Goal: Task Accomplishment & Management: Manage account settings

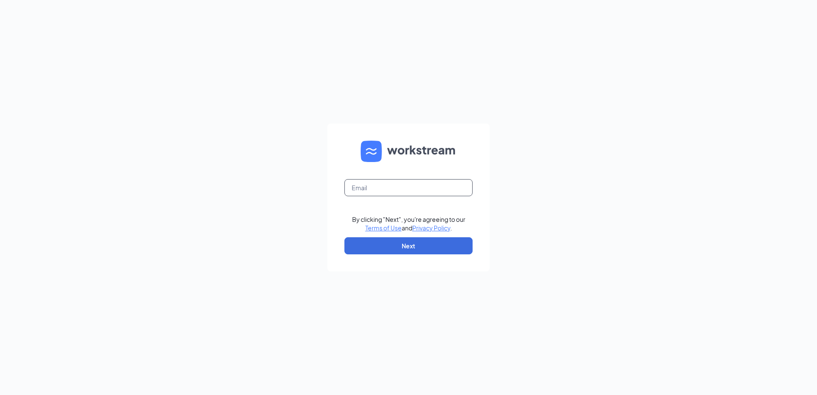
click at [430, 189] on input "text" at bounding box center [408, 187] width 128 height 17
type input "[EMAIL_ADDRESS][DOMAIN_NAME]"
click at [414, 249] on button "Next" at bounding box center [408, 245] width 128 height 17
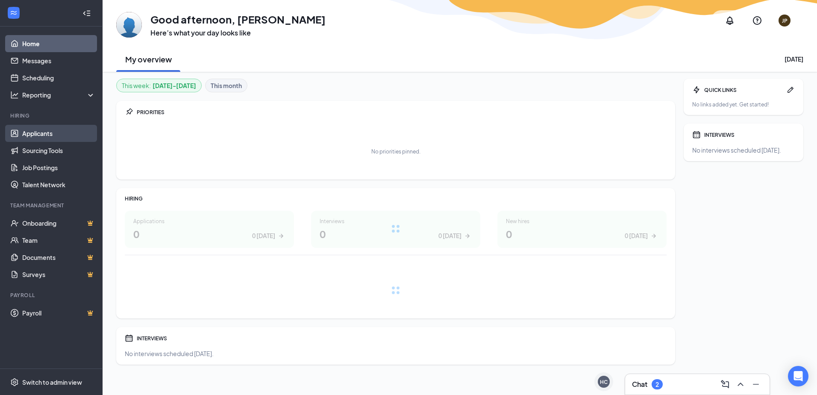
click at [57, 135] on link "Applicants" at bounding box center [58, 133] width 73 height 17
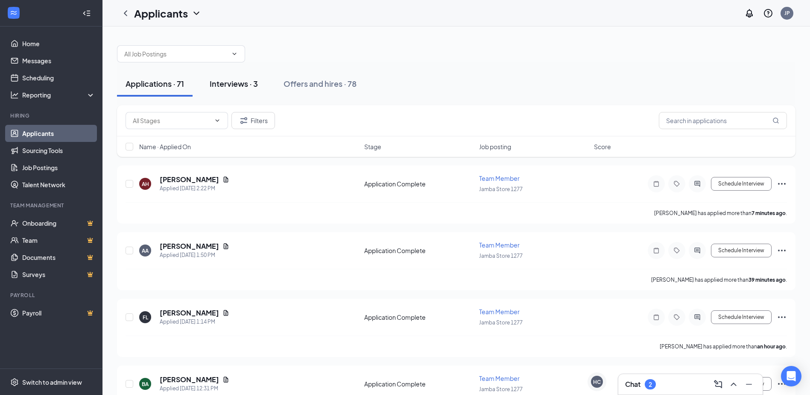
click at [245, 81] on div "Interviews · 3" at bounding box center [234, 83] width 48 height 11
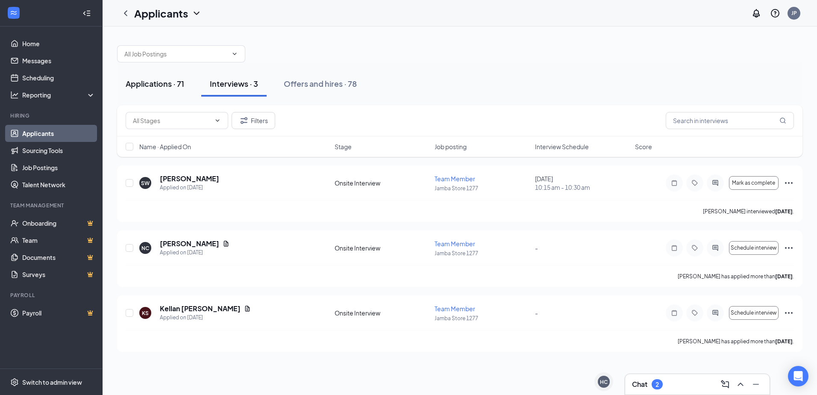
click at [140, 85] on div "Applications · 71" at bounding box center [155, 83] width 59 height 11
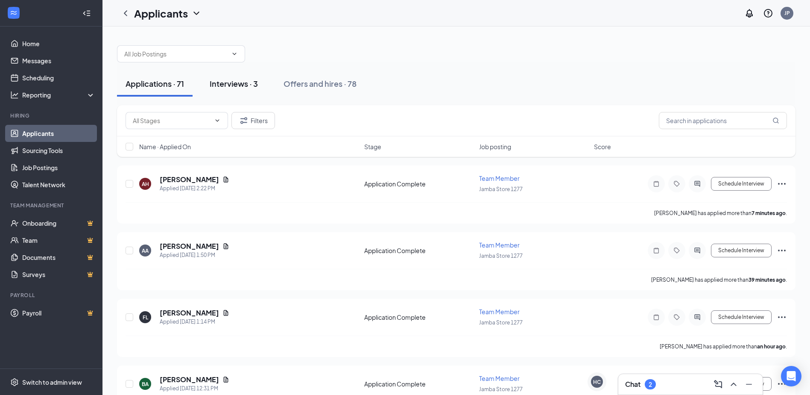
click at [248, 82] on div "Interviews · 3" at bounding box center [234, 83] width 48 height 11
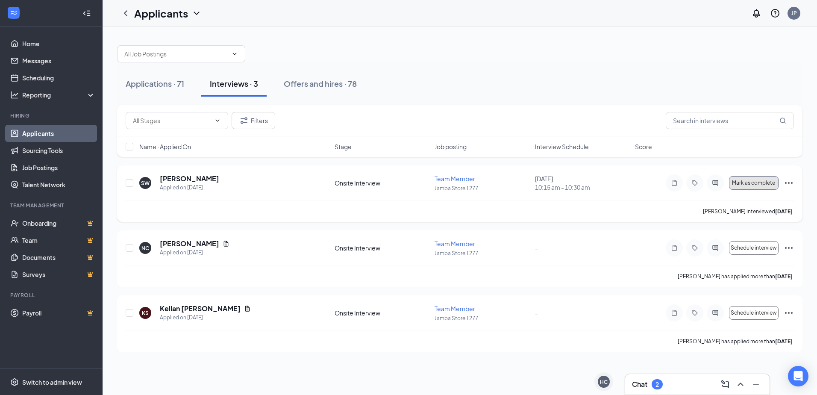
click at [771, 182] on span "Mark as complete" at bounding box center [753, 183] width 43 height 6
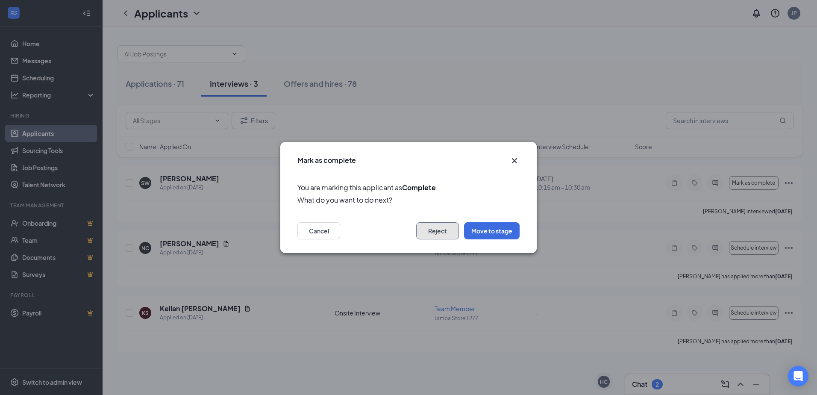
click at [434, 235] on button "Reject" at bounding box center [437, 230] width 43 height 17
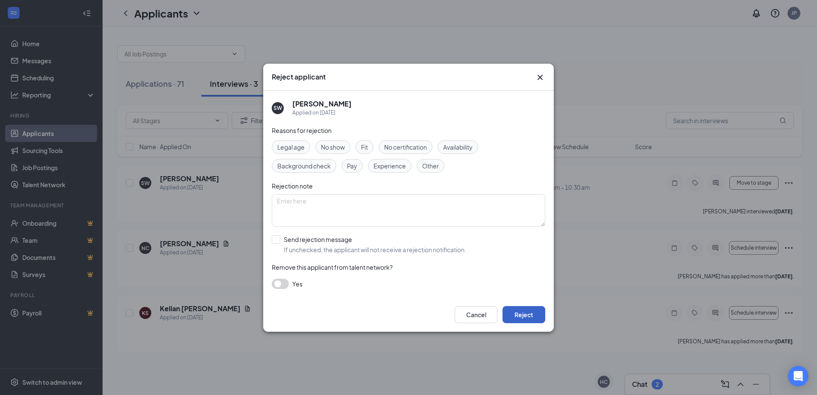
click at [528, 317] on button "Reject" at bounding box center [523, 314] width 43 height 17
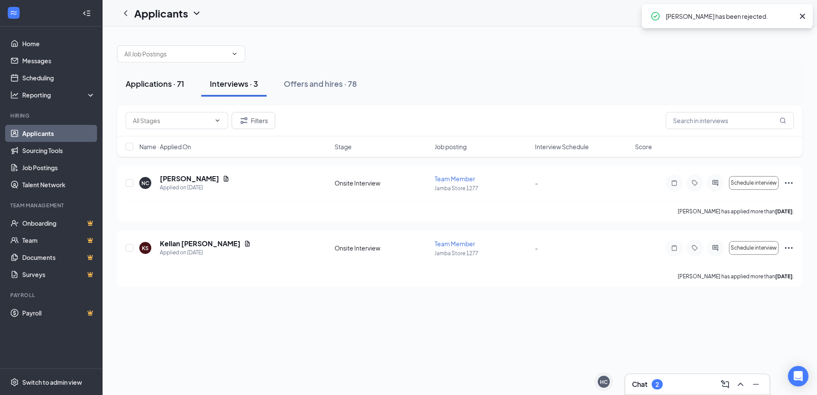
drag, startPoint x: 126, startPoint y: 85, endPoint x: 144, endPoint y: 85, distance: 18.4
click at [138, 85] on div "Applications · 71" at bounding box center [155, 83] width 59 height 11
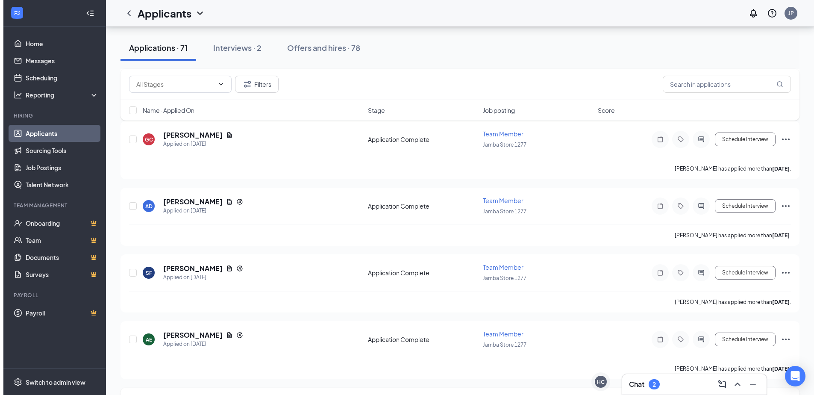
scroll to position [4438, 0]
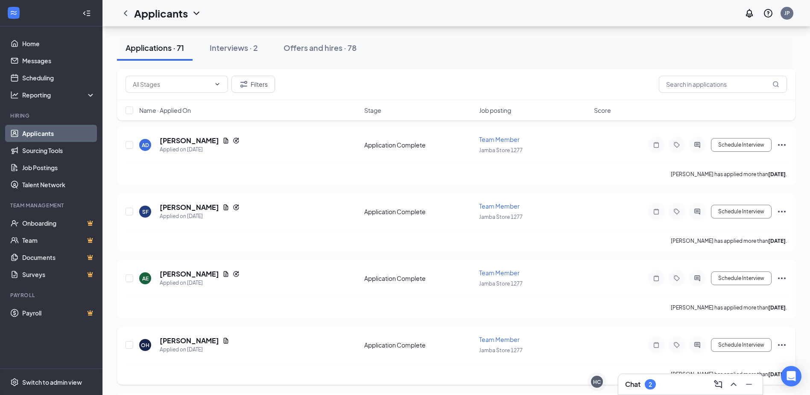
click at [202, 341] on div "[PERSON_NAME]" at bounding box center [195, 340] width 70 height 9
click at [224, 341] on icon "Document" at bounding box center [226, 341] width 5 height 6
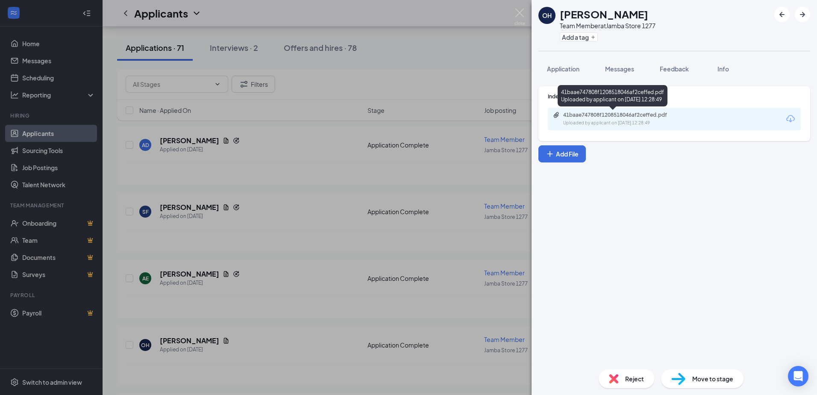
click at [682, 122] on div "Uploaded by applicant on [DATE] 12:28:49" at bounding box center [627, 123] width 128 height 7
click at [605, 69] on button "Messages" at bounding box center [619, 68] width 46 height 21
click at [574, 71] on span "Application" at bounding box center [563, 69] width 32 height 8
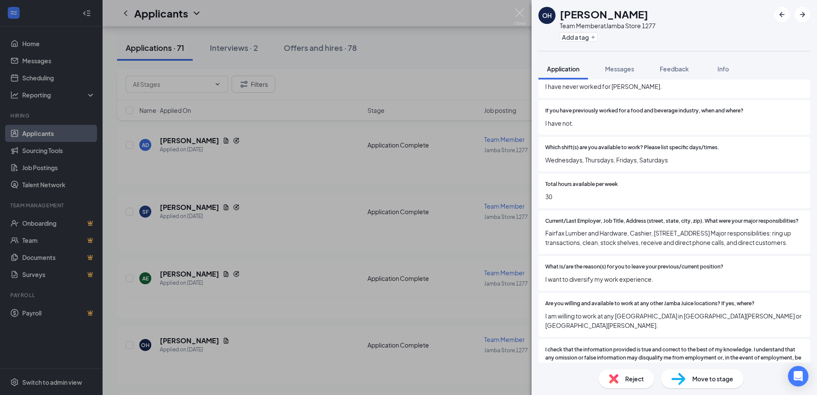
scroll to position [301, 0]
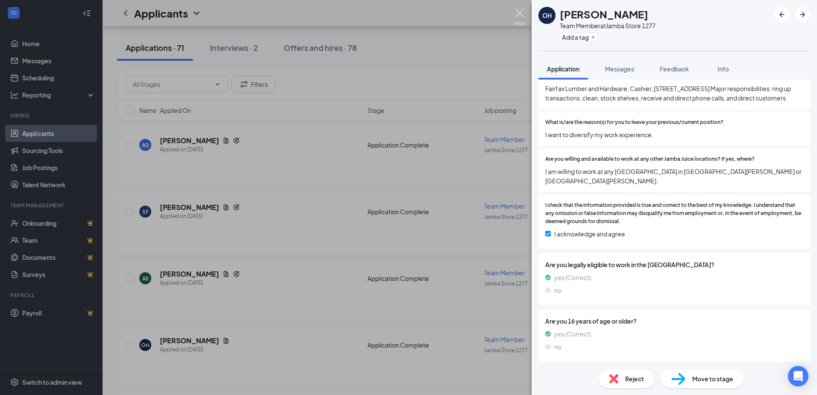
click at [515, 10] on img at bounding box center [519, 17] width 11 height 17
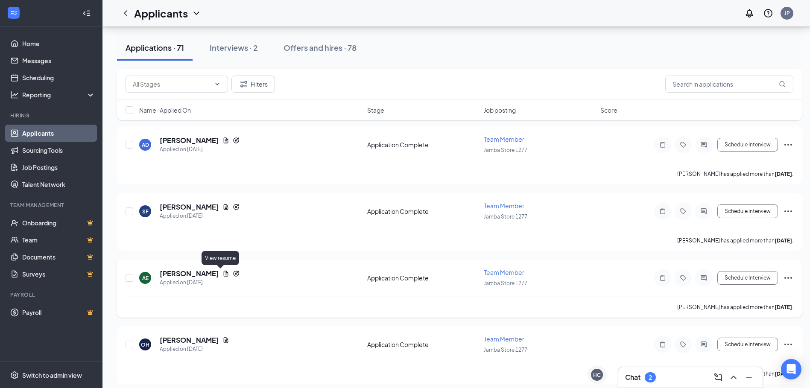
click at [224, 273] on icon "Document" at bounding box center [226, 274] width 5 height 6
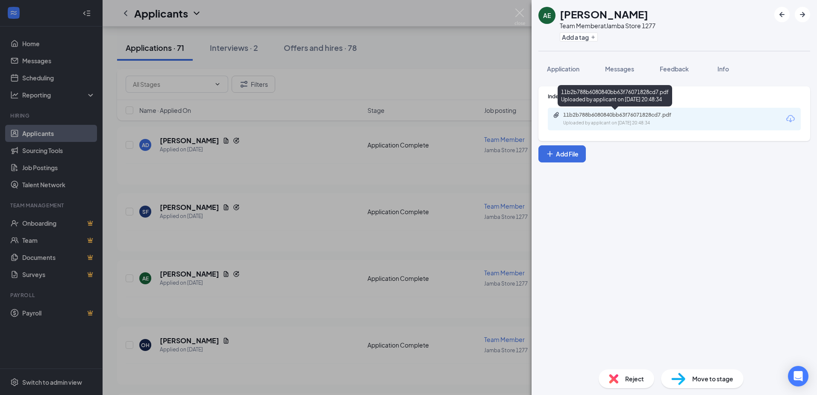
click at [622, 120] on div "Uploaded by applicant on [DATE] 20:48:34" at bounding box center [627, 123] width 128 height 7
click at [743, 71] on div "Application Messages Feedback Info" at bounding box center [674, 68] width 272 height 21
click at [729, 65] on span "Info" at bounding box center [723, 69] width 12 height 8
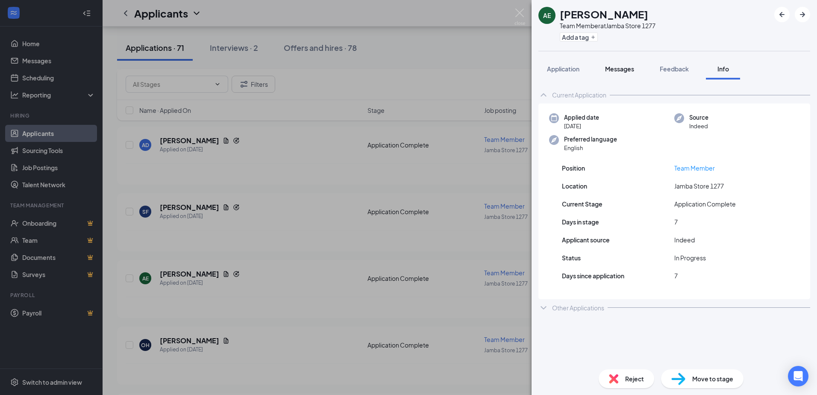
drag, startPoint x: 671, startPoint y: 65, endPoint x: 640, endPoint y: 67, distance: 31.3
click at [671, 65] on div "Feedback" at bounding box center [674, 69] width 29 height 9
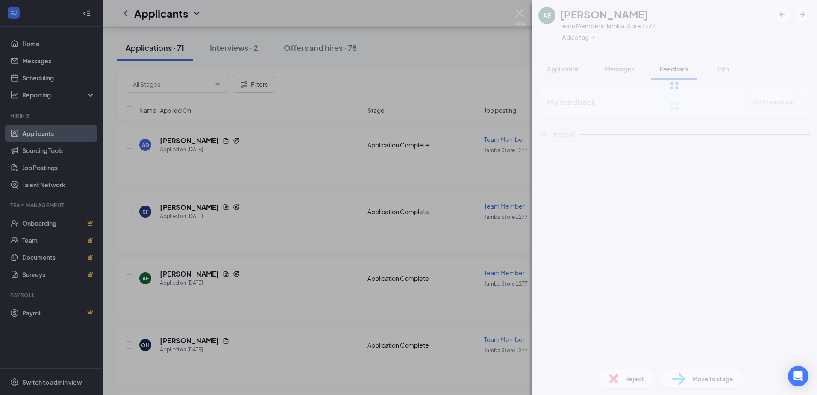
click at [581, 70] on button "Application" at bounding box center [563, 68] width 50 height 21
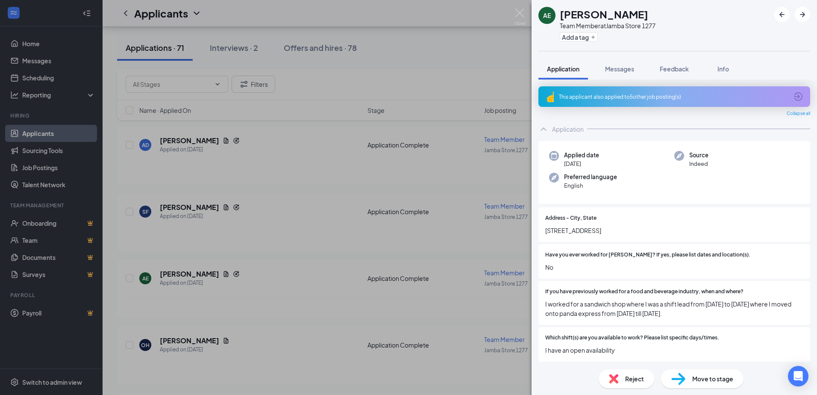
click at [790, 91] on div "This applicant also applied to 5 other job posting(s)" at bounding box center [674, 96] width 272 height 21
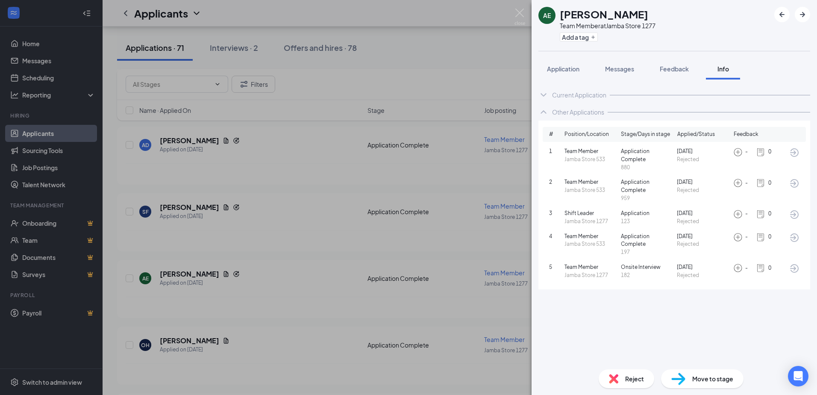
drag, startPoint x: 481, startPoint y: 291, endPoint x: 429, endPoint y: 172, distance: 130.8
click at [481, 291] on div "AE [PERSON_NAME] Team Member at Jamba Store 1277 Add a tag Application Messages…" at bounding box center [408, 197] width 817 height 395
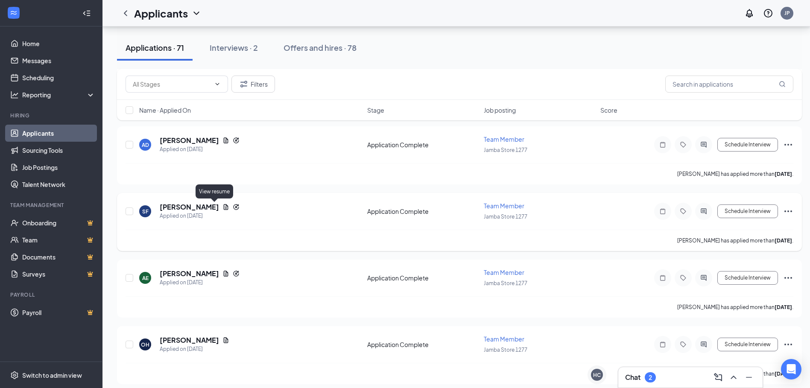
click at [224, 207] on icon "Document" at bounding box center [226, 207] width 5 height 6
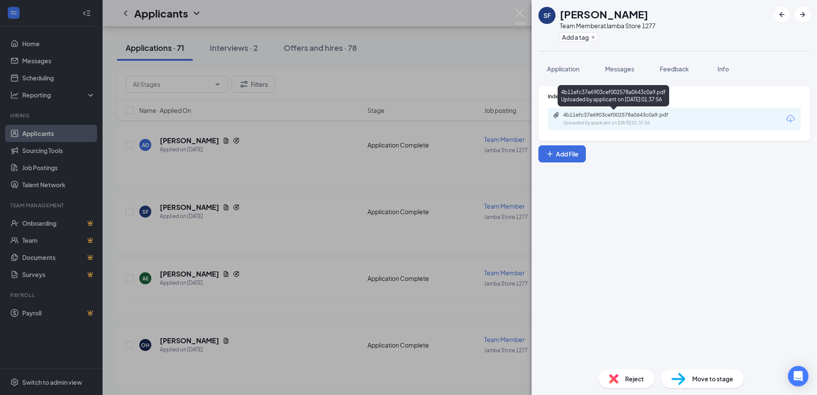
click at [608, 109] on div "4b11efc37e6903cef002578a0643c0a9.pdf Uploaded by applicant on [DATE] 01:37:56" at bounding box center [614, 97] width 112 height 25
click at [608, 115] on div "4b11efc37e6903cef002578a0643c0a9.pdf" at bounding box center [623, 115] width 120 height 7
click at [351, 200] on div "SF [PERSON_NAME] Team Member at Jamba Store 1277 Add a tag Application Messages…" at bounding box center [408, 197] width 817 height 395
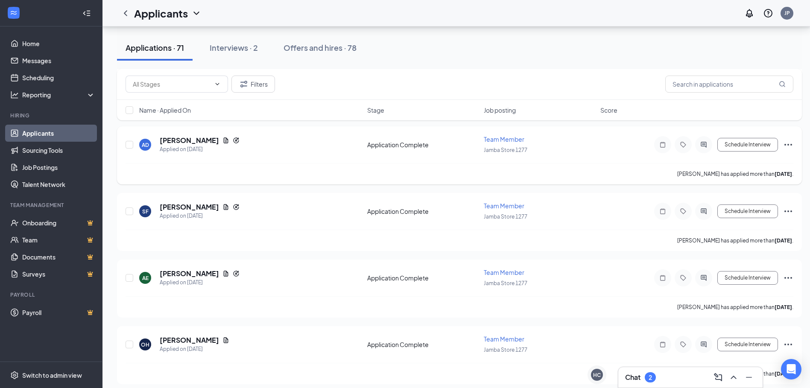
click at [224, 142] on icon "Document" at bounding box center [226, 141] width 5 height 6
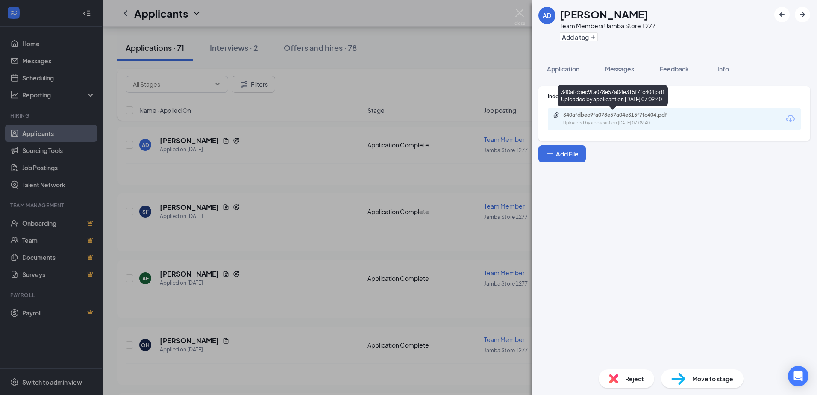
click at [612, 117] on div "340afdbec9fa078e57a04e315f7fc404.pdf" at bounding box center [623, 115] width 120 height 7
click at [575, 67] on span "Application" at bounding box center [563, 69] width 32 height 8
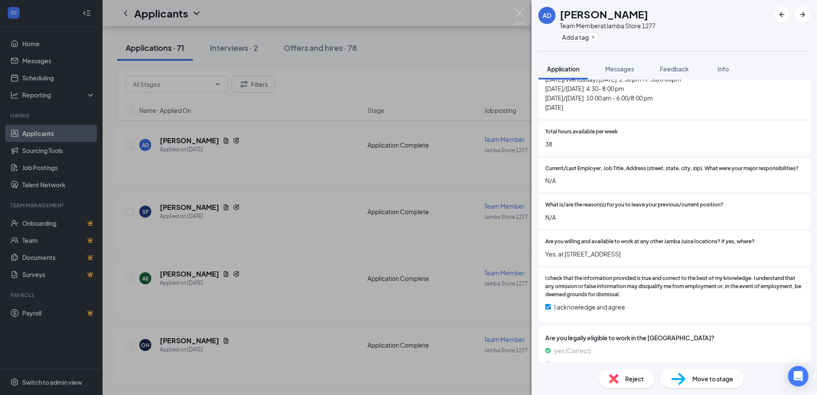
scroll to position [313, 0]
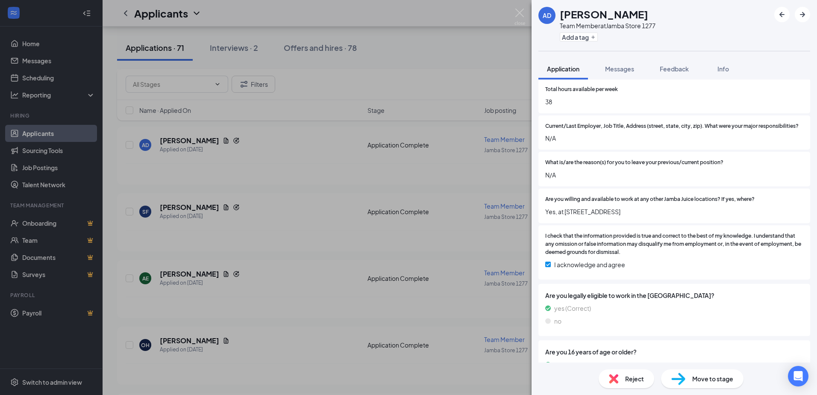
click at [646, 384] on div "Reject" at bounding box center [627, 378] width 56 height 19
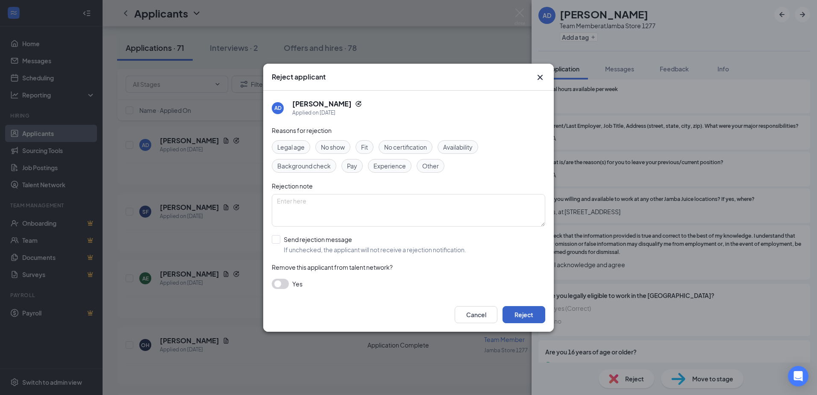
click at [530, 318] on button "Reject" at bounding box center [523, 314] width 43 height 17
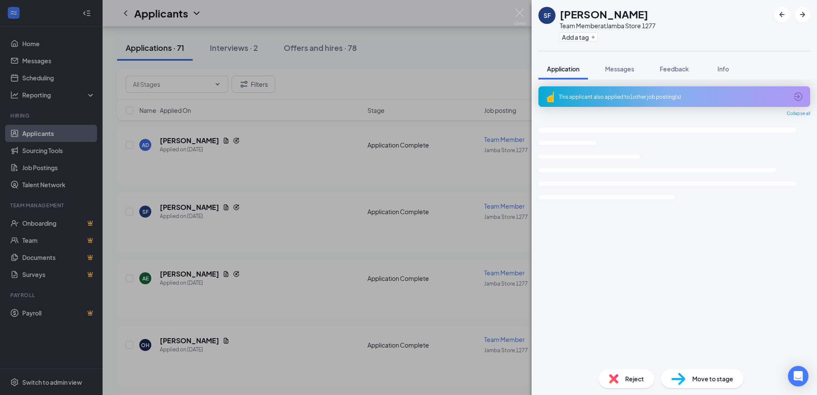
click at [227, 220] on div "SF [PERSON_NAME] Team Member at Jamba Store 1277 Add a tag Application Messages…" at bounding box center [408, 197] width 817 height 395
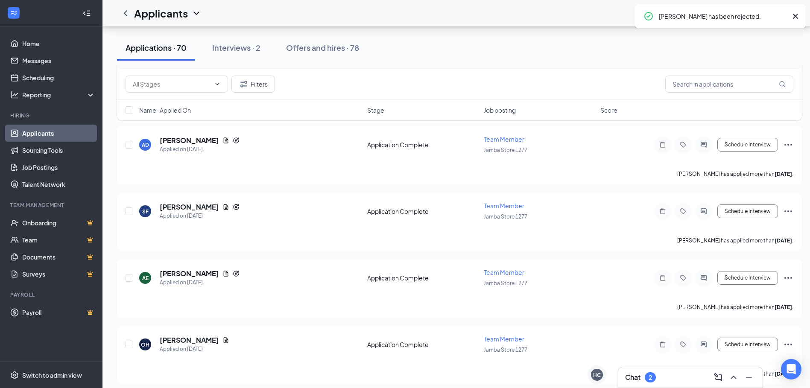
scroll to position [4281, 0]
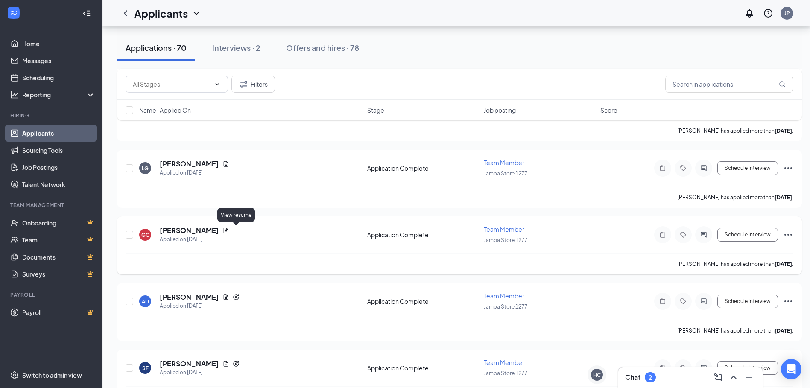
click at [229, 232] on icon "Document" at bounding box center [226, 231] width 5 height 6
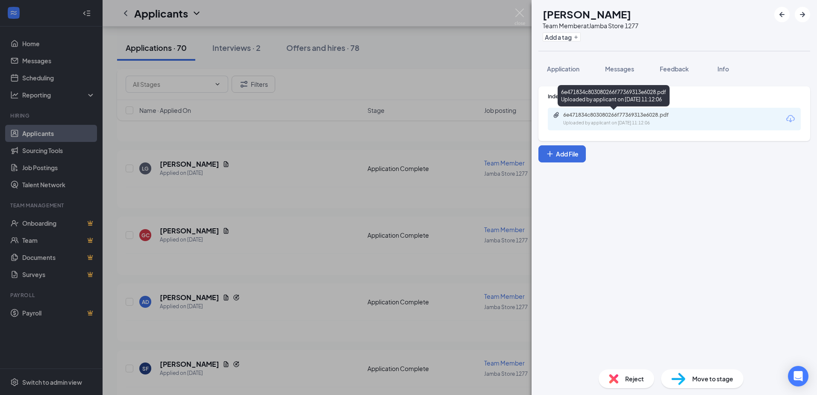
click at [631, 119] on div "6e471834c803080266f77369313e6028.pdf Uploaded by applicant on [DATE] 11:12:06" at bounding box center [622, 119] width 138 height 15
click at [293, 170] on div "GC [PERSON_NAME] Team Member at Jamba Store 1277 Add a tag Application Messages…" at bounding box center [408, 197] width 817 height 395
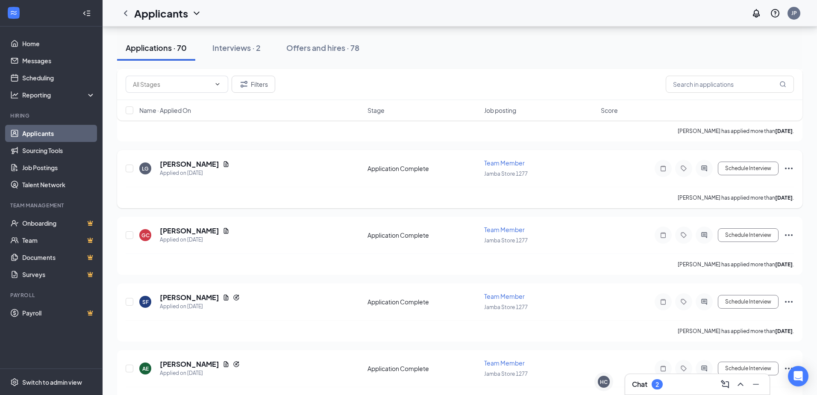
click at [237, 179] on div "LG [PERSON_NAME] Applied on [DATE] Application Complete Team Member Jamba Store…" at bounding box center [460, 173] width 668 height 28
click at [224, 164] on icon "Document" at bounding box center [226, 164] width 5 height 6
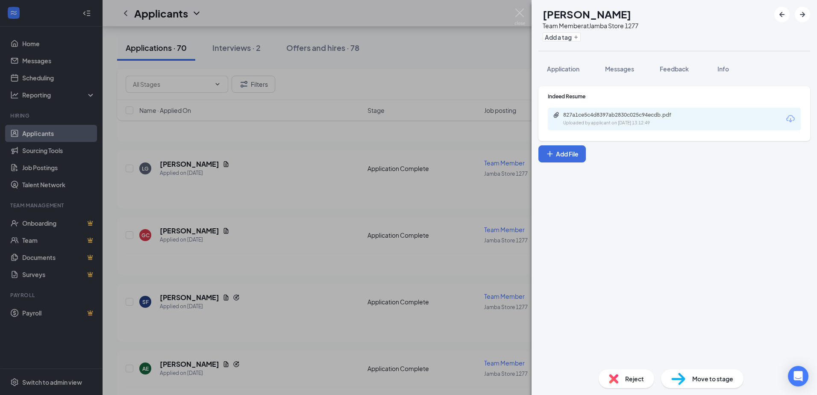
click at [275, 100] on div "LG [PERSON_NAME] Team Member at Jamba Store 1277 Add a tag Application Messages…" at bounding box center [408, 197] width 817 height 395
click at [233, 44] on div "LG [PERSON_NAME] Team Member at Jamba Store 1277 Add a tag Application Messages…" at bounding box center [408, 197] width 817 height 395
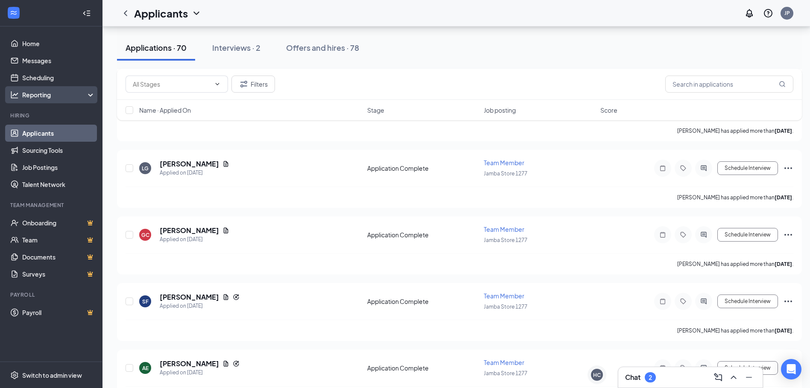
click at [41, 95] on div "Reporting" at bounding box center [58, 95] width 73 height 9
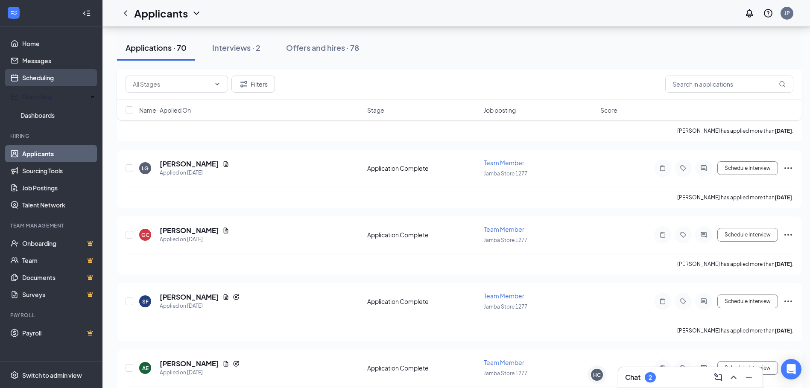
click at [39, 77] on link "Scheduling" at bounding box center [58, 77] width 73 height 17
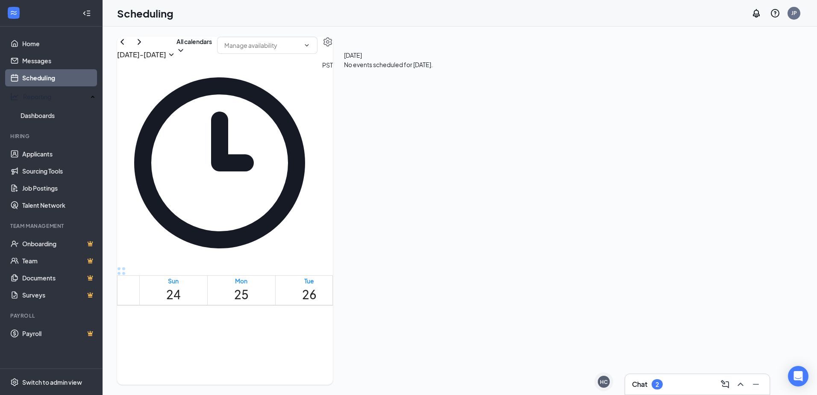
scroll to position [420, 0]
click at [520, 297] on td at bounding box center [377, 302] width 476 height 10
click at [519, 278] on td at bounding box center [377, 283] width 476 height 10
click at [503, 248] on td at bounding box center [377, 253] width 476 height 10
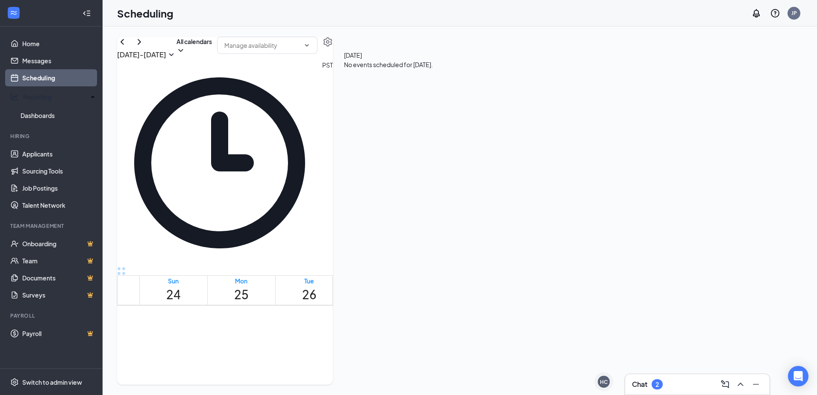
scroll to position [577, 0]
click at [512, 245] on td at bounding box center [377, 244] width 476 height 10
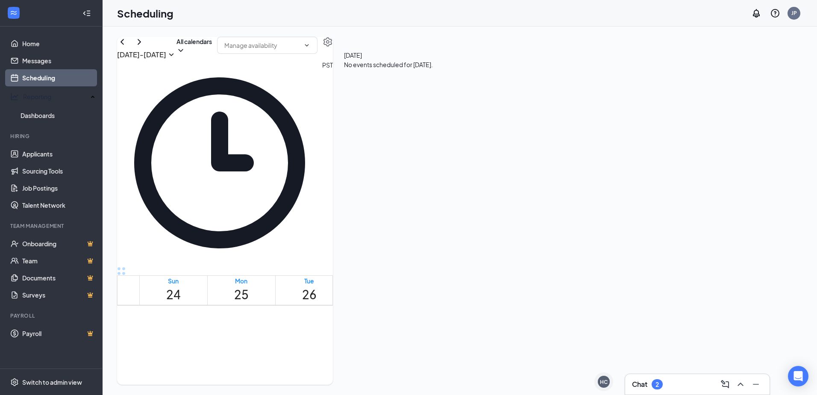
click at [516, 249] on td at bounding box center [377, 244] width 476 height 10
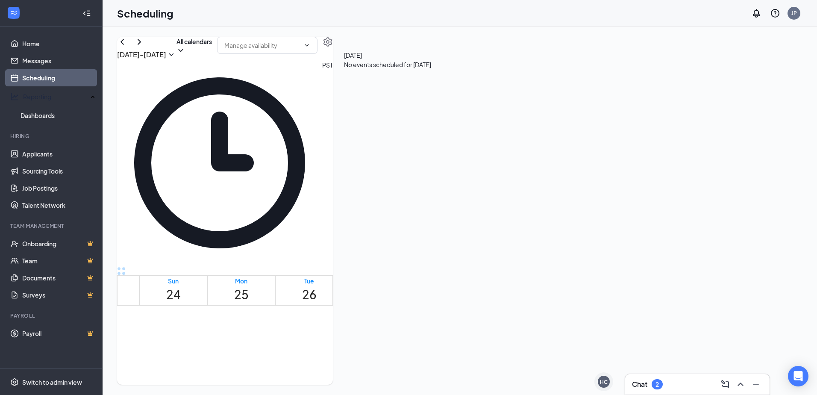
click at [522, 258] on td at bounding box center [377, 254] width 476 height 10
click at [521, 249] on td at bounding box center [377, 244] width 476 height 10
click at [520, 258] on td at bounding box center [377, 254] width 476 height 10
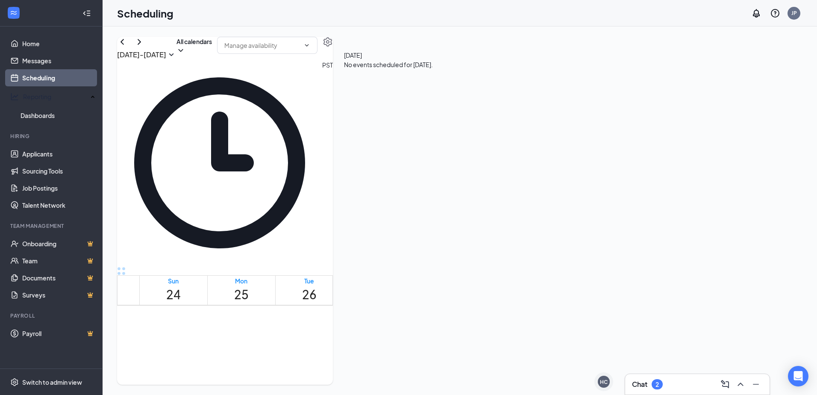
click at [515, 258] on td at bounding box center [377, 254] width 476 height 10
click at [517, 258] on td at bounding box center [377, 254] width 476 height 10
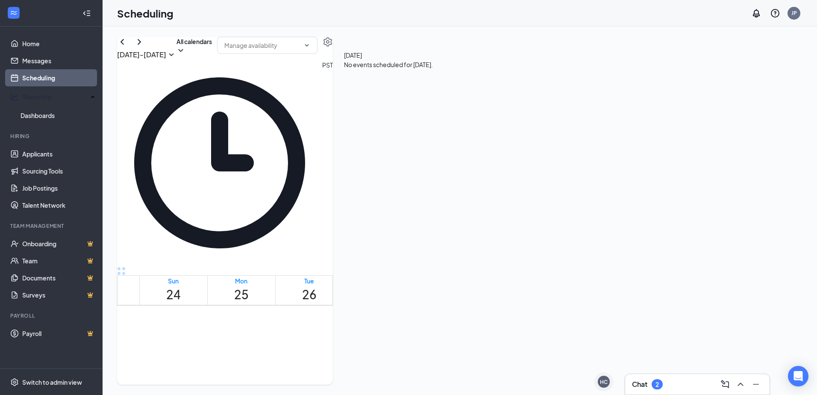
click at [517, 258] on td at bounding box center [377, 254] width 476 height 10
click at [498, 249] on td at bounding box center [377, 244] width 476 height 10
click at [499, 258] on td at bounding box center [377, 254] width 476 height 10
click at [518, 249] on td at bounding box center [377, 244] width 476 height 10
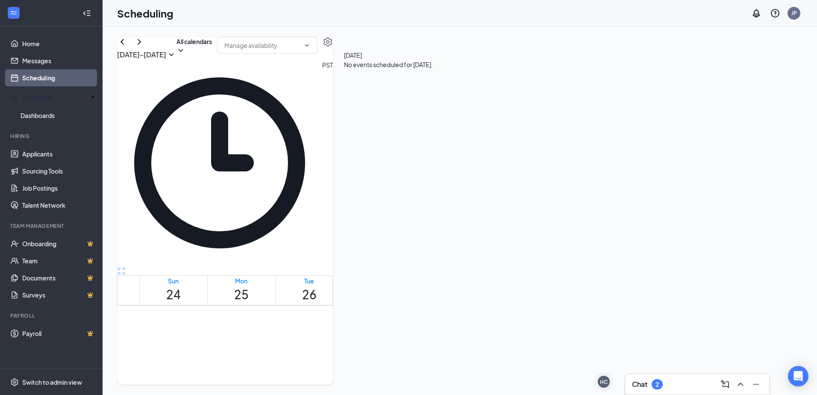
click at [518, 249] on td at bounding box center [377, 244] width 476 height 10
click at [517, 249] on td at bounding box center [377, 244] width 476 height 10
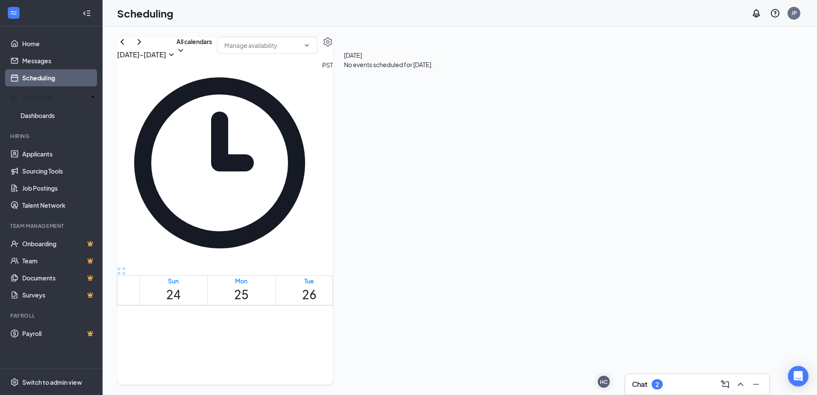
click at [517, 249] on td at bounding box center [377, 244] width 476 height 10
click at [518, 258] on td at bounding box center [377, 254] width 476 height 10
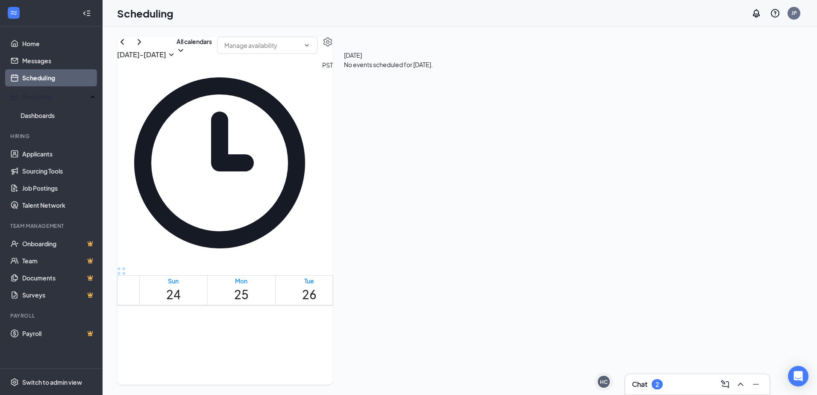
click at [522, 249] on td at bounding box center [377, 244] width 476 height 10
click at [522, 248] on td at bounding box center [377, 244] width 476 height 10
click at [520, 249] on td at bounding box center [377, 244] width 476 height 10
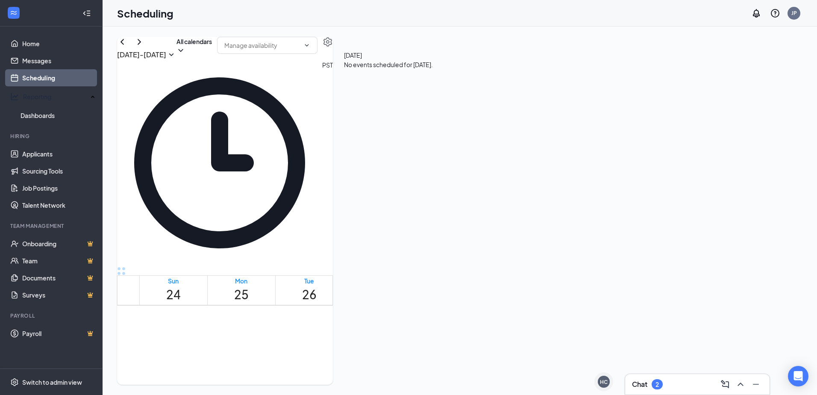
click at [521, 249] on td at bounding box center [377, 244] width 476 height 10
click at [506, 132] on td at bounding box center [377, 127] width 476 height 10
click at [507, 132] on td at bounding box center [377, 127] width 476 height 10
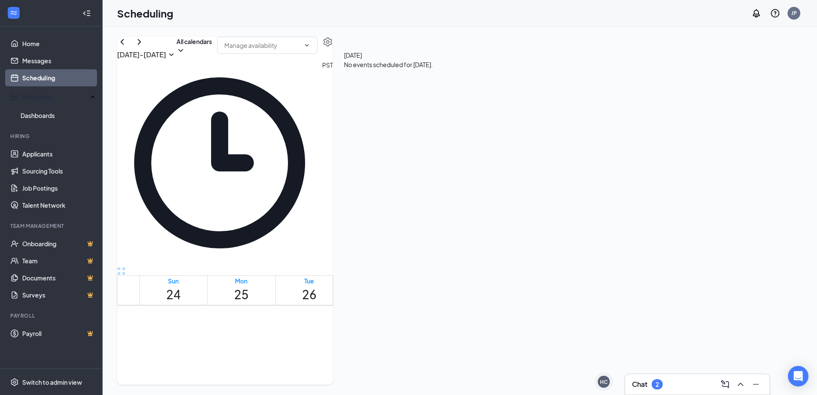
click at [507, 132] on td at bounding box center [377, 127] width 476 height 10
click at [511, 246] on td at bounding box center [377, 244] width 476 height 10
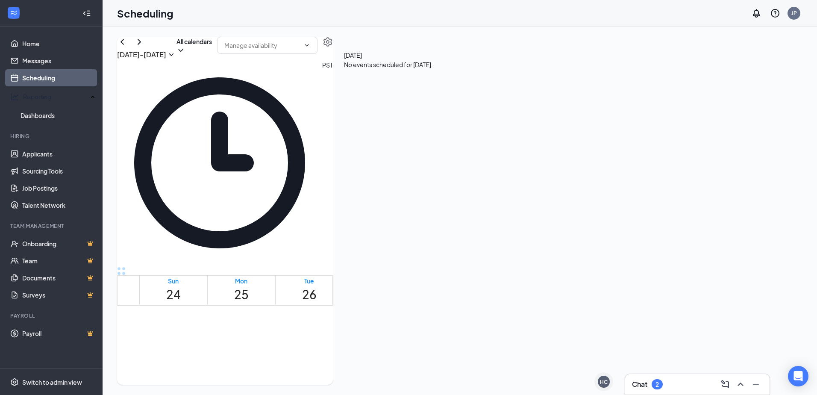
drag, startPoint x: 512, startPoint y: 251, endPoint x: 511, endPoint y: 244, distance: 7.3
click at [512, 249] on td at bounding box center [377, 244] width 476 height 10
click at [517, 249] on td at bounding box center [377, 244] width 476 height 10
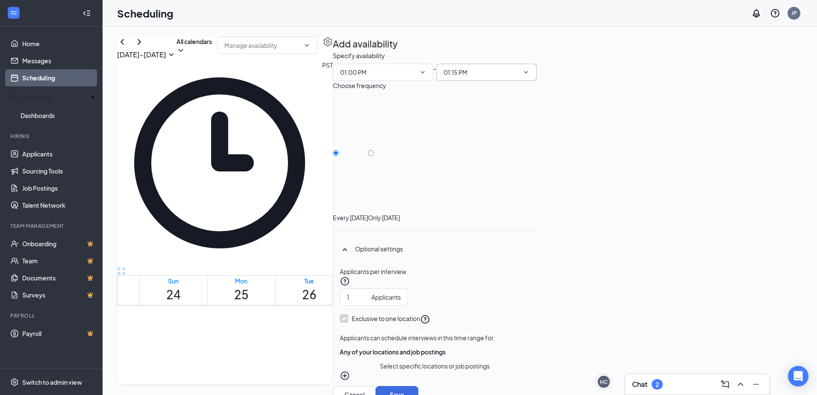
click at [537, 81] on span "01:15 PM" at bounding box center [486, 72] width 100 height 17
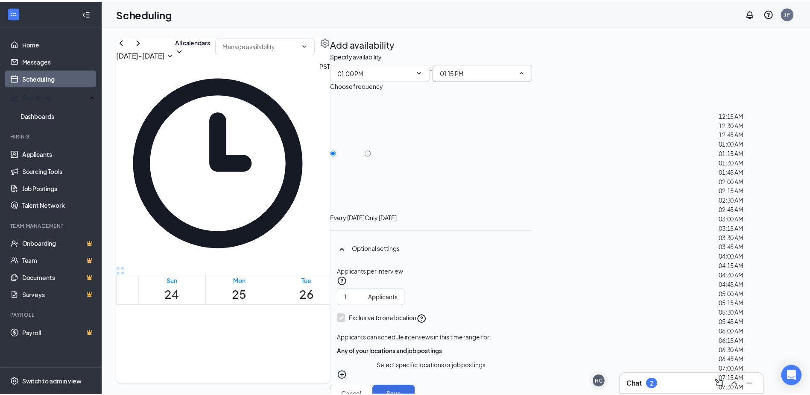
scroll to position [1097, 0]
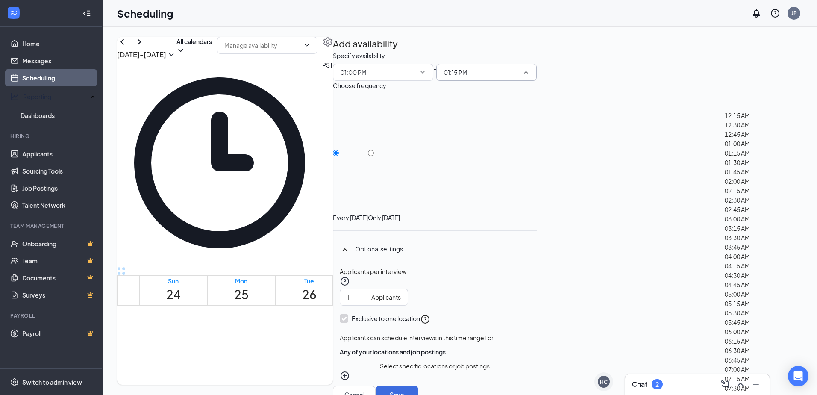
type input "02:30 PM"
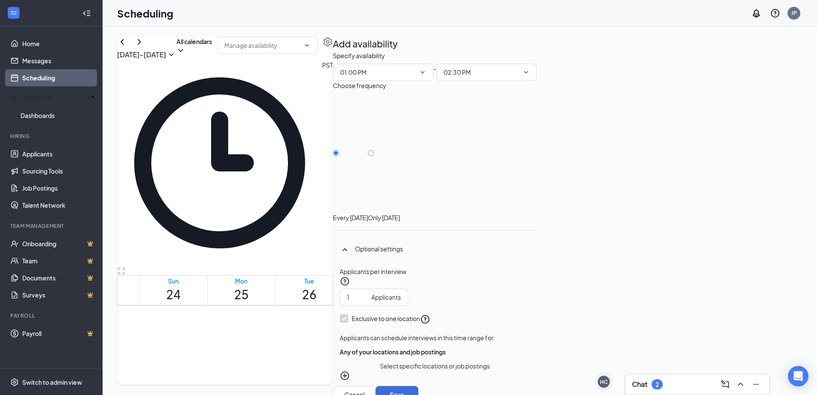
drag, startPoint x: 727, startPoint y: 143, endPoint x: 721, endPoint y: 143, distance: 5.6
click at [400, 144] on div "Only [DATE]" at bounding box center [384, 158] width 32 height 128
click at [374, 150] on input "Only [DATE]" at bounding box center [371, 153] width 6 height 6
radio input "true"
radio input "false"
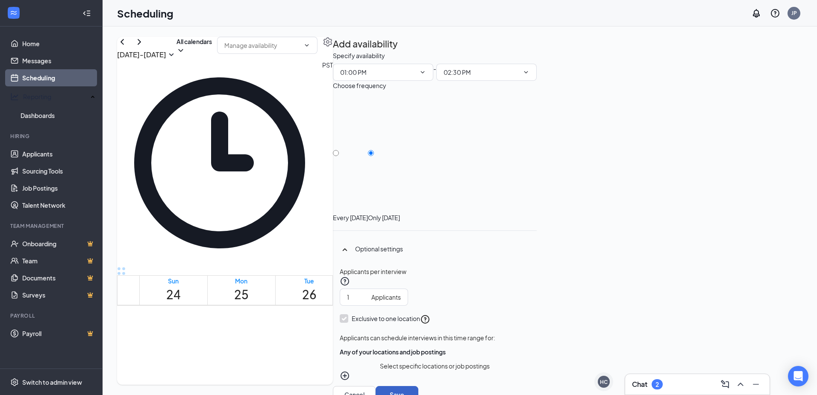
click at [418, 386] on button "Save" at bounding box center [397, 394] width 43 height 17
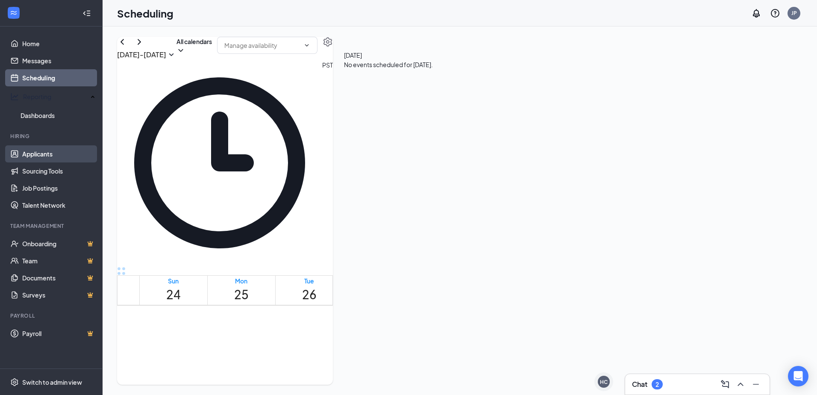
click at [42, 145] on link "Applicants" at bounding box center [58, 153] width 73 height 17
click at [44, 145] on link "Applicants" at bounding box center [58, 153] width 73 height 17
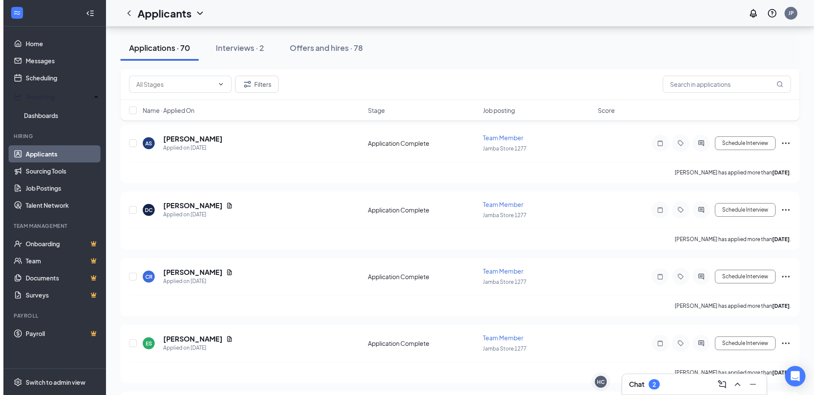
scroll to position [5104, 0]
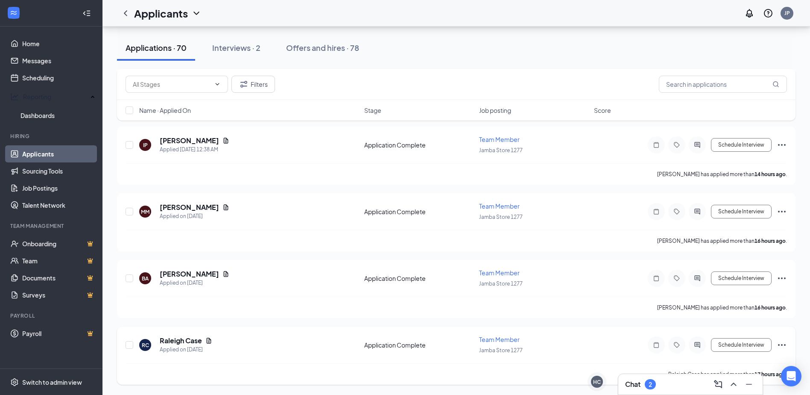
click at [208, 339] on icon "Document" at bounding box center [208, 340] width 7 height 7
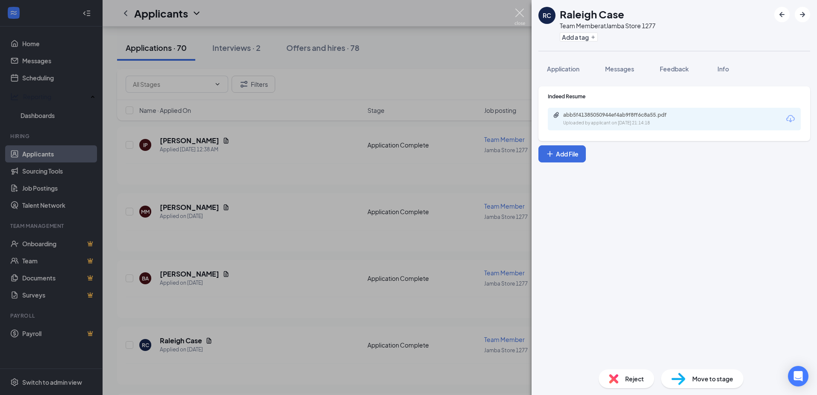
click at [516, 15] on img at bounding box center [519, 17] width 11 height 17
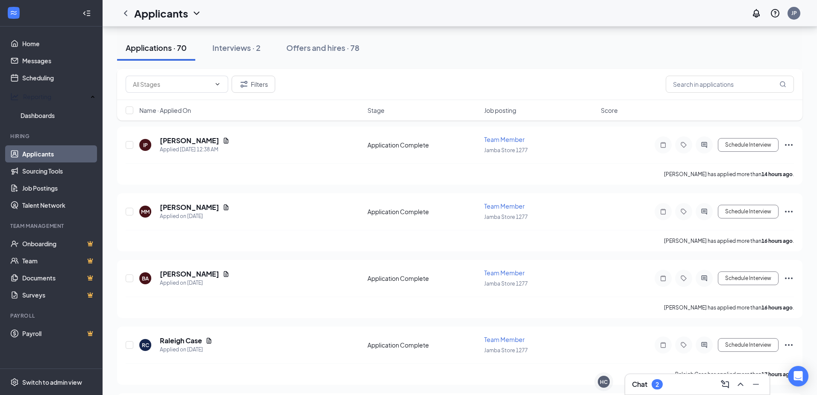
click at [519, 11] on div "Applicants JP" at bounding box center [460, 13] width 714 height 26
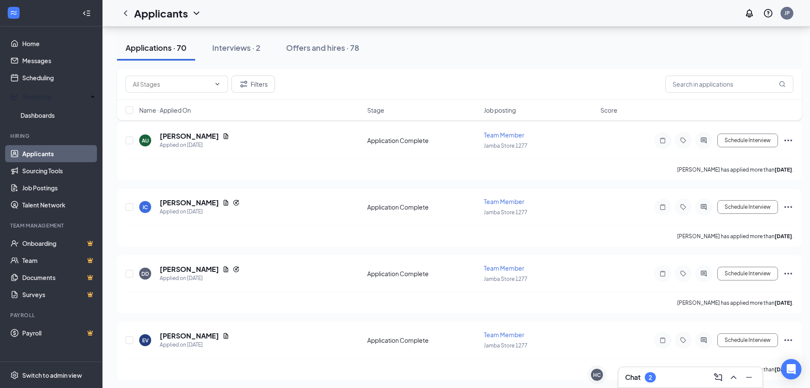
scroll to position [6444, 0]
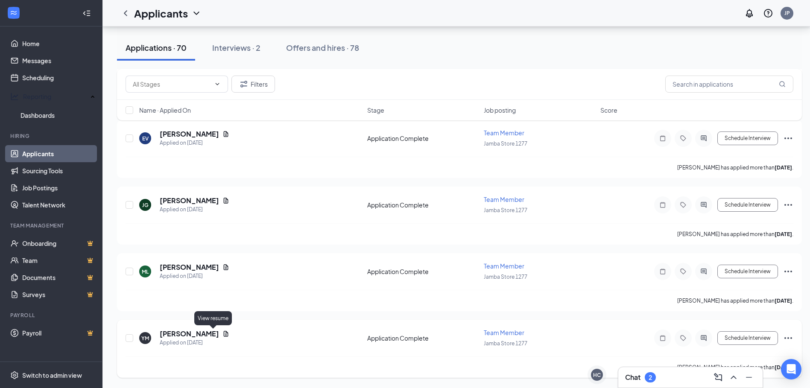
click at [224, 334] on icon "Document" at bounding box center [226, 334] width 5 height 6
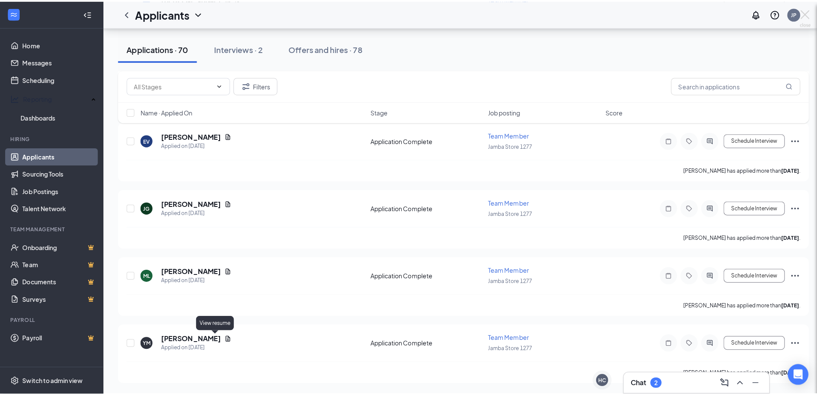
scroll to position [6437, 0]
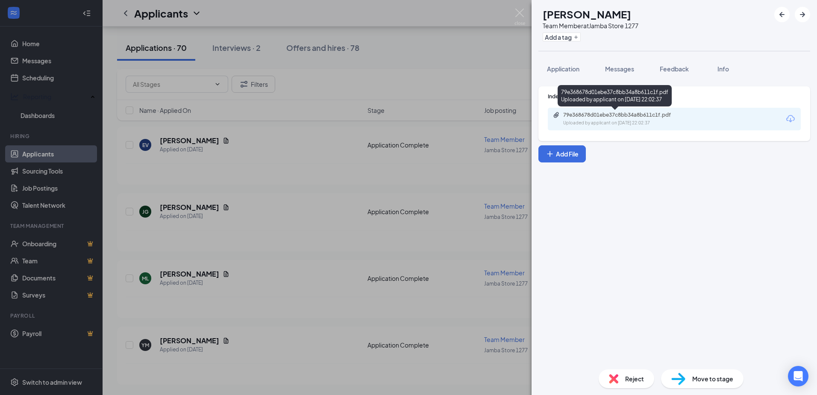
click at [611, 117] on div "79e368678d01ebe37c8bb34a8b611c1f.pdf" at bounding box center [623, 115] width 120 height 7
drag, startPoint x: 551, startPoint y: 60, endPoint x: 609, endPoint y: 225, distance: 175.3
click at [551, 60] on button "Application" at bounding box center [563, 68] width 50 height 21
click at [553, 67] on span "Application" at bounding box center [563, 69] width 32 height 8
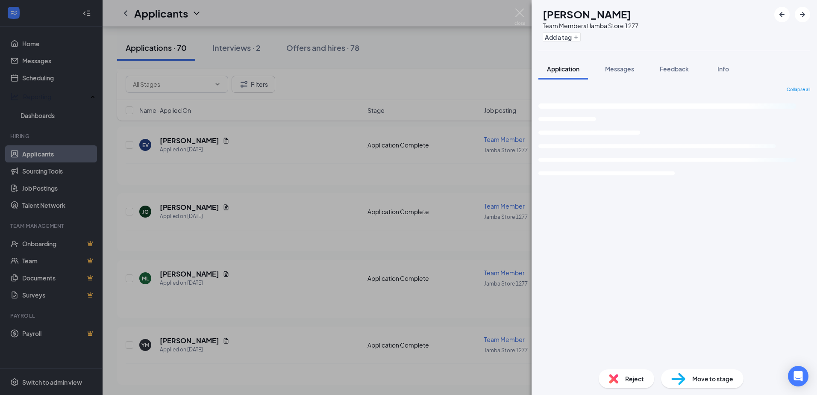
click at [570, 73] on div "Application" at bounding box center [563, 69] width 32 height 9
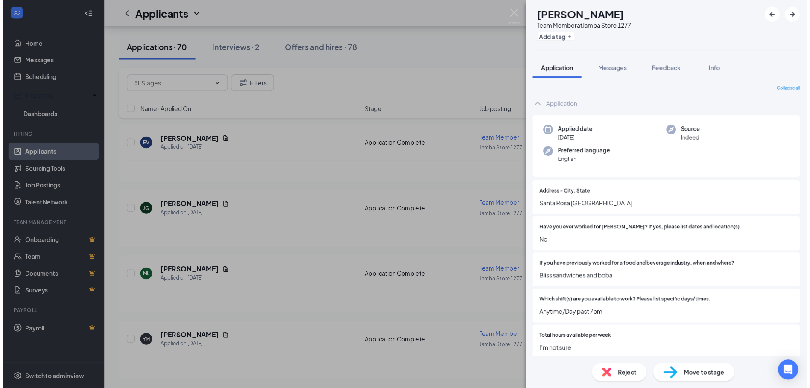
scroll to position [157, 0]
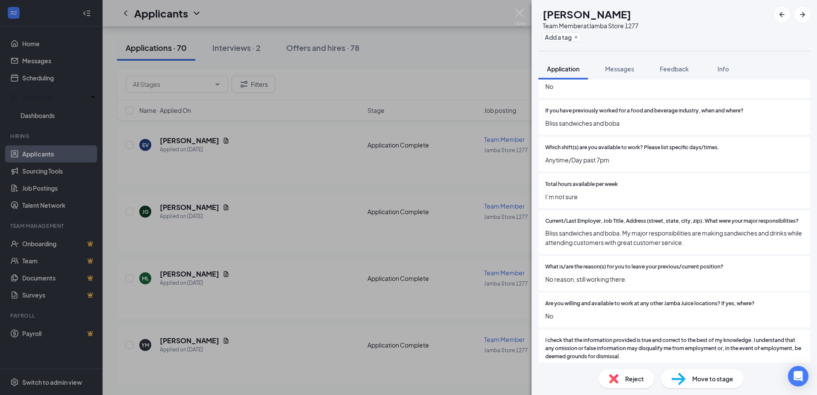
click at [625, 378] on span "Reject" at bounding box center [634, 378] width 19 height 9
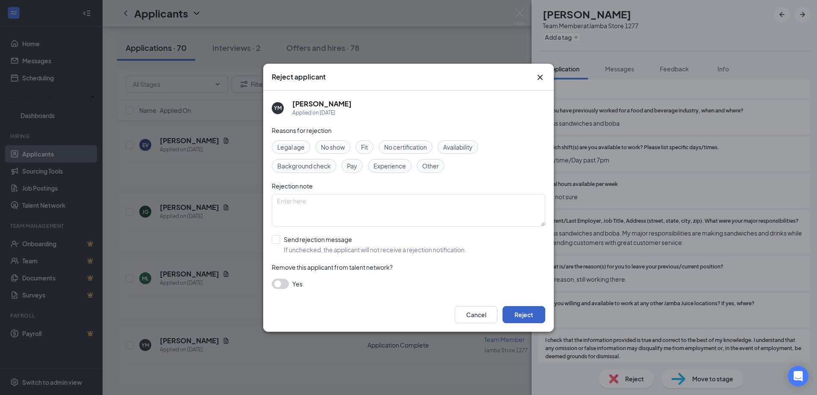
click at [535, 314] on button "Reject" at bounding box center [523, 314] width 43 height 17
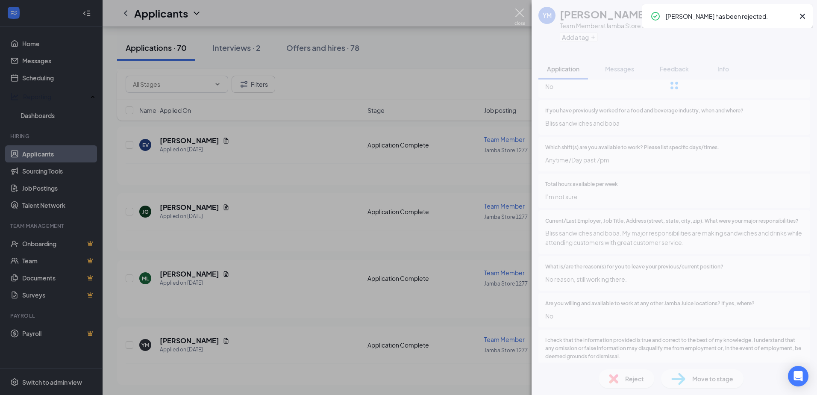
click at [518, 13] on img at bounding box center [519, 17] width 11 height 17
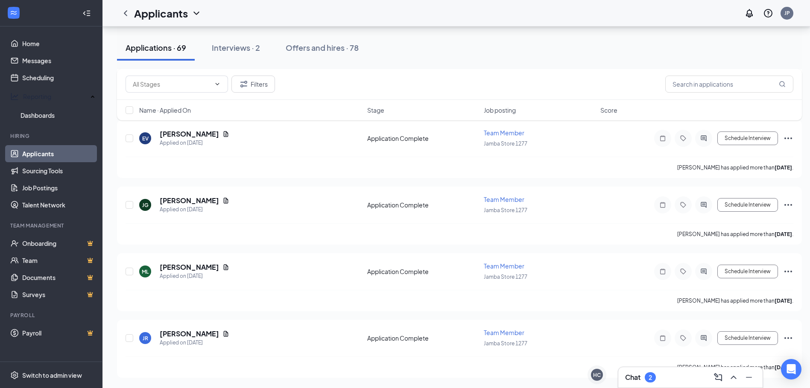
scroll to position [6377, 0]
drag, startPoint x: 214, startPoint y: 334, endPoint x: 267, endPoint y: 261, distance: 91.1
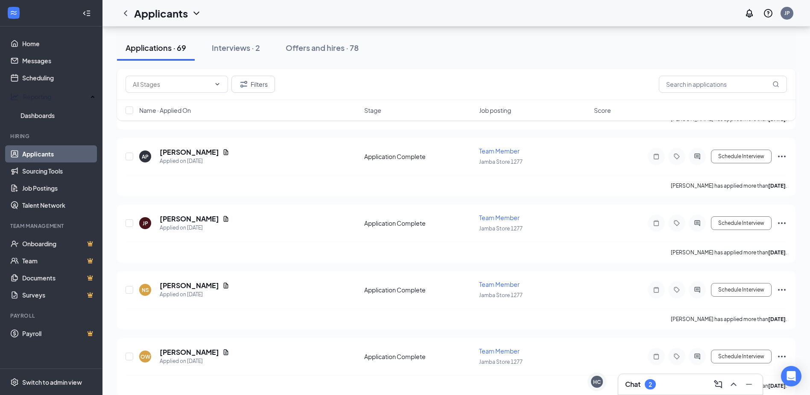
scroll to position [4828, 0]
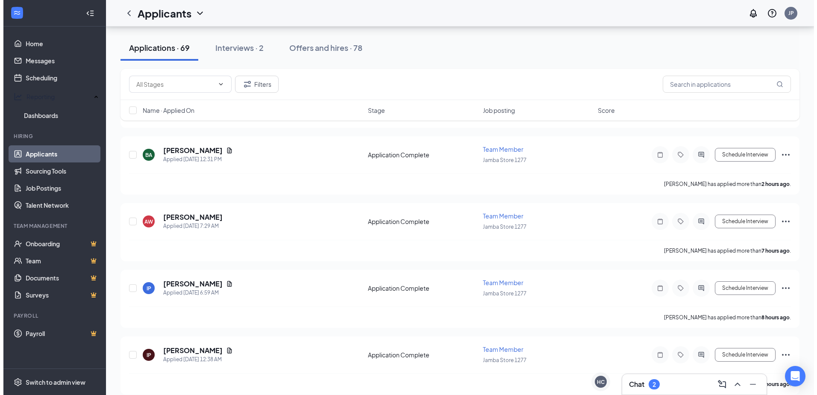
scroll to position [7703, 0]
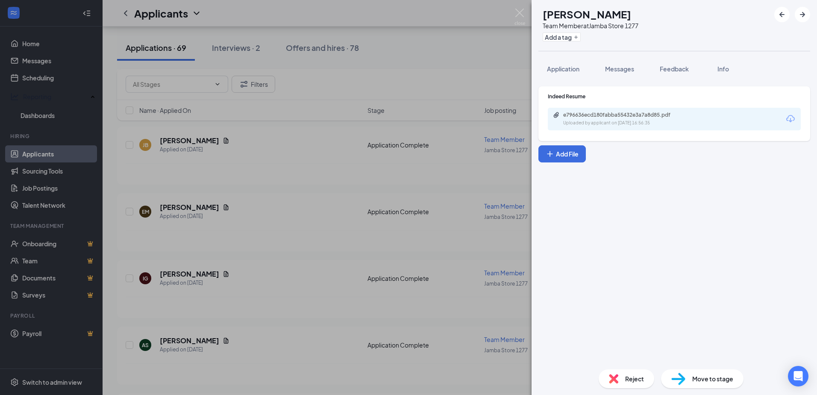
click at [611, 114] on div "e796636ecd180fabba55432e3a7a8d85.pdf" at bounding box center [623, 115] width 120 height 7
click at [563, 77] on button "Application" at bounding box center [563, 68] width 50 height 21
click at [561, 73] on div "Application" at bounding box center [563, 69] width 32 height 9
click at [568, 70] on span "Application" at bounding box center [563, 69] width 32 height 8
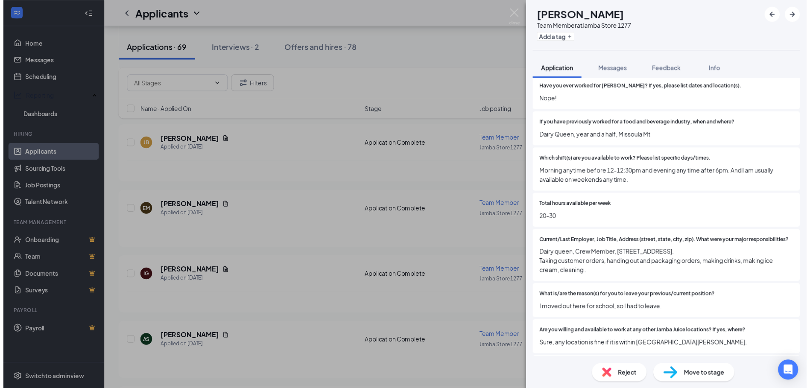
scroll to position [157, 0]
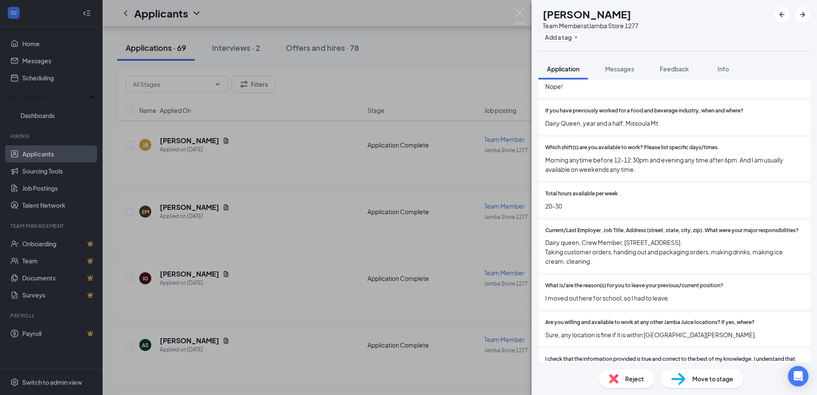
click at [680, 374] on img at bounding box center [678, 379] width 14 height 12
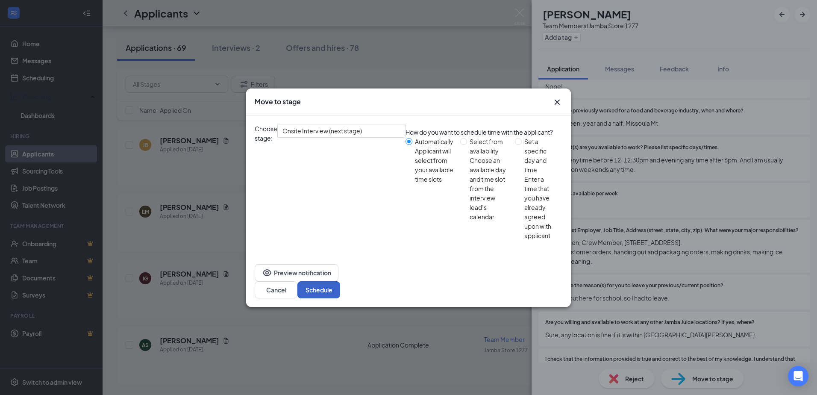
click at [340, 281] on button "Schedule" at bounding box center [318, 289] width 43 height 17
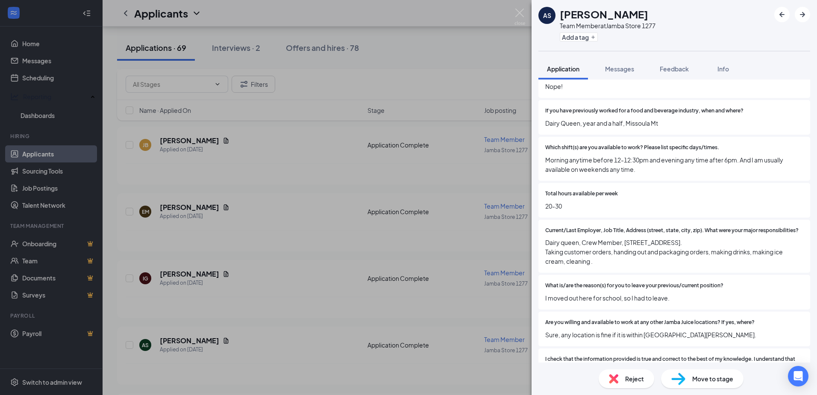
click at [518, 15] on img at bounding box center [519, 17] width 11 height 17
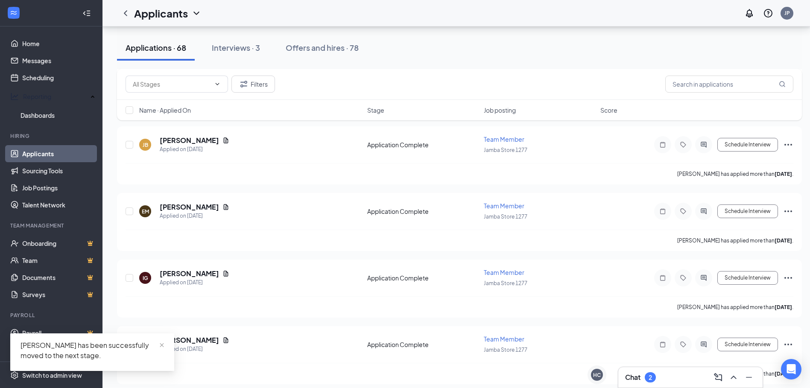
scroll to position [8976, 0]
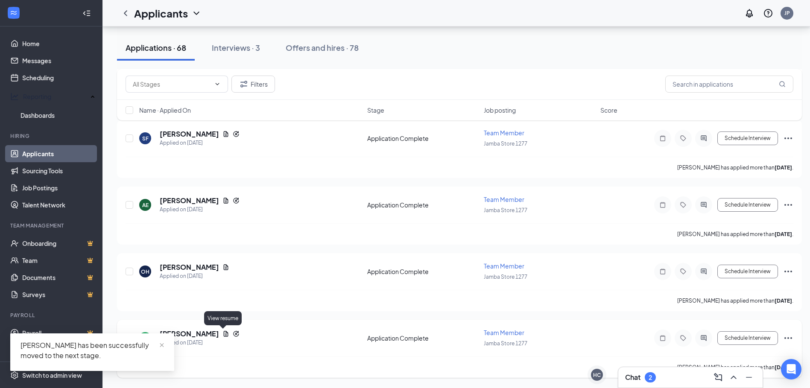
click at [223, 334] on icon "Document" at bounding box center [226, 334] width 7 height 7
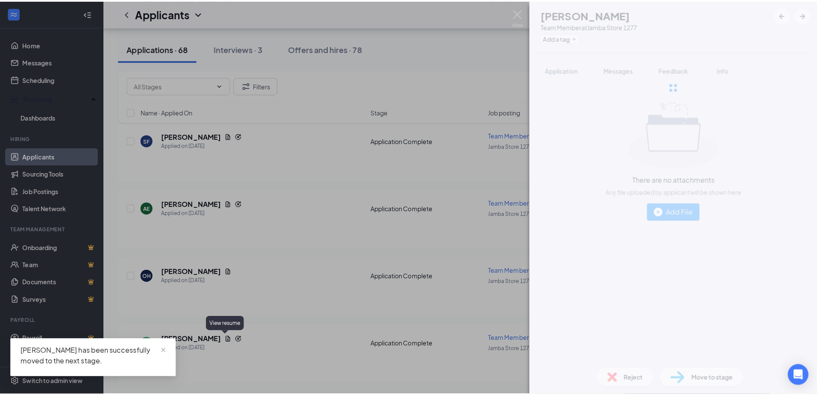
scroll to position [8970, 0]
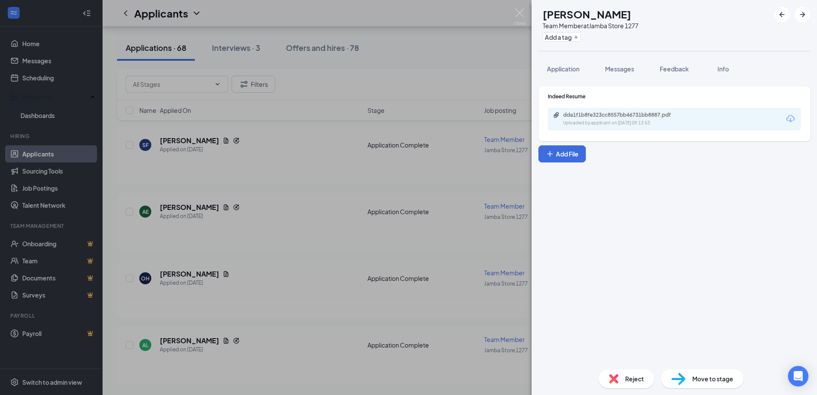
click at [585, 121] on div "Uploaded by applicant on [DATE] 09:13:53" at bounding box center [627, 123] width 128 height 7
click at [560, 67] on span "Application" at bounding box center [563, 69] width 32 height 8
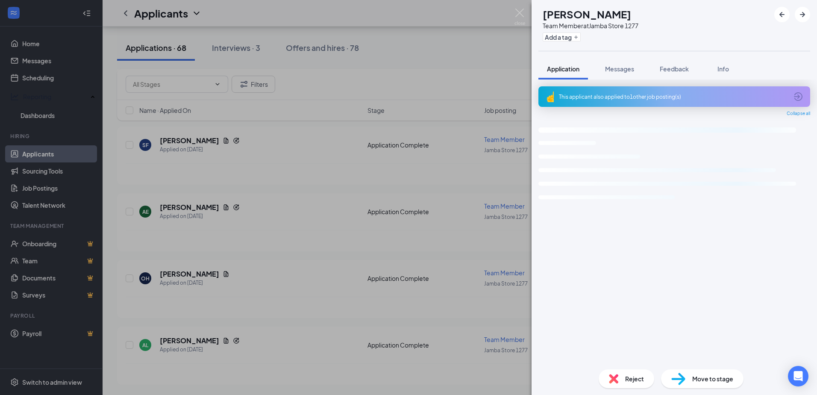
click at [569, 70] on span "Application" at bounding box center [563, 69] width 32 height 8
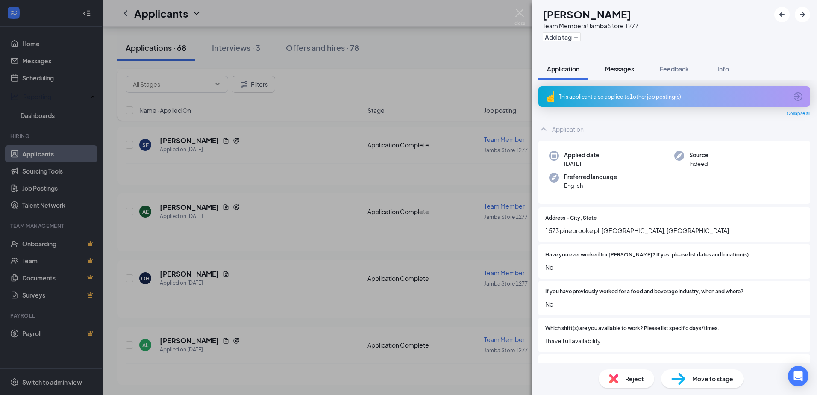
click at [611, 67] on span "Messages" at bounding box center [619, 69] width 29 height 8
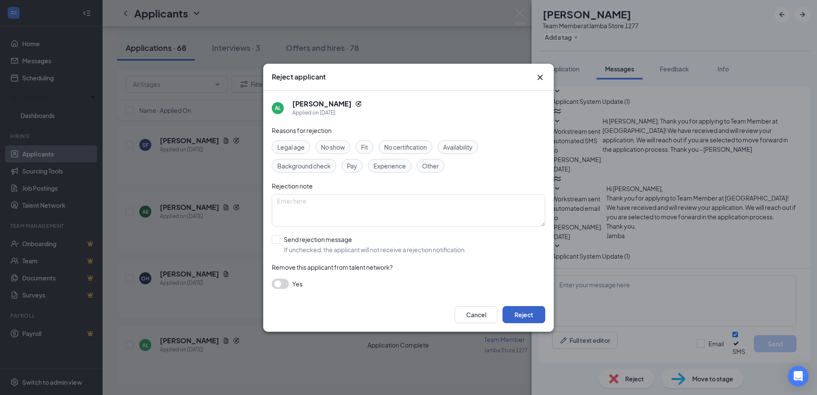
click at [530, 312] on button "Reject" at bounding box center [523, 314] width 43 height 17
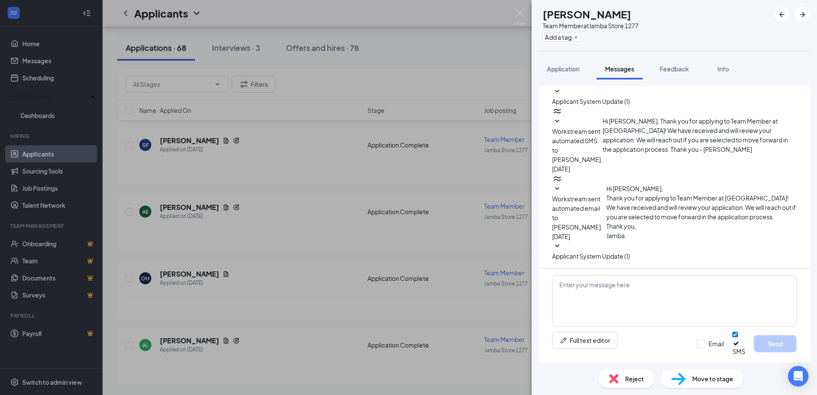
click at [517, 14] on img at bounding box center [519, 17] width 11 height 17
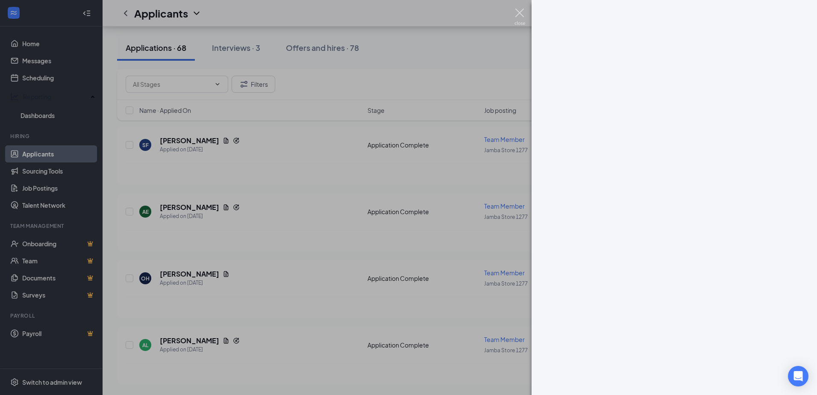
click at [517, 14] on img at bounding box center [519, 17] width 11 height 17
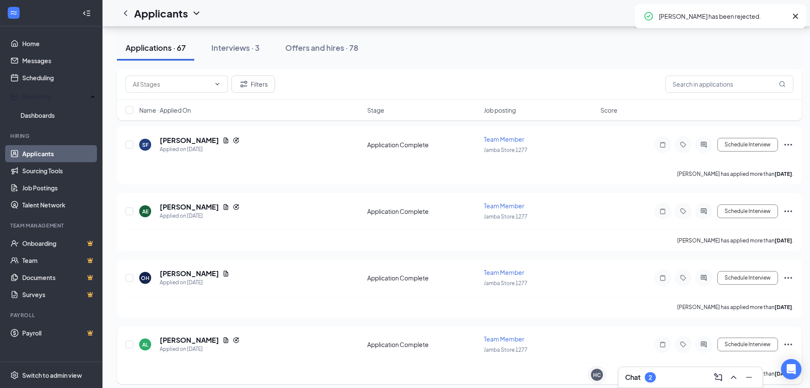
scroll to position [8843, 0]
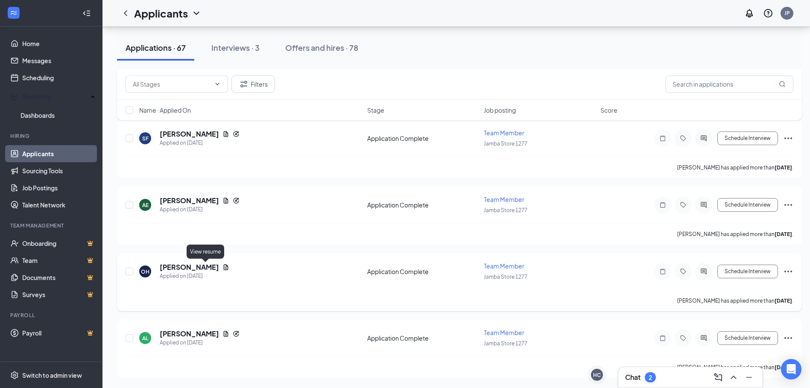
click at [224, 267] on icon "Document" at bounding box center [226, 267] width 5 height 6
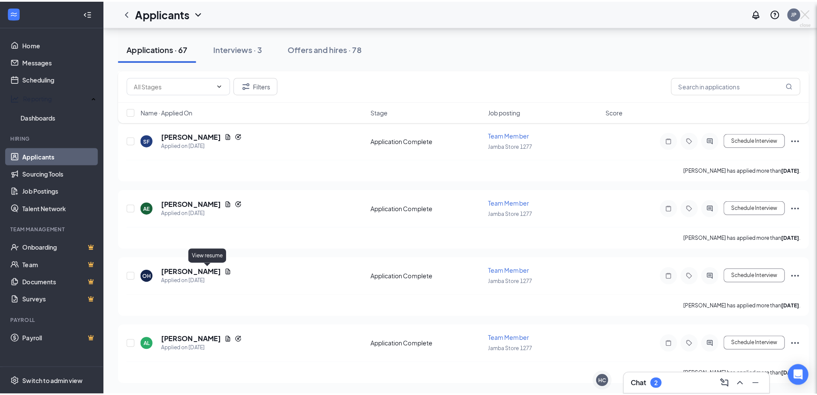
scroll to position [8836, 0]
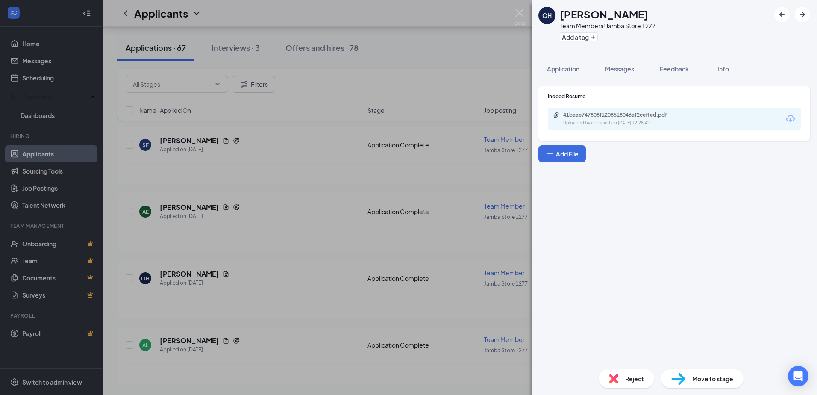
click at [719, 382] on span "Move to stage" at bounding box center [712, 378] width 41 height 9
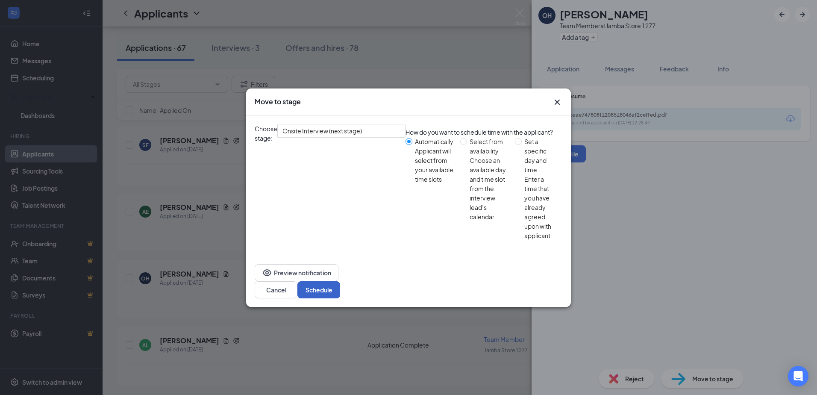
click at [340, 281] on button "Schedule" at bounding box center [318, 289] width 43 height 17
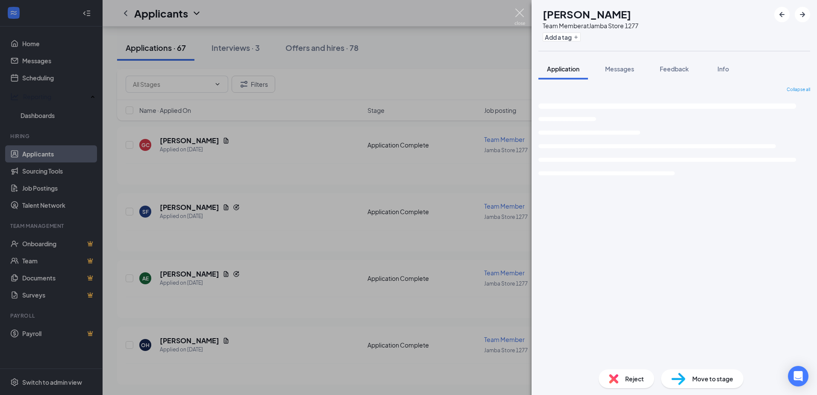
click at [518, 11] on img at bounding box center [519, 17] width 11 height 17
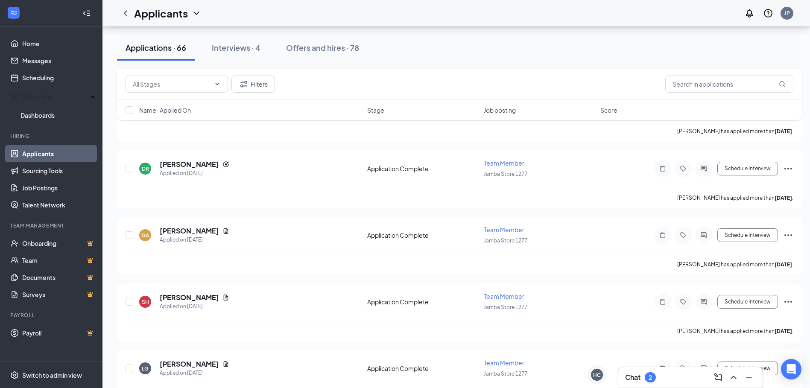
scroll to position [8710, 0]
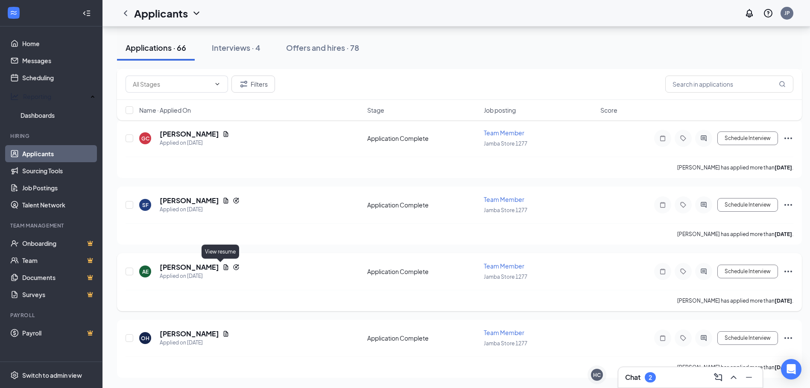
click at [223, 266] on icon "Document" at bounding box center [226, 267] width 7 height 7
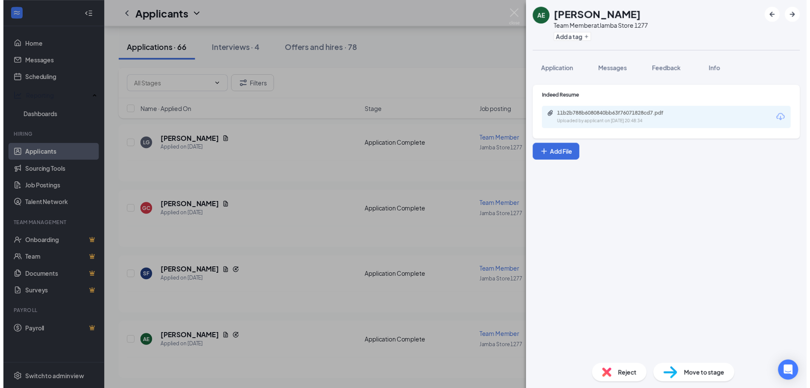
scroll to position [8570, 0]
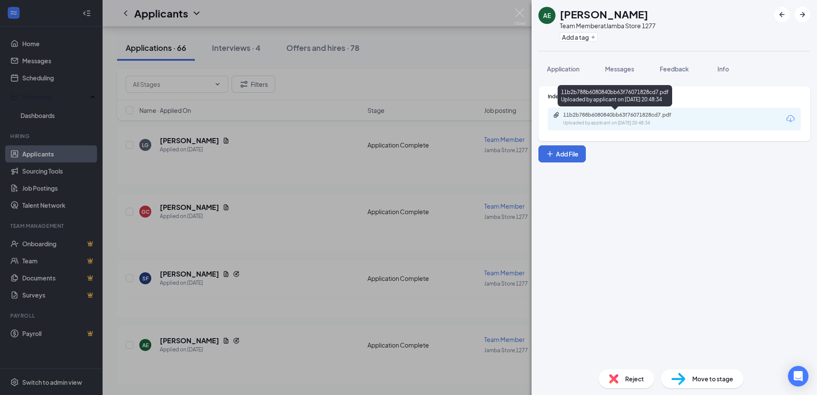
click at [617, 113] on div "11b2b788b6080840bb63f76071828cd7.pdf" at bounding box center [623, 115] width 120 height 7
click at [704, 375] on span "Move to stage" at bounding box center [712, 378] width 41 height 9
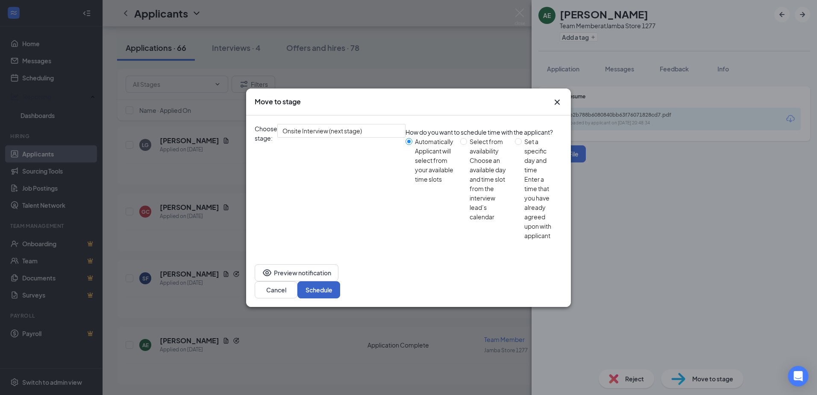
click at [340, 281] on button "Schedule" at bounding box center [318, 289] width 43 height 17
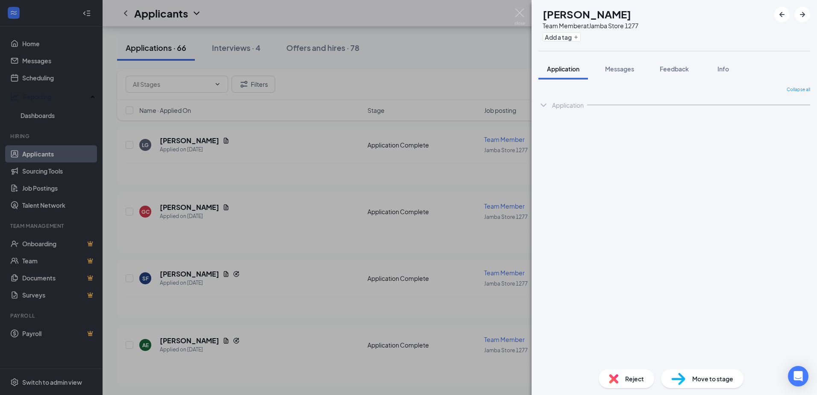
click at [524, 13] on img at bounding box center [519, 17] width 11 height 17
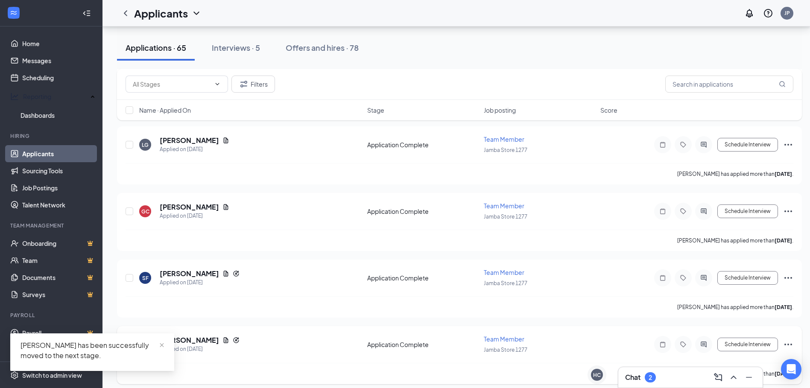
scroll to position [8576, 0]
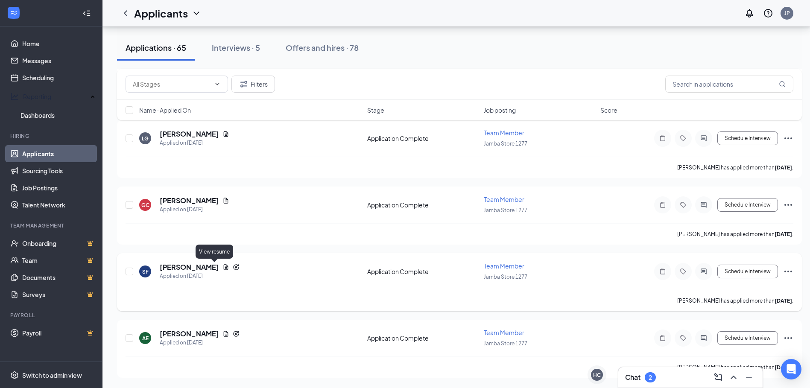
click at [223, 268] on icon "Document" at bounding box center [226, 267] width 7 height 7
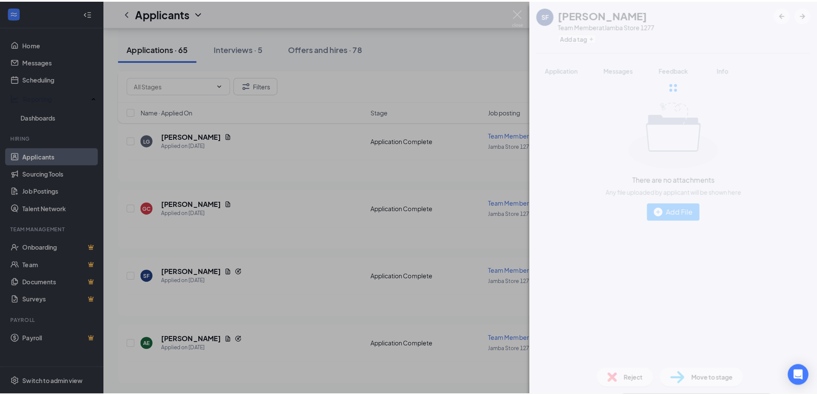
scroll to position [8570, 0]
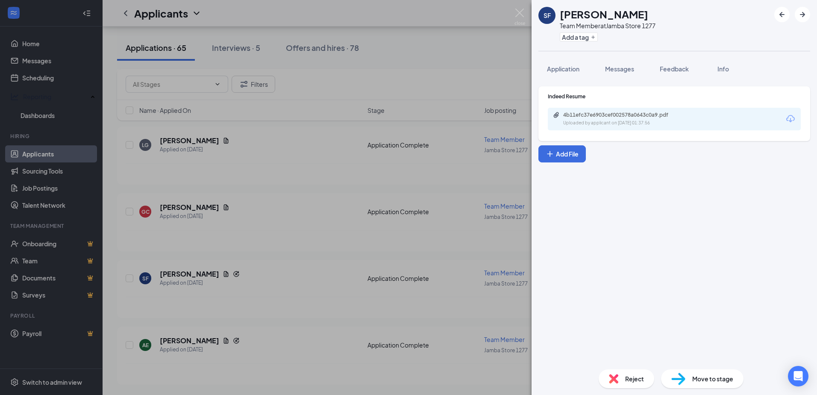
click at [580, 114] on div "4b11efc37e6903cef002578a0643c0a9.pdf" at bounding box center [623, 115] width 120 height 7
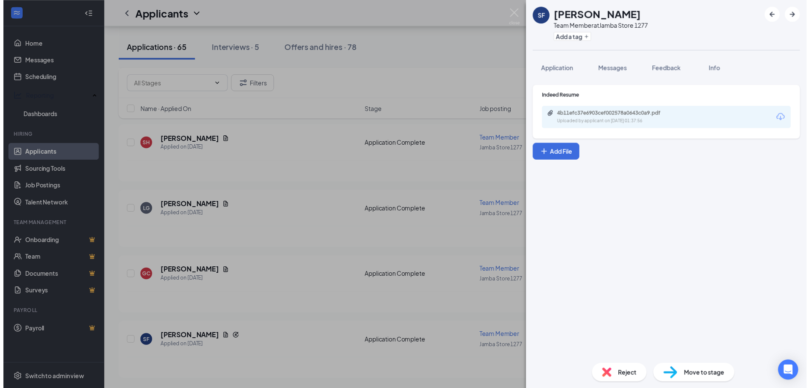
scroll to position [8437, 0]
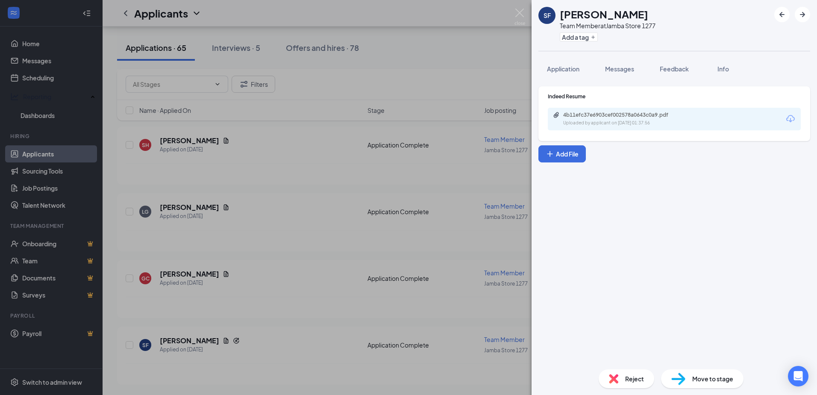
click at [616, 374] on img at bounding box center [613, 378] width 9 height 9
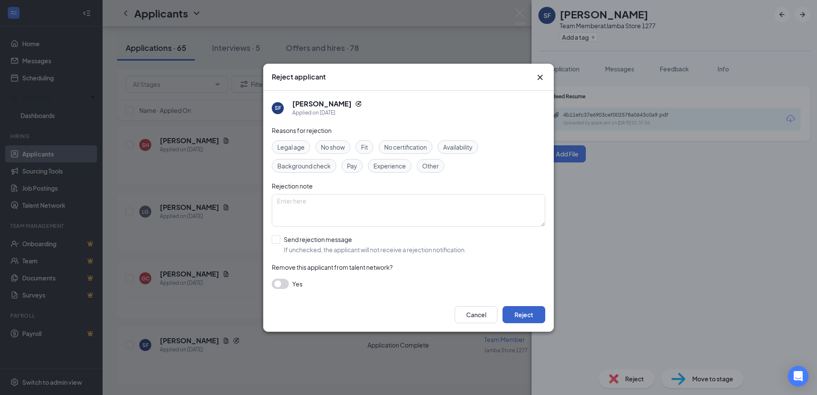
click at [532, 316] on button "Reject" at bounding box center [523, 314] width 43 height 17
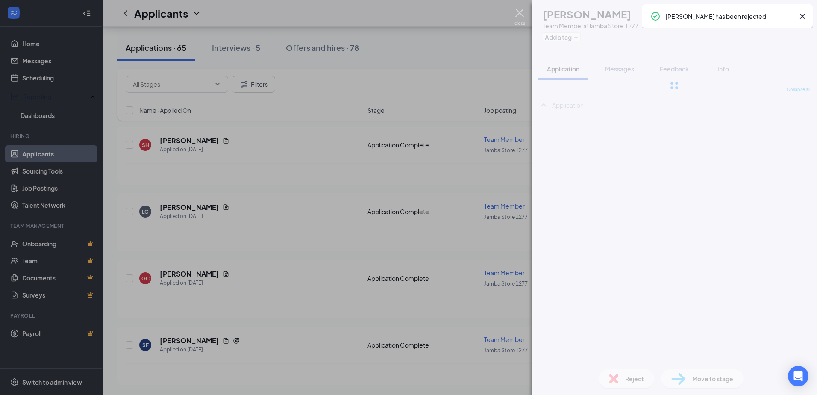
click at [517, 17] on img at bounding box center [519, 17] width 11 height 17
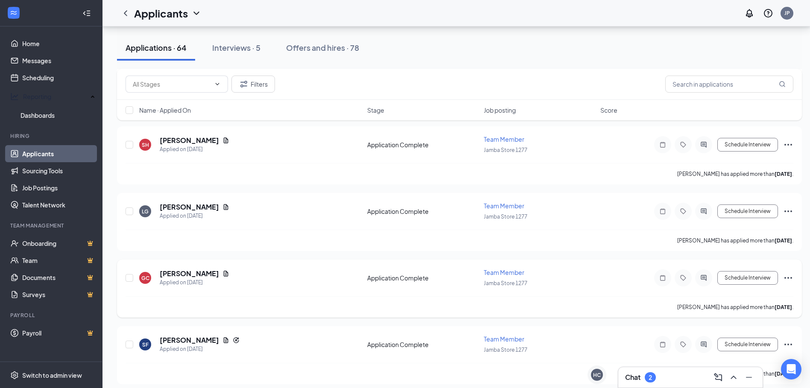
scroll to position [8443, 0]
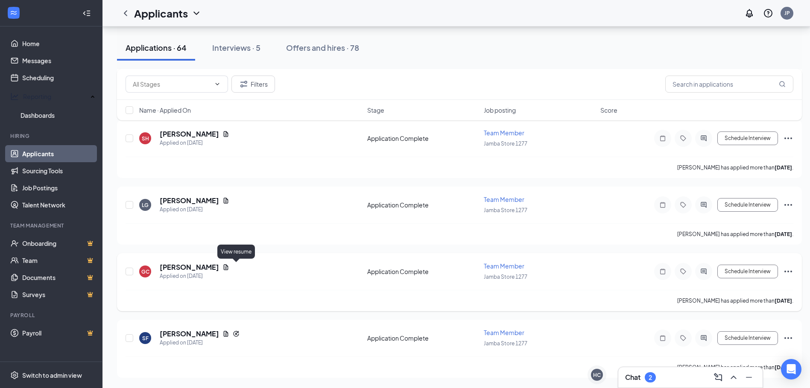
click at [229, 268] on icon "Document" at bounding box center [226, 267] width 5 height 6
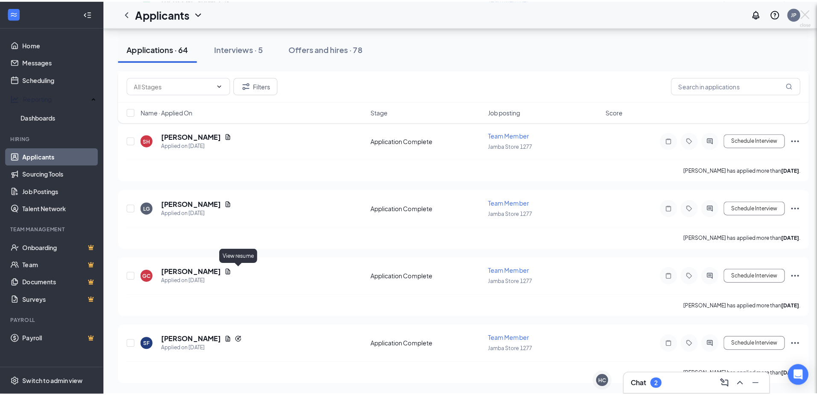
scroll to position [8437, 0]
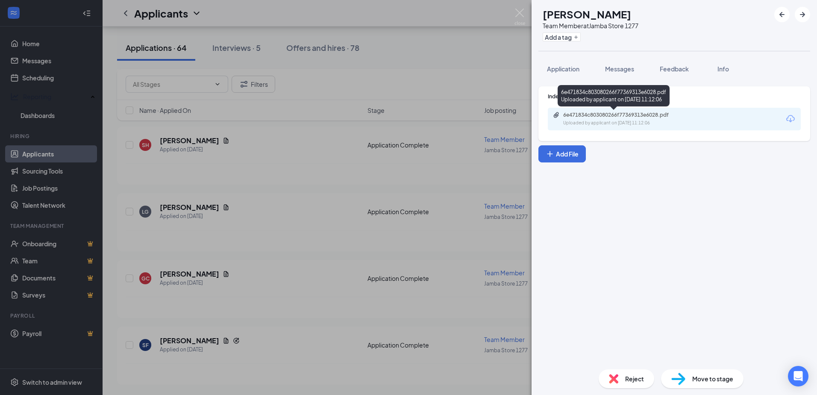
click at [585, 117] on div "6e471834c803080266f77369313e6028.pdf" at bounding box center [623, 115] width 120 height 7
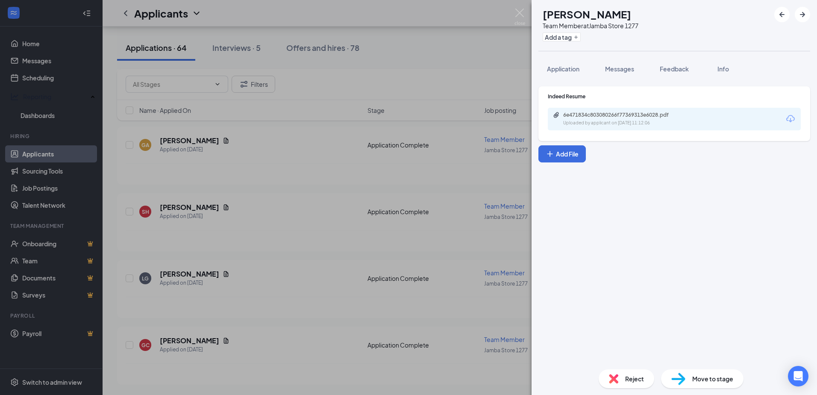
scroll to position [8303, 0]
click at [662, 381] on div "Move to stage" at bounding box center [702, 378] width 82 height 19
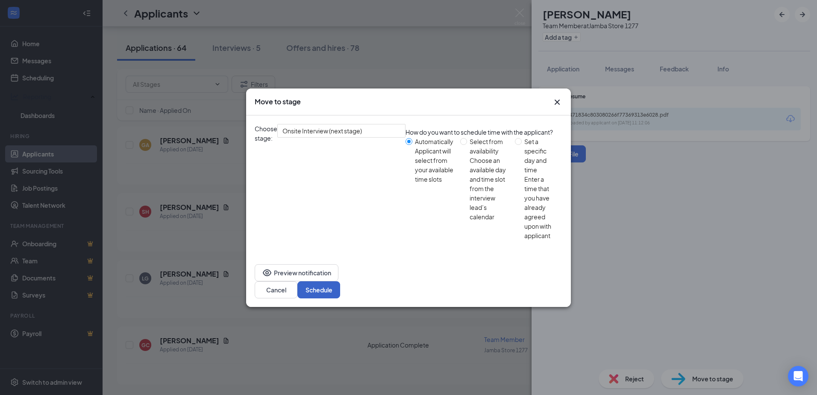
click at [340, 281] on button "Schedule" at bounding box center [318, 289] width 43 height 17
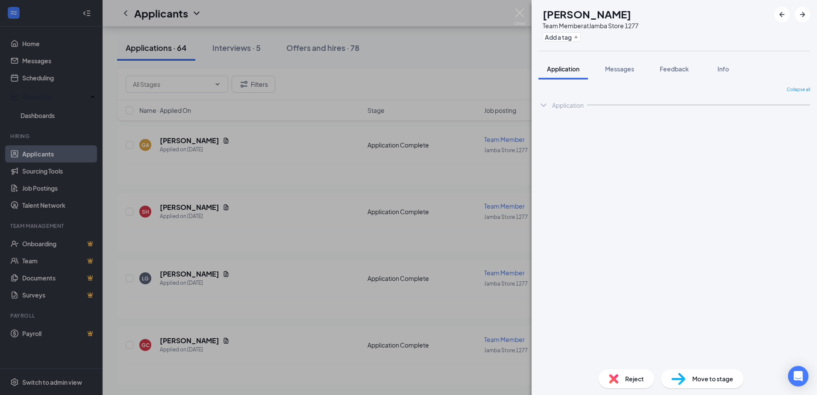
click at [523, 15] on img at bounding box center [519, 17] width 11 height 17
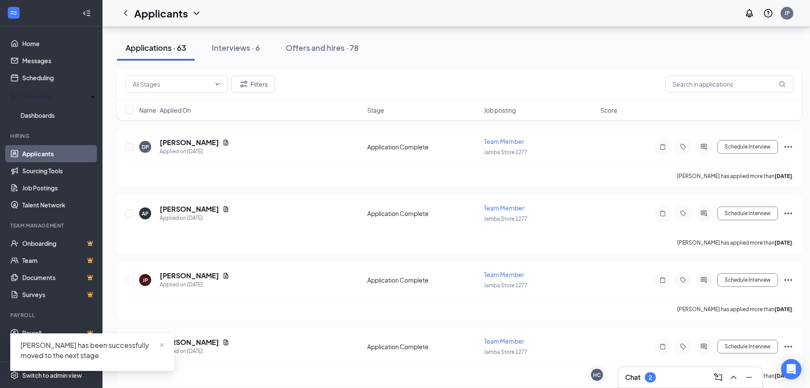
scroll to position [8310, 0]
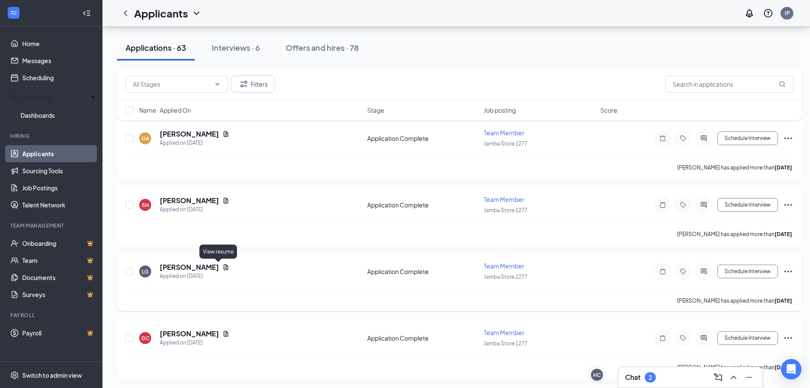
click at [223, 267] on icon "Document" at bounding box center [226, 267] width 7 height 7
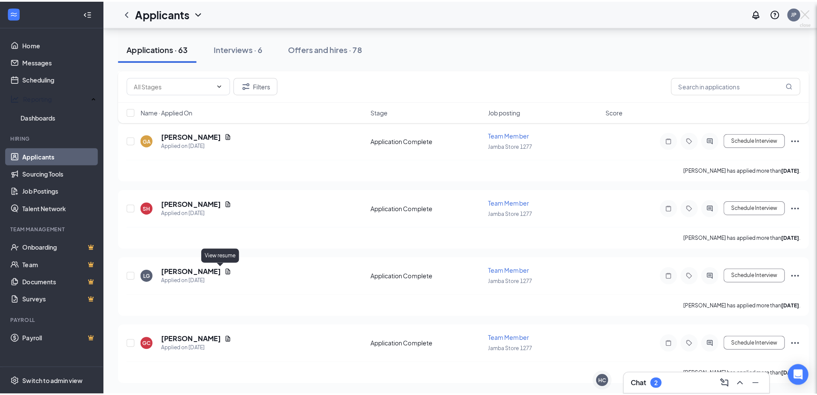
scroll to position [8303, 0]
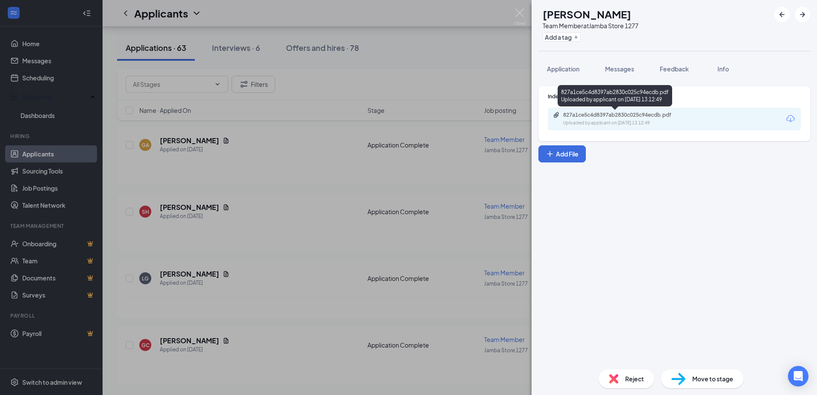
click at [596, 114] on div "827a1ce5c4d8397ab2830c025c94ecdb.pdf" at bounding box center [623, 115] width 120 height 7
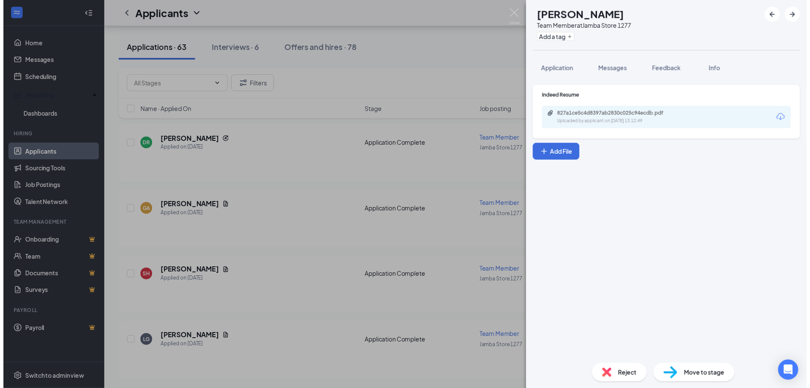
scroll to position [8170, 0]
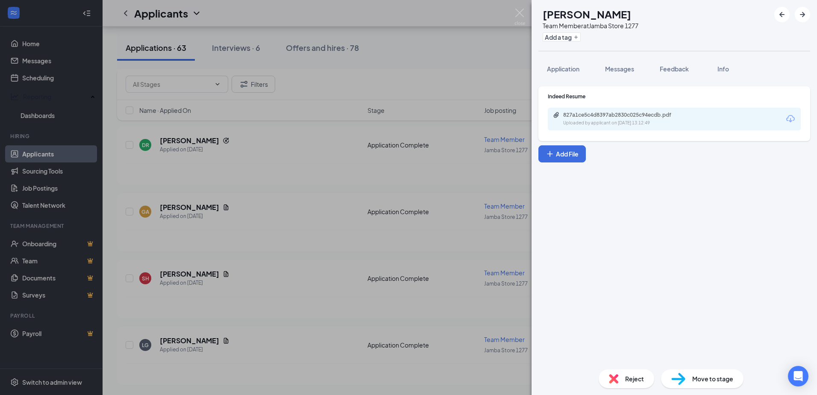
click at [690, 376] on div "Move to stage" at bounding box center [702, 378] width 82 height 19
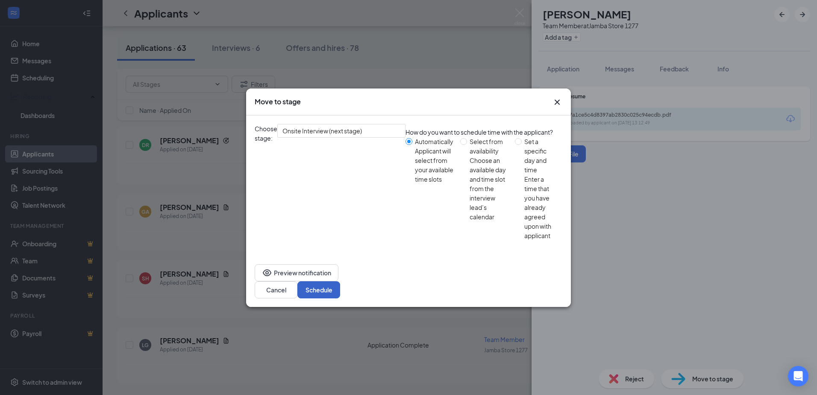
click at [340, 281] on button "Schedule" at bounding box center [318, 289] width 43 height 17
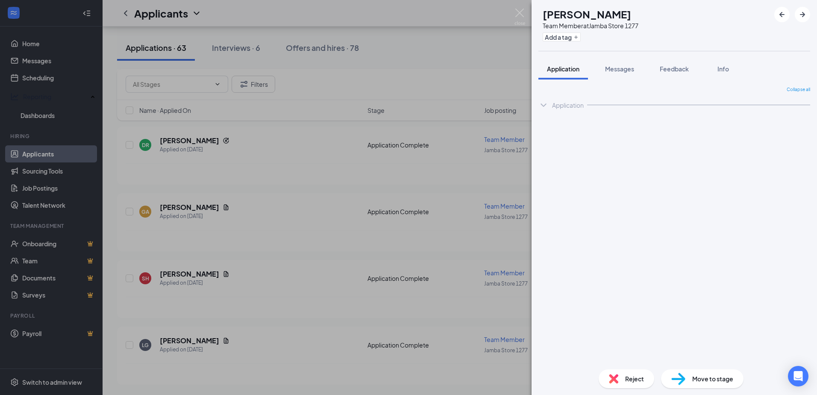
click at [521, 14] on img at bounding box center [519, 17] width 11 height 17
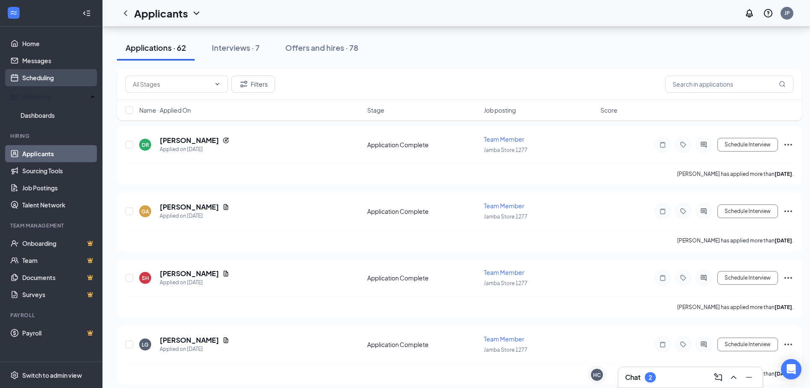
click at [39, 79] on link "Scheduling" at bounding box center [58, 77] width 73 height 17
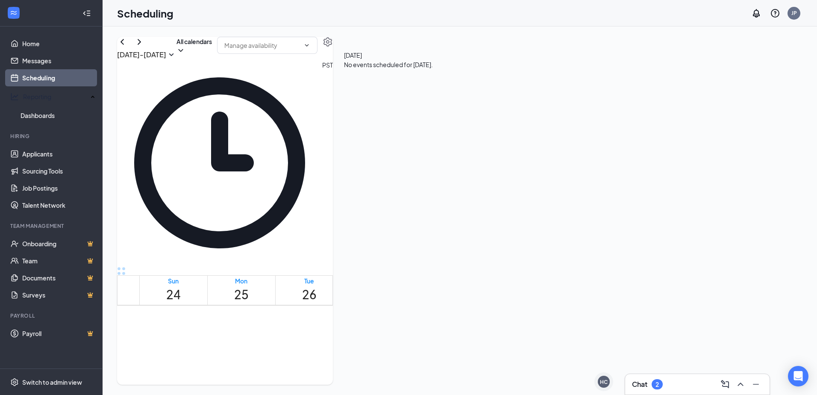
scroll to position [940, 0]
click at [144, 47] on icon "ChevronRight" at bounding box center [139, 42] width 10 height 10
click at [163, 278] on td at bounding box center [377, 283] width 476 height 10
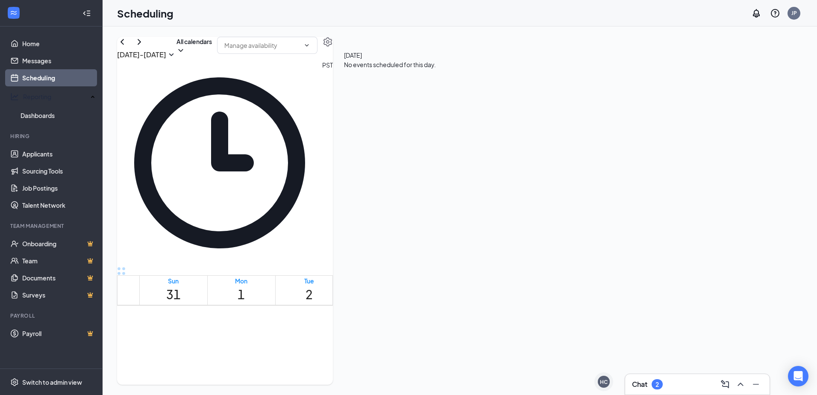
click at [163, 278] on td at bounding box center [377, 283] width 476 height 10
click at [167, 278] on td at bounding box center [377, 283] width 476 height 10
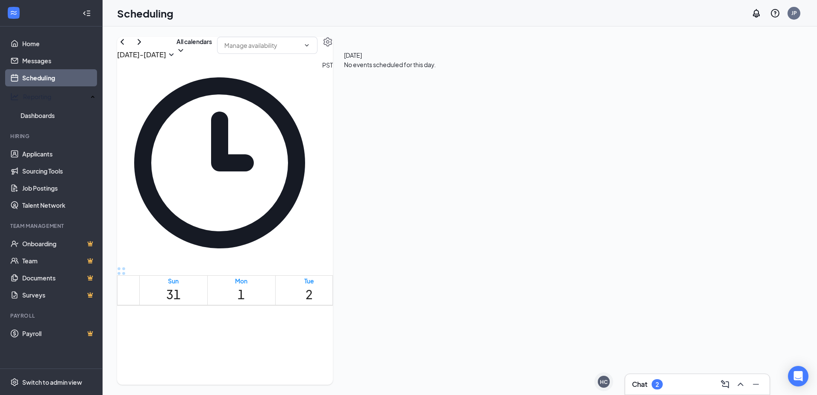
click at [168, 278] on td at bounding box center [377, 283] width 476 height 10
click at [181, 278] on td at bounding box center [377, 283] width 476 height 10
click at [182, 278] on td at bounding box center [377, 283] width 476 height 10
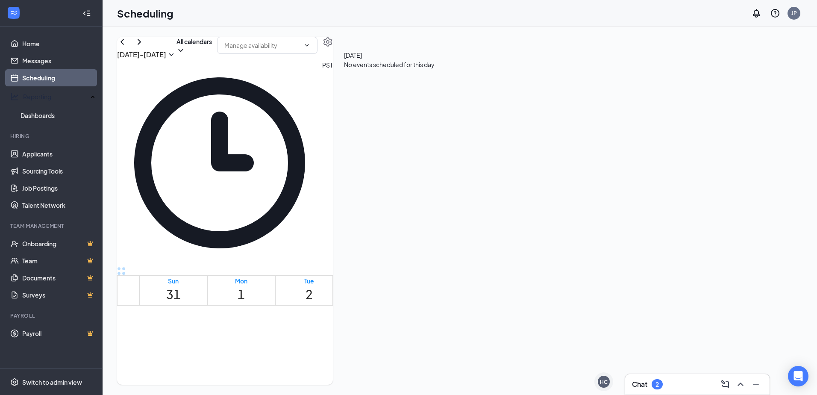
click at [182, 278] on td at bounding box center [377, 283] width 476 height 10
click at [185, 278] on td at bounding box center [377, 283] width 476 height 10
click at [186, 278] on td at bounding box center [377, 283] width 476 height 10
click at [196, 288] on td at bounding box center [377, 293] width 476 height 10
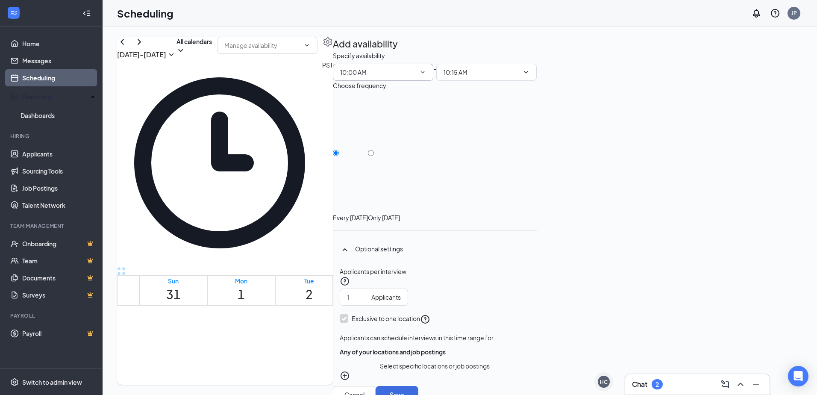
click at [416, 77] on input "10:00 AM" at bounding box center [378, 72] width 76 height 9
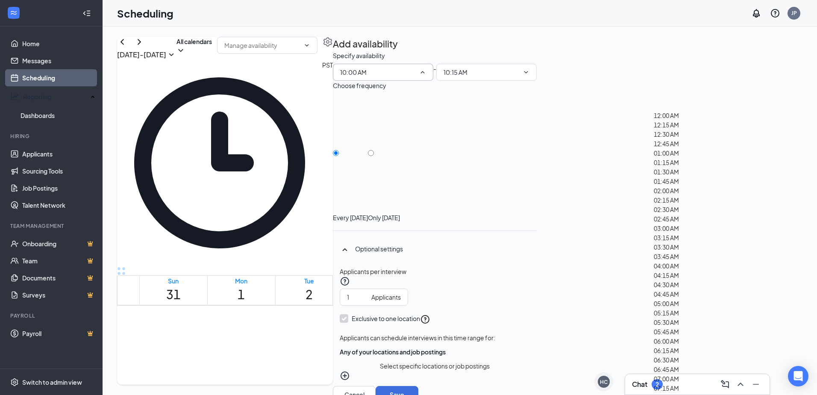
scroll to position [712, 0]
type input "10:30 AM"
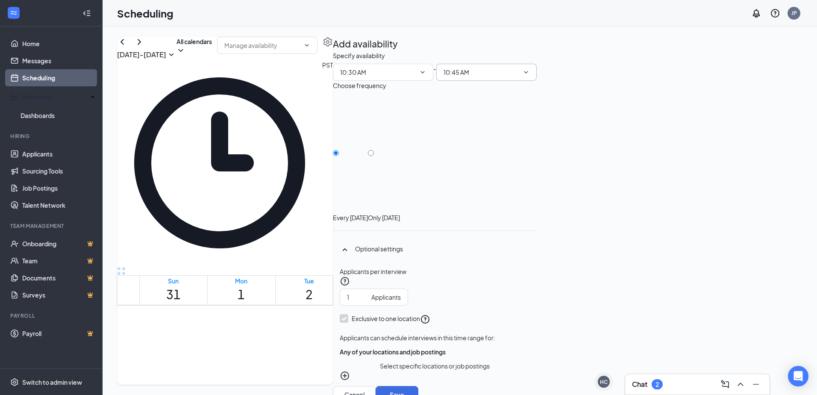
click at [519, 77] on input "10:45 AM" at bounding box center [481, 72] width 76 height 9
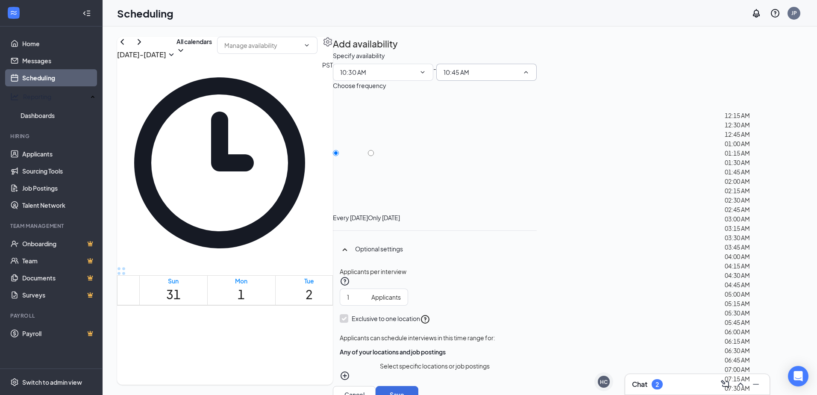
type input "11:45 AM"
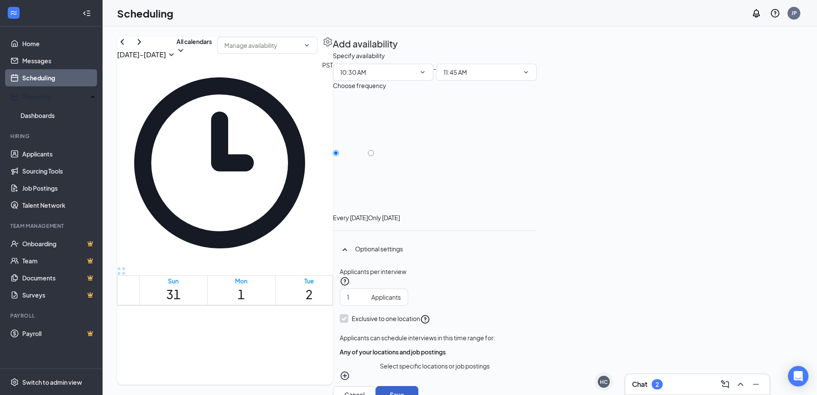
click at [418, 386] on button "Save" at bounding box center [397, 394] width 43 height 17
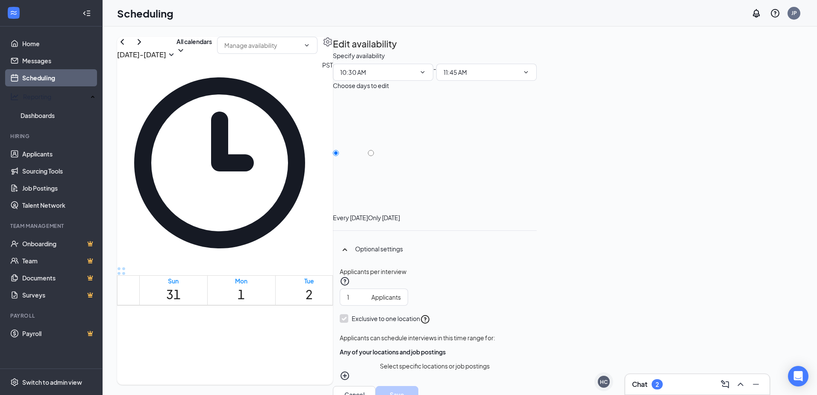
click at [400, 144] on div "Only [DATE]" at bounding box center [384, 158] width 32 height 128
click at [400, 143] on div "Only [DATE]" at bounding box center [384, 158] width 32 height 128
click at [374, 150] on input "Only [DATE]" at bounding box center [371, 153] width 6 height 6
radio input "true"
radio input "false"
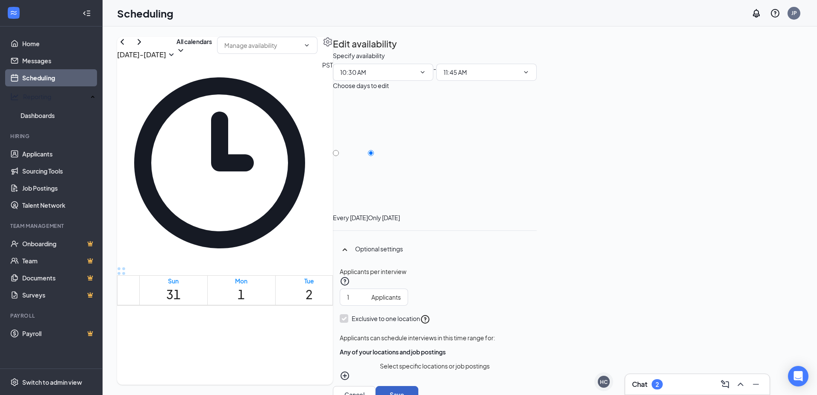
click at [418, 386] on button "Save" at bounding box center [397, 394] width 43 height 17
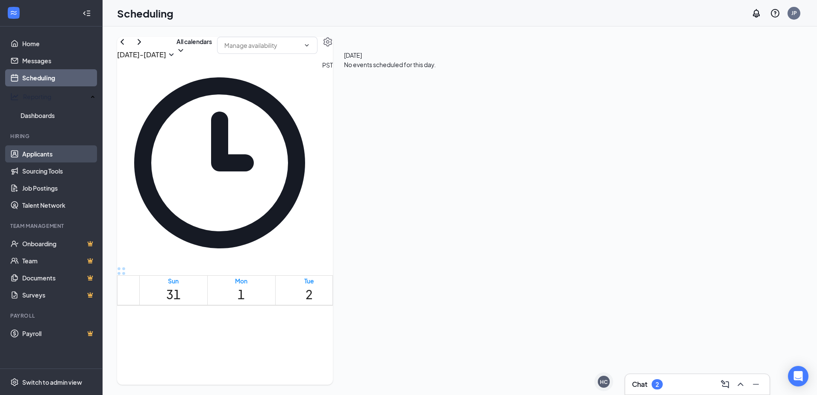
click at [57, 148] on link "Applicants" at bounding box center [58, 153] width 73 height 17
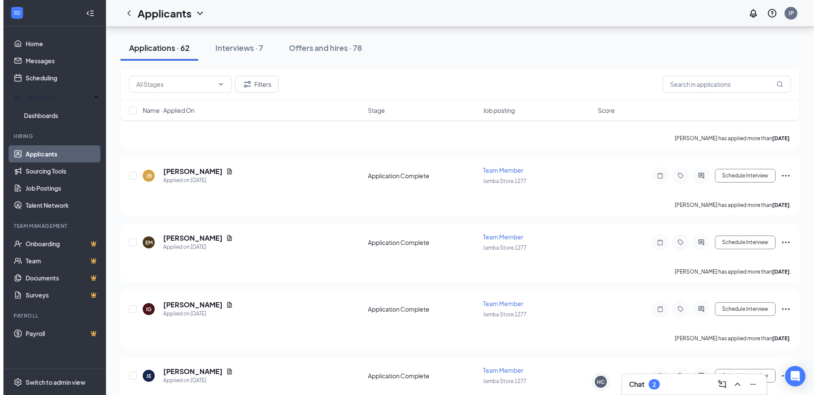
scroll to position [8037, 0]
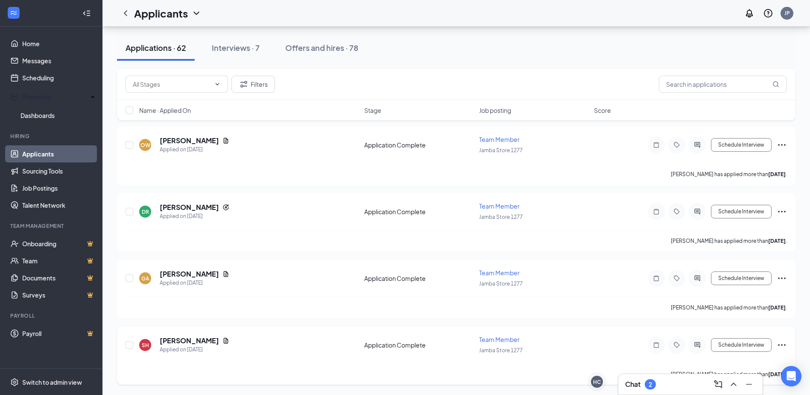
click at [229, 340] on icon "Document" at bounding box center [226, 340] width 7 height 7
click at [229, 338] on icon "Document" at bounding box center [226, 340] width 7 height 7
click at [229, 338] on icon "Document" at bounding box center [226, 341] width 5 height 6
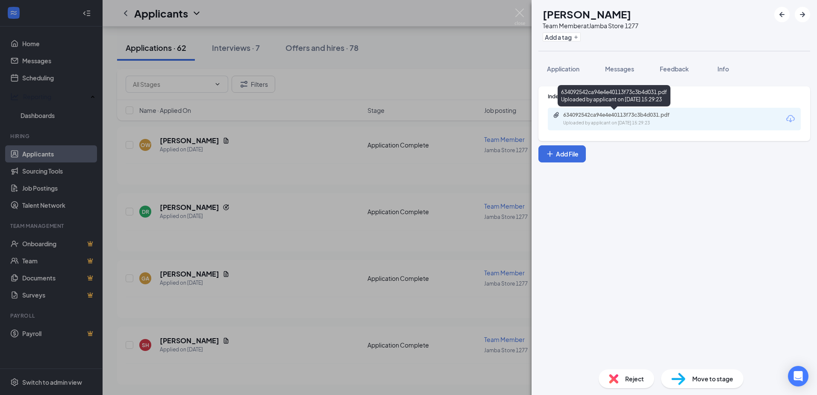
click at [607, 113] on div "634092542ca94e4e40113f73c3b4d031.pdf" at bounding box center [623, 115] width 120 height 7
click at [559, 64] on button "Application" at bounding box center [563, 68] width 50 height 21
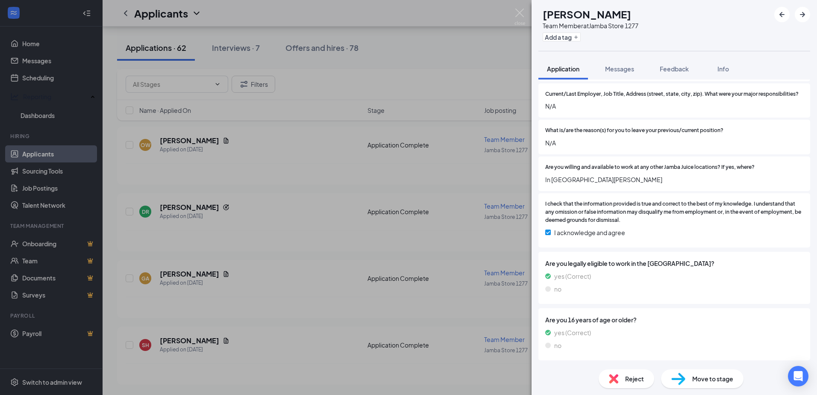
click at [624, 371] on div "Reject" at bounding box center [627, 378] width 56 height 19
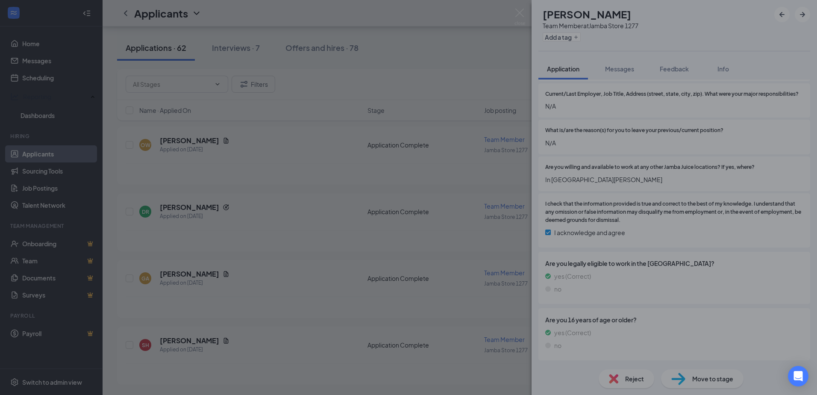
scroll to position [298, 0]
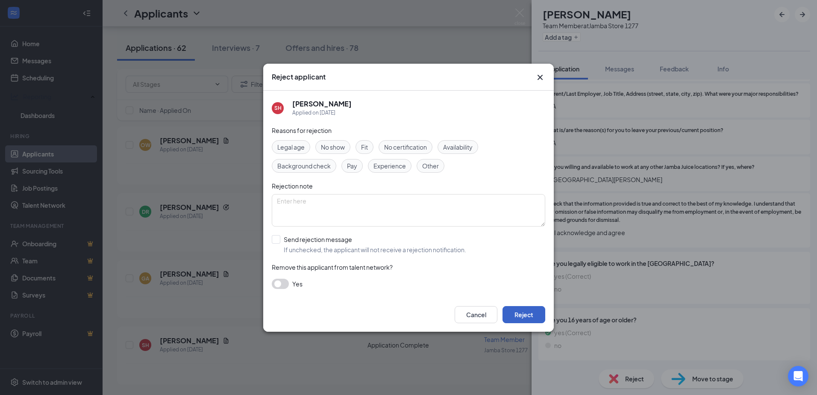
click at [526, 318] on button "Reject" at bounding box center [523, 314] width 43 height 17
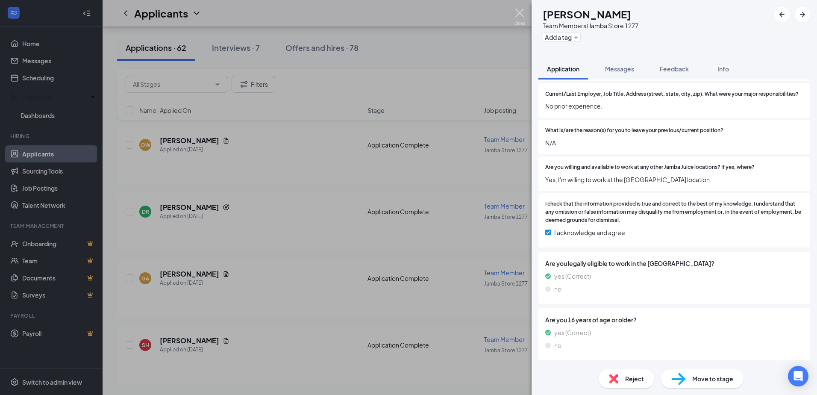
click at [517, 12] on img at bounding box center [519, 17] width 11 height 17
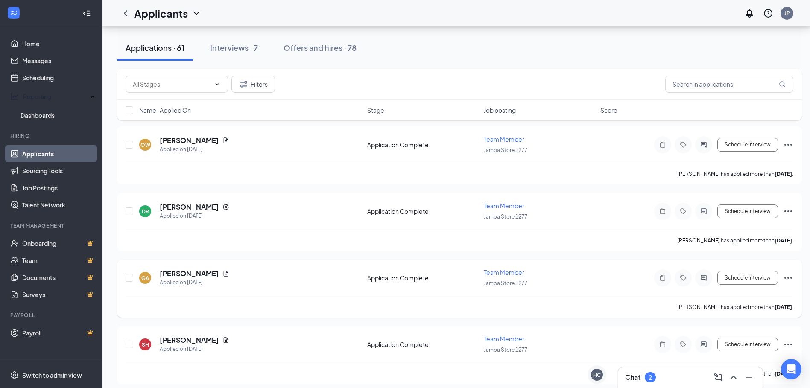
click at [206, 273] on div "[PERSON_NAME]" at bounding box center [195, 273] width 70 height 9
click at [223, 273] on icon "Document" at bounding box center [226, 273] width 7 height 7
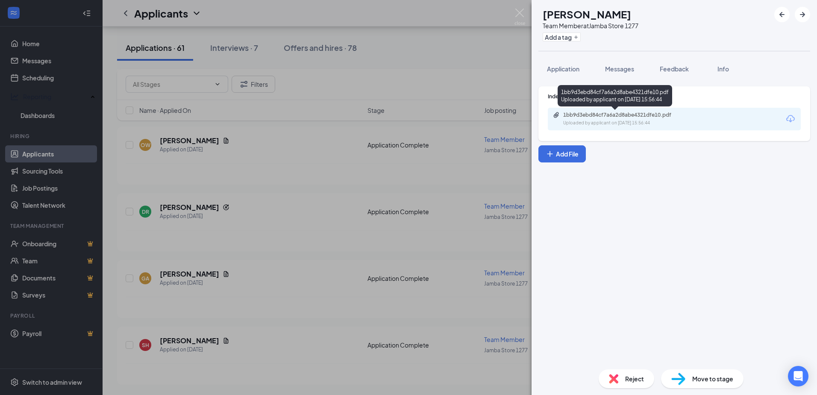
click at [569, 114] on div "1bb9d3ebd84cf7a6a2d8abe4321dfe10.pdf" at bounding box center [623, 115] width 120 height 7
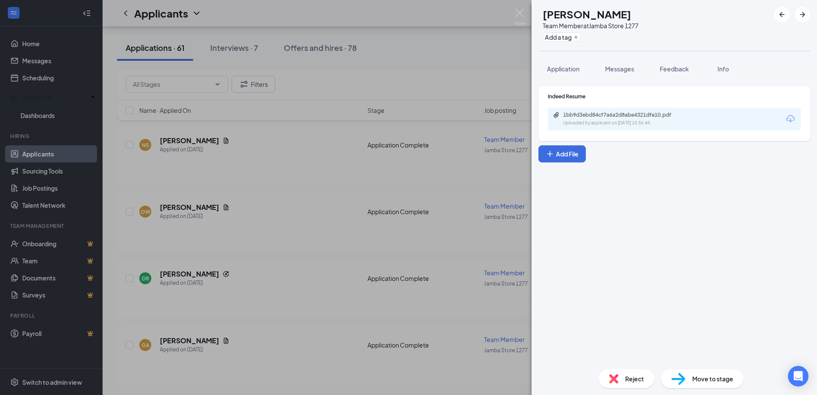
click at [630, 376] on span "Reject" at bounding box center [634, 378] width 19 height 9
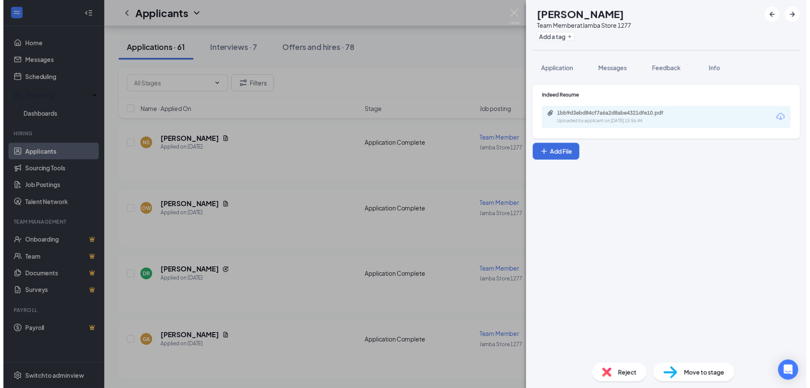
scroll to position [7903, 0]
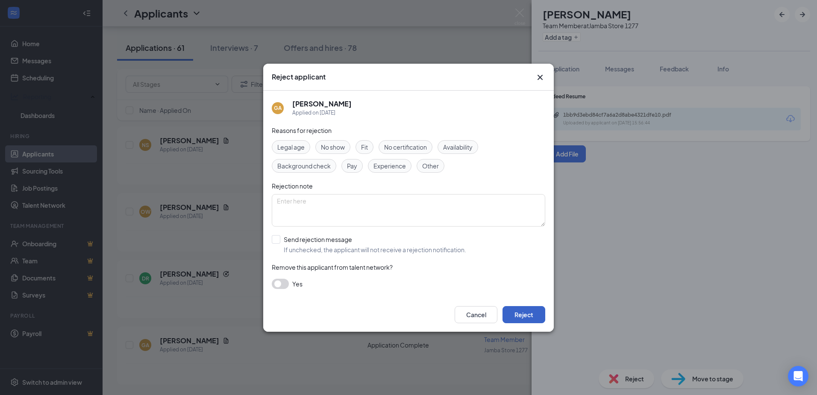
click at [521, 313] on button "Reject" at bounding box center [523, 314] width 43 height 17
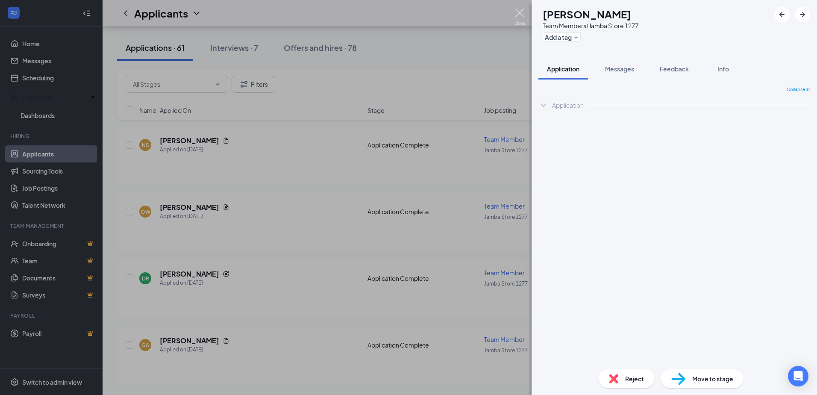
click at [516, 14] on img at bounding box center [519, 17] width 11 height 17
drag, startPoint x: 215, startPoint y: 382, endPoint x: 518, endPoint y: 13, distance: 477.8
click at [280, 157] on div "AH [PERSON_NAME] Team Member at Jamba Store 1277 Add a tag Application Messages…" at bounding box center [408, 197] width 817 height 395
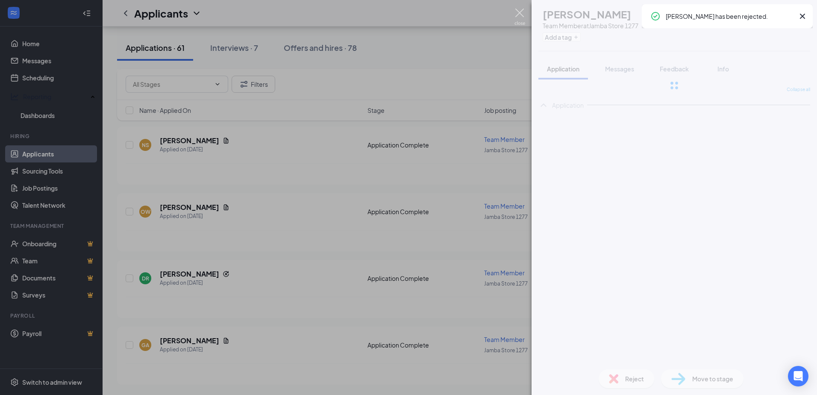
click at [517, 12] on div "Applicants JP" at bounding box center [460, 13] width 714 height 26
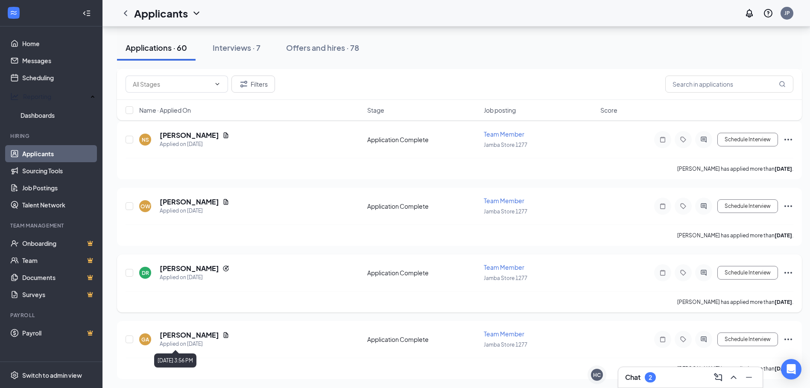
scroll to position [7910, 0]
click at [188, 267] on h5 "[PERSON_NAME]" at bounding box center [189, 267] width 59 height 9
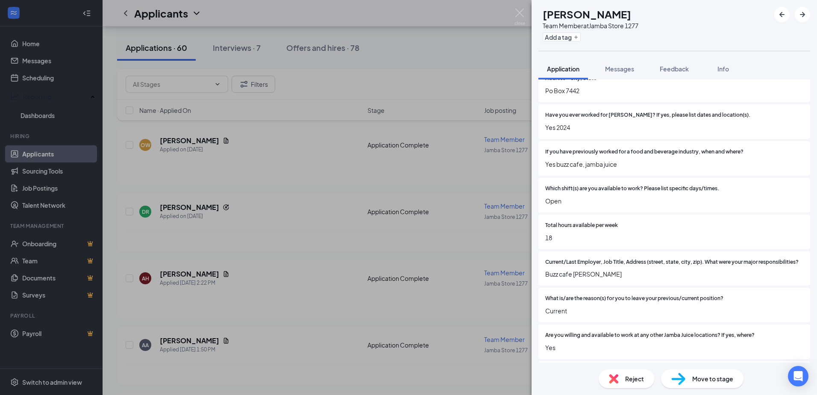
scroll to position [3, 0]
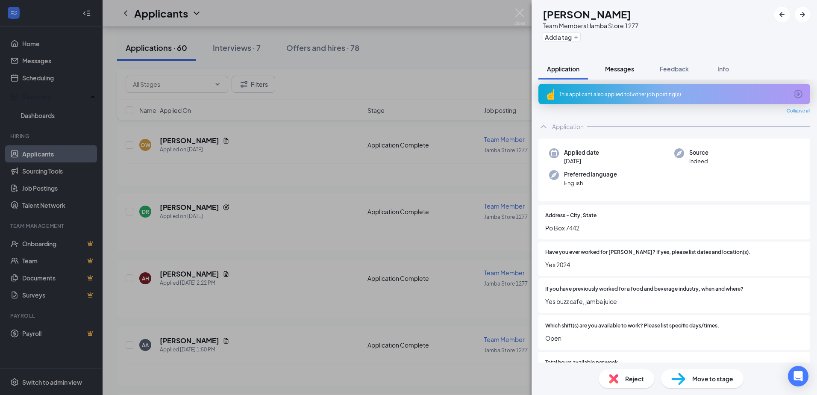
click at [607, 70] on span "Messages" at bounding box center [619, 69] width 29 height 8
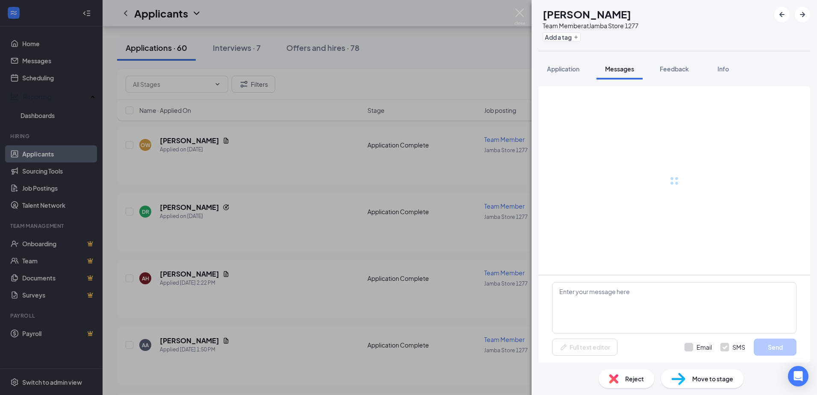
click at [579, 70] on span "Application" at bounding box center [563, 69] width 32 height 8
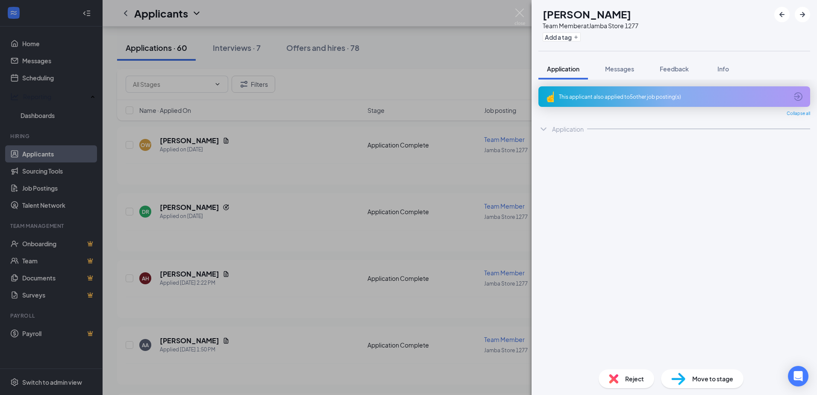
click at [558, 75] on button "Application" at bounding box center [563, 68] width 50 height 21
click at [761, 91] on div "This applicant also applied to 5 other job posting(s)" at bounding box center [674, 96] width 272 height 21
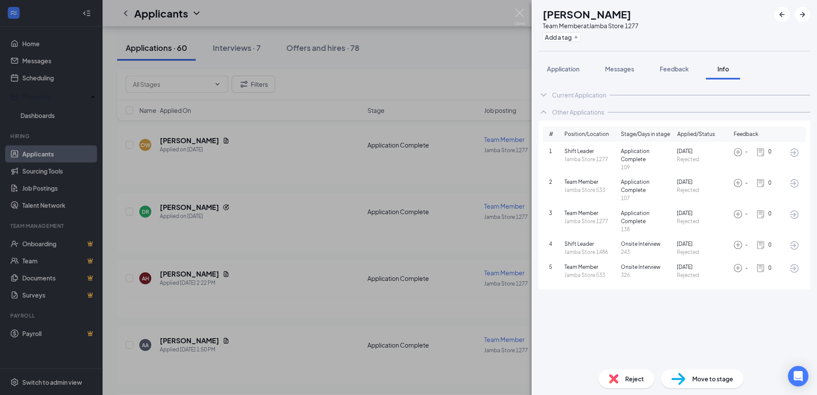
click at [624, 383] on div "Reject" at bounding box center [627, 378] width 56 height 19
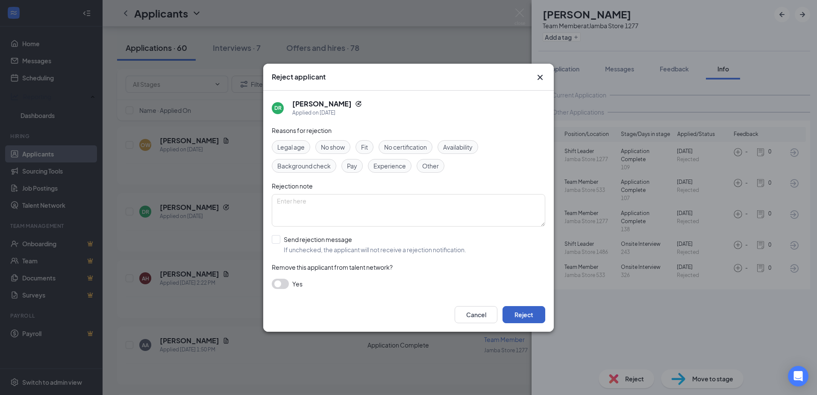
click at [535, 318] on button "Reject" at bounding box center [523, 314] width 43 height 17
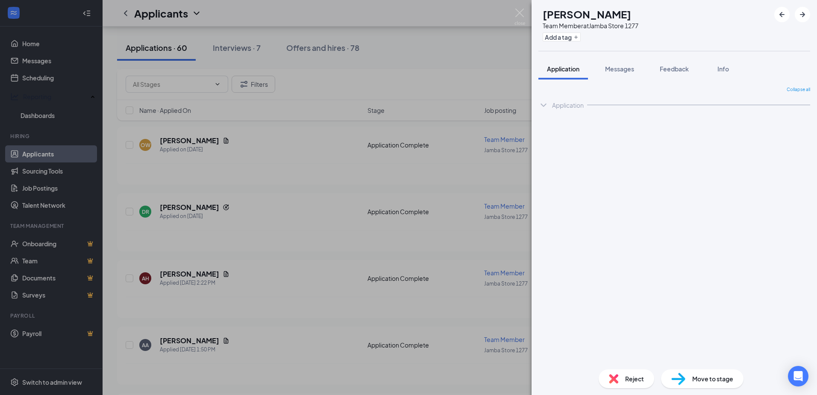
click at [514, 12] on div "AH [PERSON_NAME] Team Member at Jamba Store 1277 Add a tag Application Messages…" at bounding box center [408, 197] width 817 height 395
click at [522, 12] on img at bounding box center [519, 17] width 11 height 17
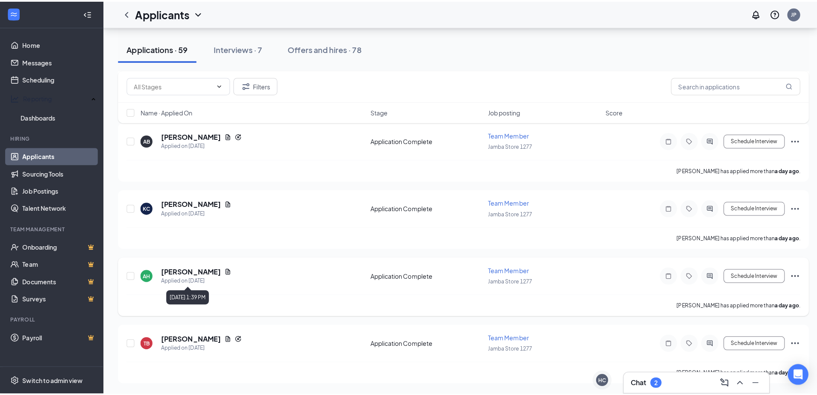
scroll to position [9109, 0]
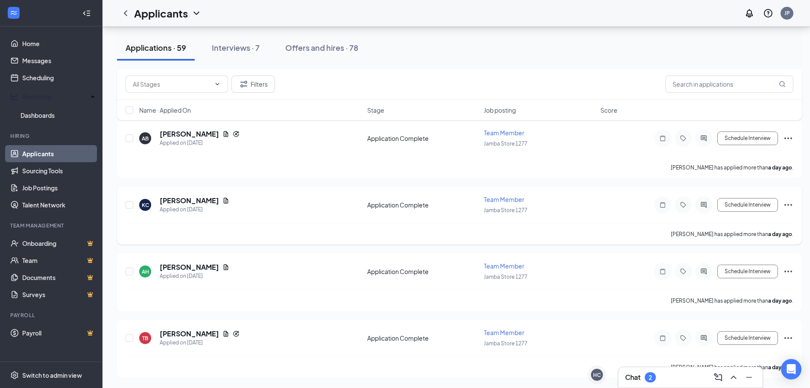
click at [229, 204] on icon "Document" at bounding box center [226, 200] width 7 height 7
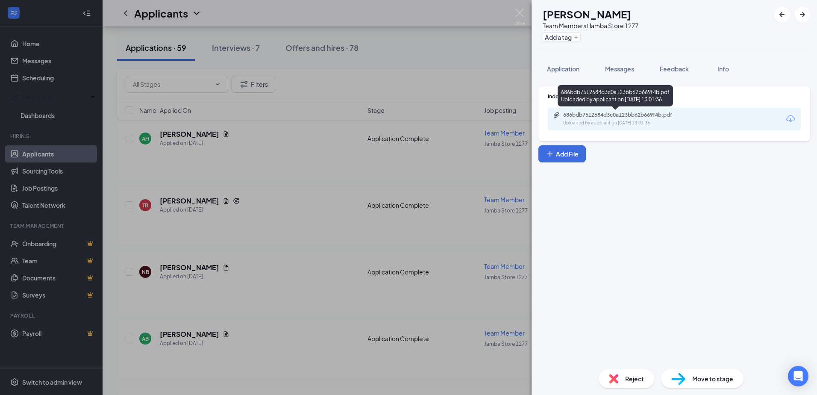
click at [606, 116] on div "686bdb7512684d3c0a123bb62b669f4b.pdf" at bounding box center [623, 115] width 120 height 7
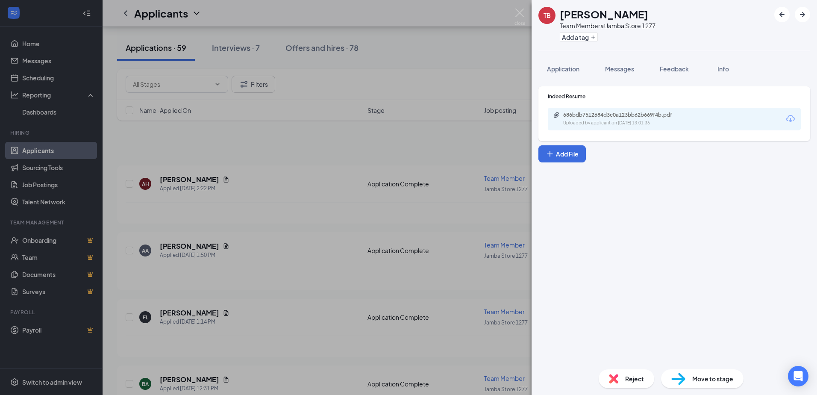
click at [684, 373] on img at bounding box center [678, 379] width 14 height 12
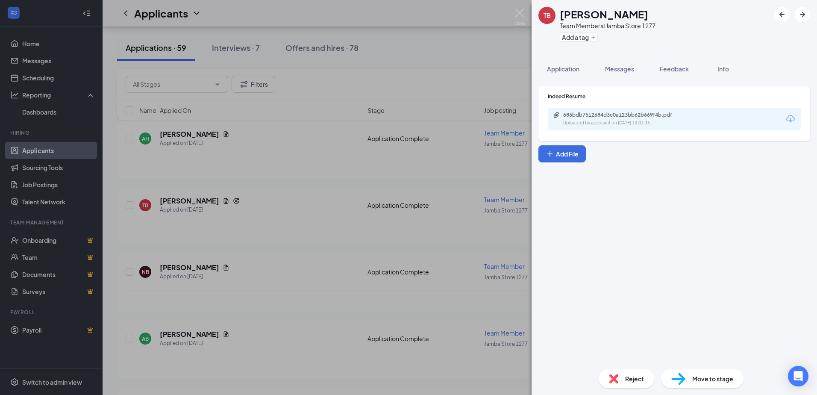
scroll to position [9109, 0]
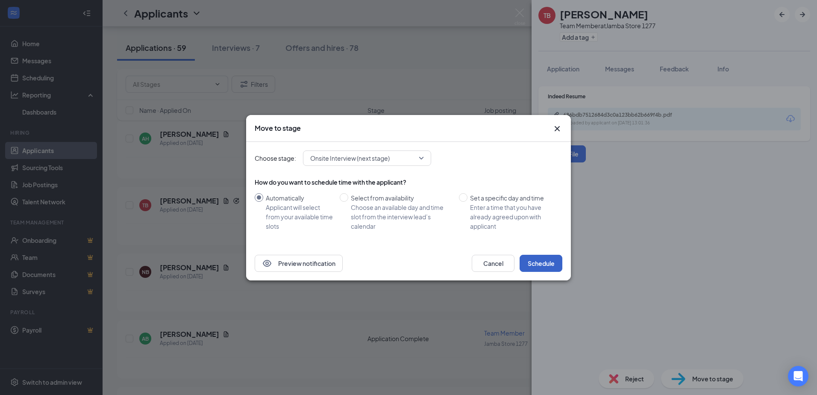
click at [552, 263] on button "Schedule" at bounding box center [541, 263] width 43 height 17
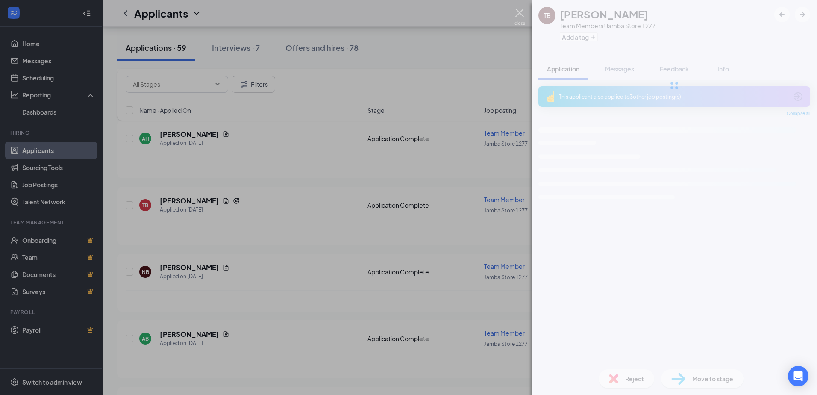
click at [520, 14] on img at bounding box center [519, 17] width 11 height 17
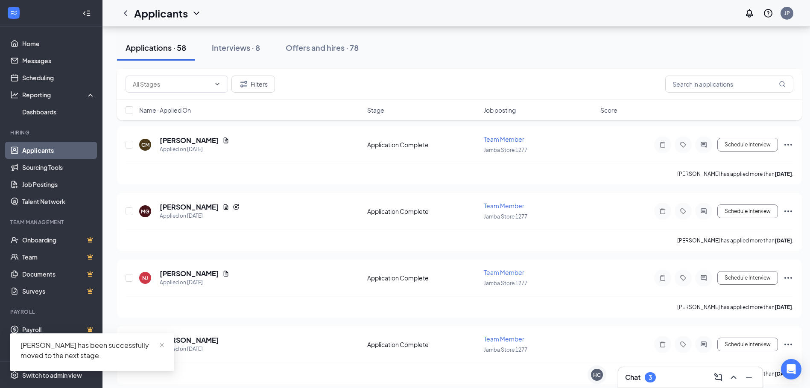
scroll to position [10309, 0]
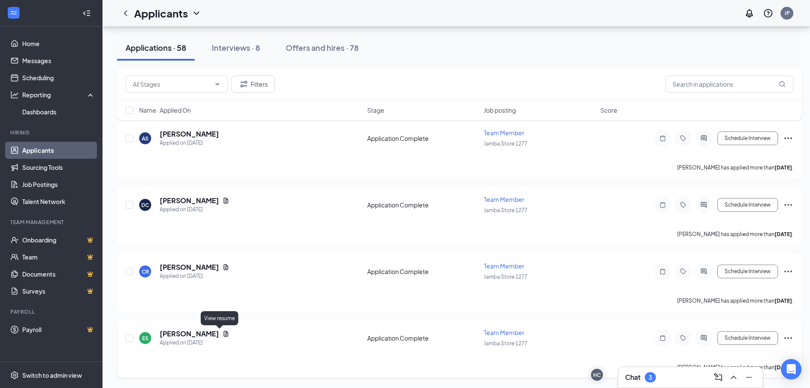
click at [224, 334] on icon "Document" at bounding box center [226, 334] width 5 height 6
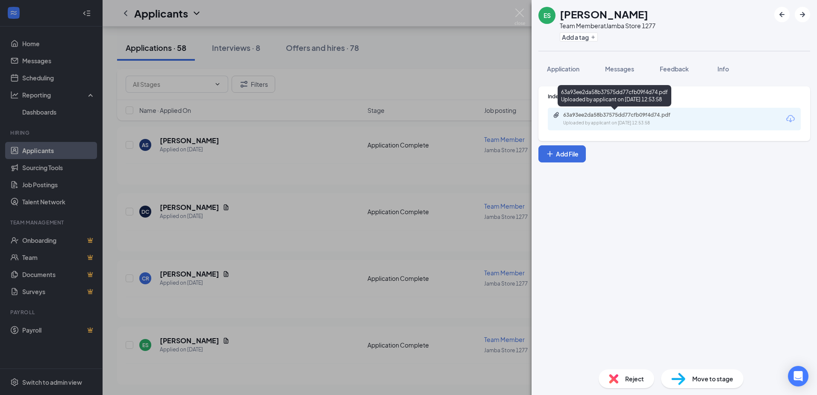
click at [578, 113] on div "63a93ee2da58b37575dd77cfb09f4d74.pdf" at bounding box center [623, 115] width 120 height 7
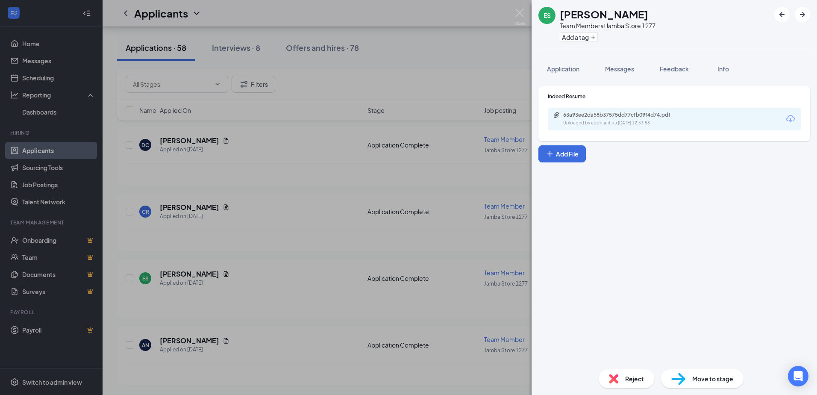
click at [602, 374] on div "Reject" at bounding box center [627, 378] width 56 height 19
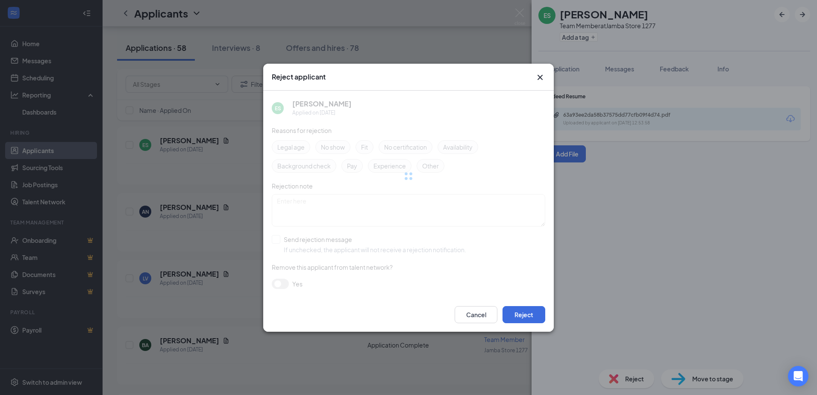
click at [513, 305] on div "Cancel Reject" at bounding box center [408, 314] width 291 height 34
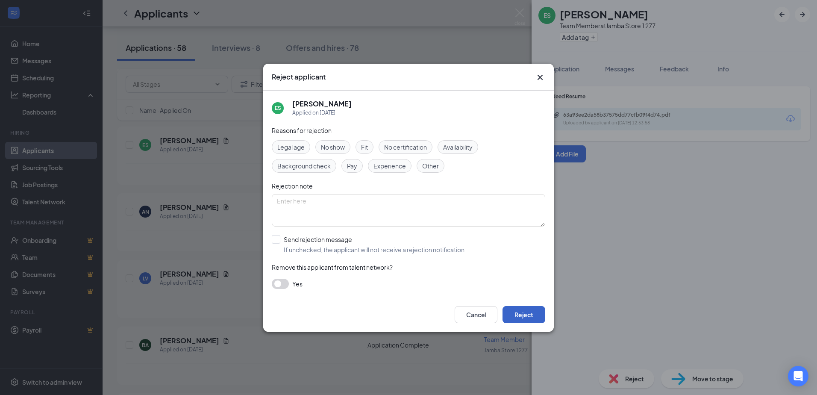
click at [514, 308] on button "Reject" at bounding box center [523, 314] width 43 height 17
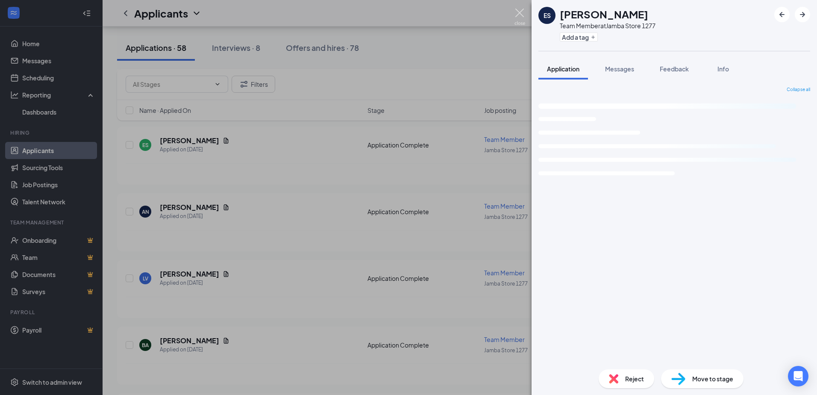
click at [520, 15] on img at bounding box center [519, 17] width 11 height 17
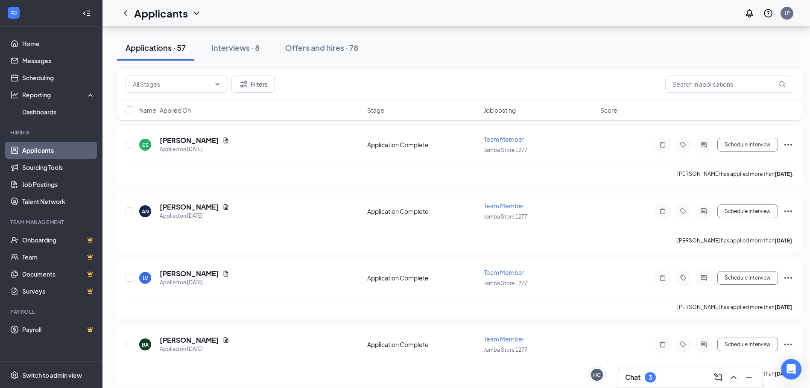
scroll to position [10842, 0]
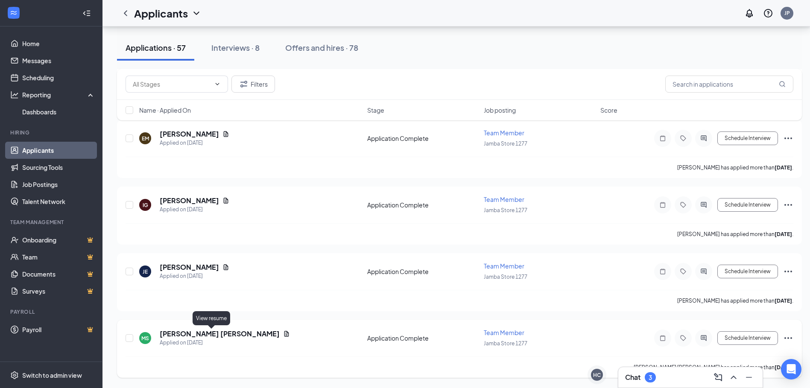
click at [283, 332] on icon "Document" at bounding box center [286, 334] width 7 height 7
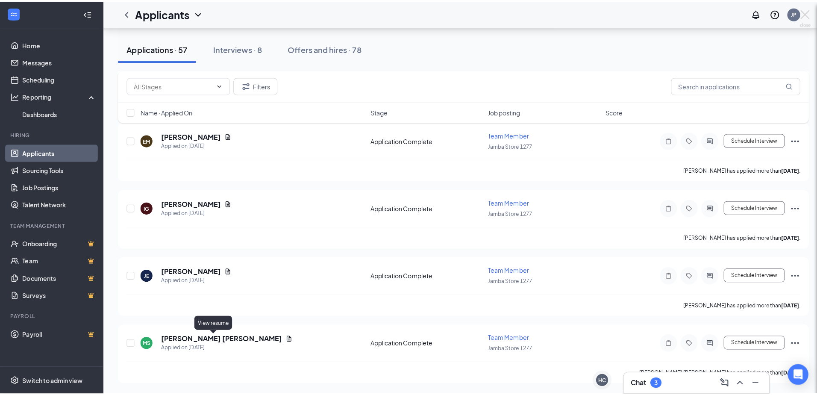
scroll to position [10836, 0]
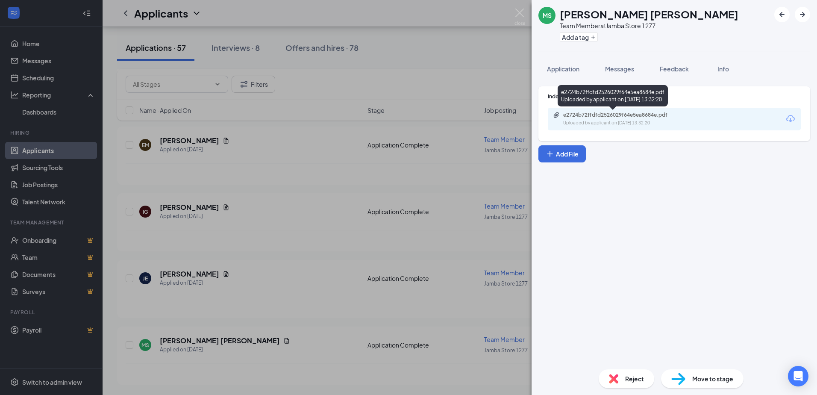
click at [629, 110] on div "e2724b72ffdfd2526029f64e5ea8684e.pdf Uploaded by applicant on Aug 21, 2025 at 1…" at bounding box center [674, 119] width 253 height 23
click at [628, 116] on div "e2724b72ffdfd2526029f64e5ea8684e.pdf" at bounding box center [623, 115] width 120 height 7
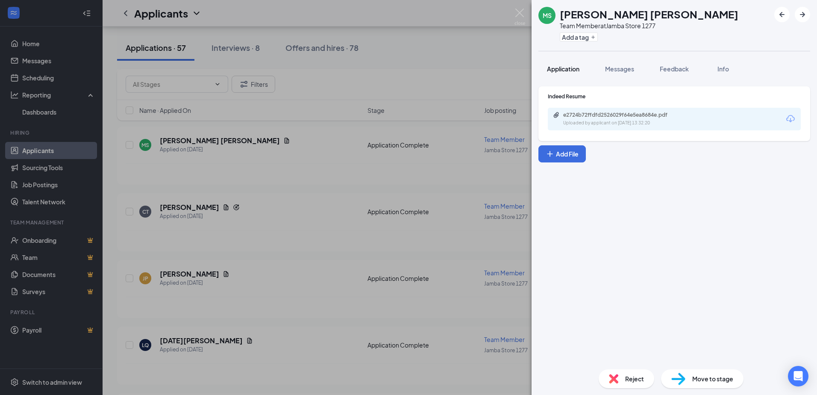
click at [548, 62] on button "Application" at bounding box center [563, 68] width 50 height 21
drag, startPoint x: 548, startPoint y: 68, endPoint x: 574, endPoint y: 76, distance: 27.4
click at [549, 68] on span "Application" at bounding box center [563, 69] width 32 height 8
click at [555, 63] on button "Application" at bounding box center [563, 68] width 50 height 21
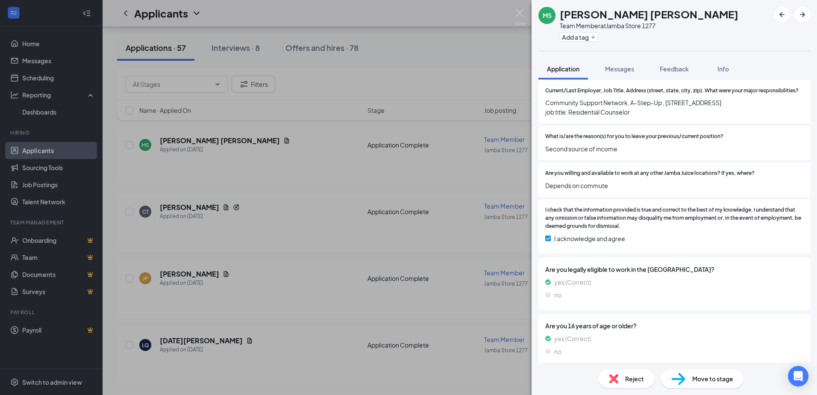
scroll to position [301, 0]
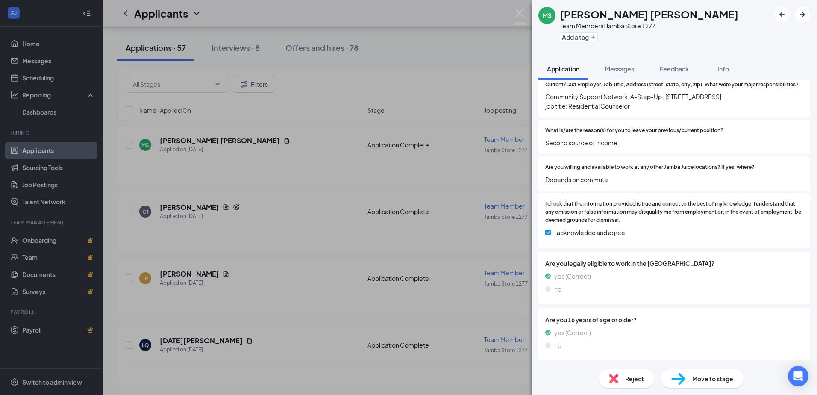
click at [630, 379] on span "Reject" at bounding box center [634, 378] width 19 height 9
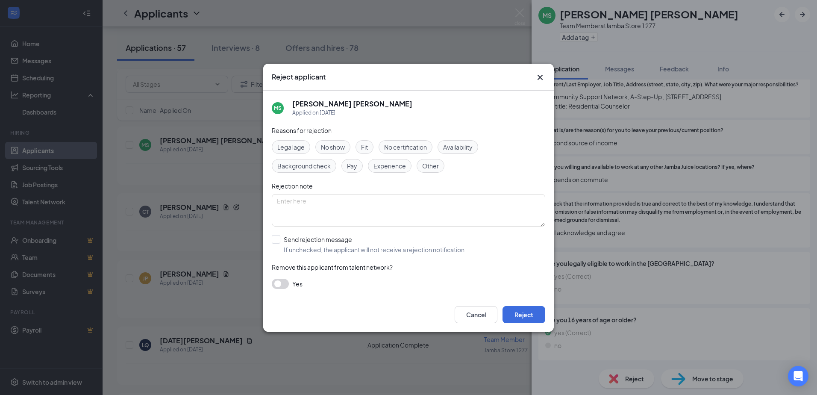
click at [534, 325] on div "Cancel Reject" at bounding box center [408, 314] width 291 height 34
click at [533, 320] on button "Reject" at bounding box center [523, 314] width 43 height 17
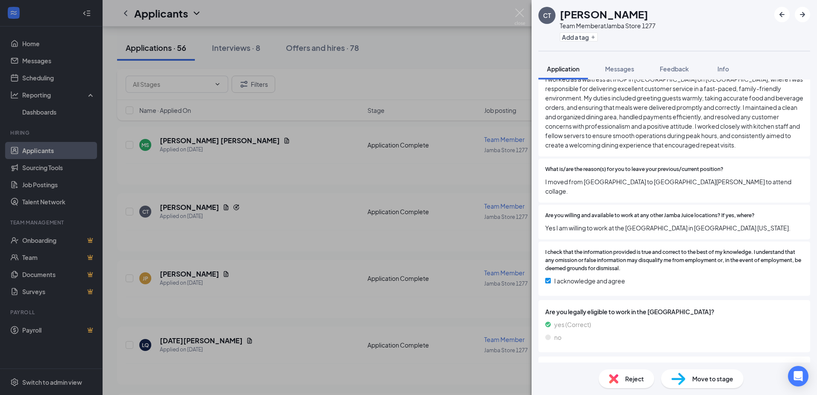
scroll to position [386, 0]
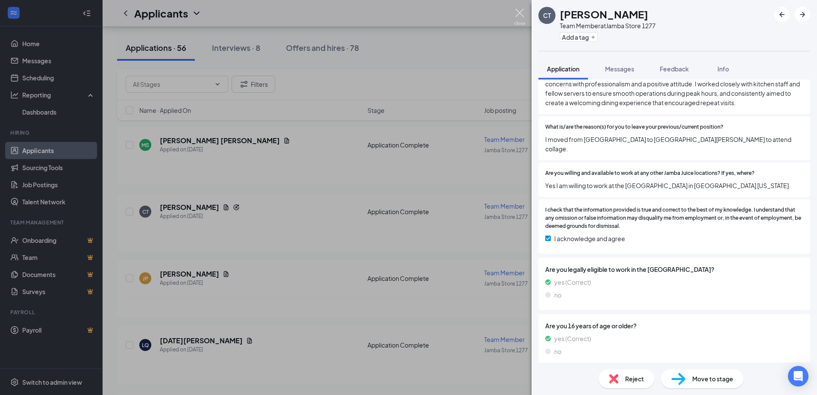
click at [520, 13] on img at bounding box center [519, 17] width 11 height 17
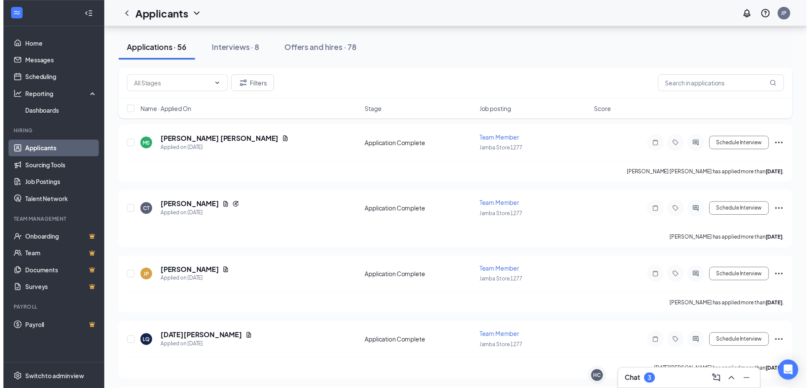
scroll to position [10944, 0]
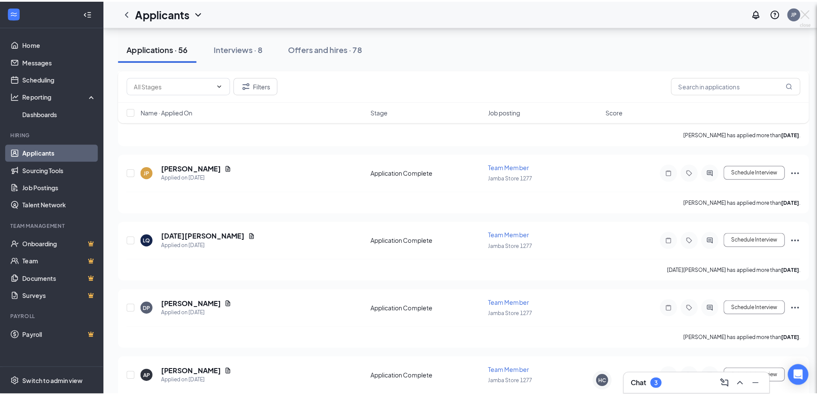
scroll to position [11169, 0]
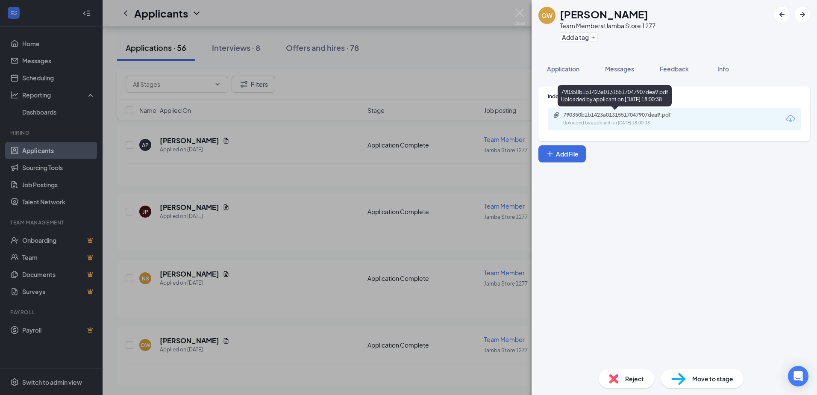
click at [610, 123] on div "Uploaded by applicant on Aug 20, 2025 at 18:00:38" at bounding box center [627, 123] width 128 height 7
click at [571, 64] on button "Application" at bounding box center [563, 68] width 50 height 21
click at [574, 73] on button "Application" at bounding box center [563, 68] width 50 height 21
click at [562, 69] on span "Application" at bounding box center [563, 69] width 32 height 8
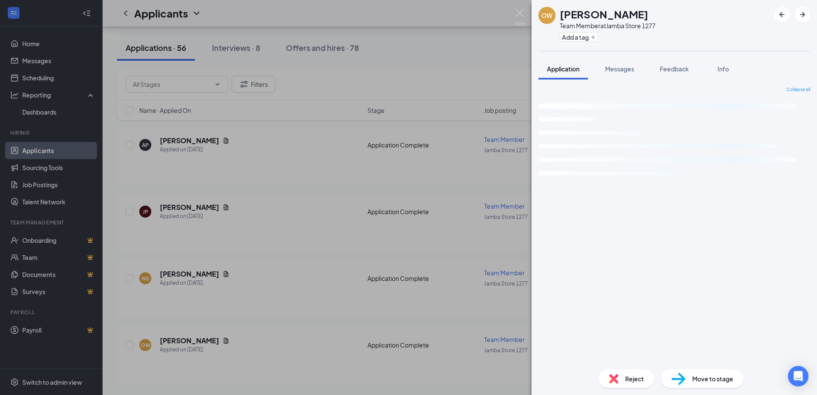
click at [622, 376] on div "Reject" at bounding box center [627, 378] width 56 height 19
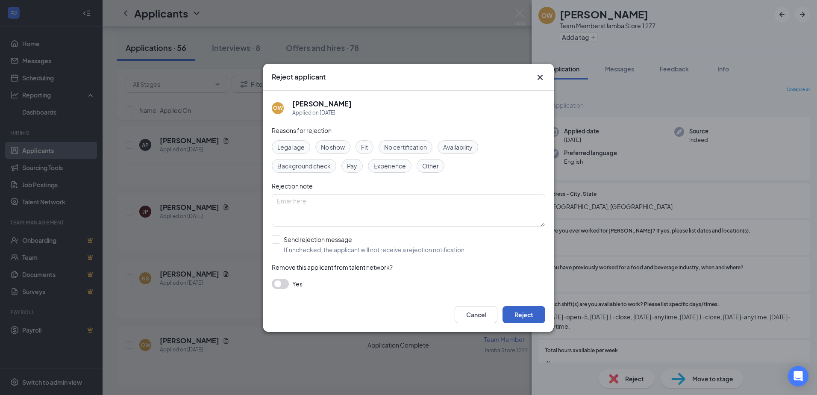
click at [539, 311] on button "Reject" at bounding box center [523, 314] width 43 height 17
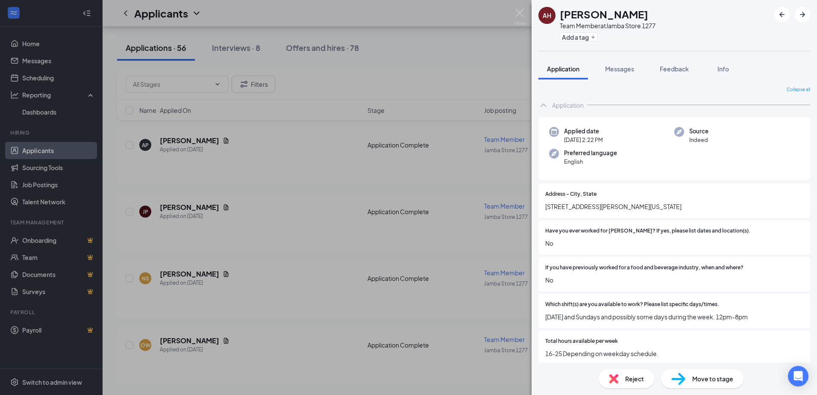
click at [522, 16] on img at bounding box center [519, 17] width 11 height 17
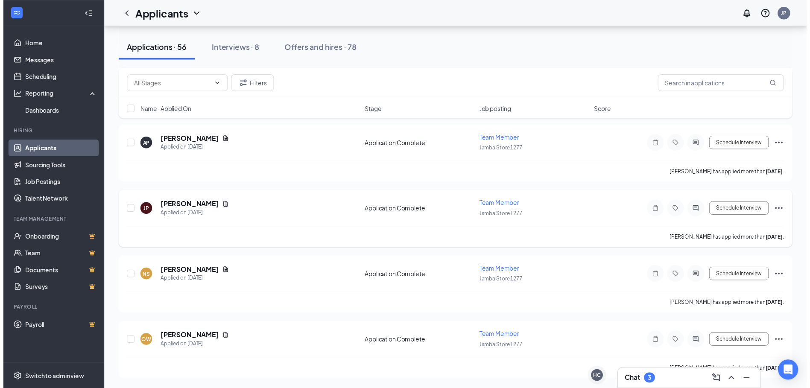
scroll to position [10976, 0]
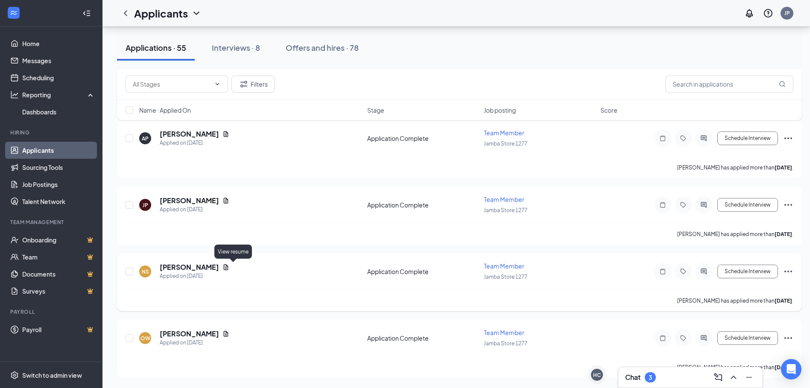
click at [229, 265] on icon "Document" at bounding box center [226, 267] width 7 height 7
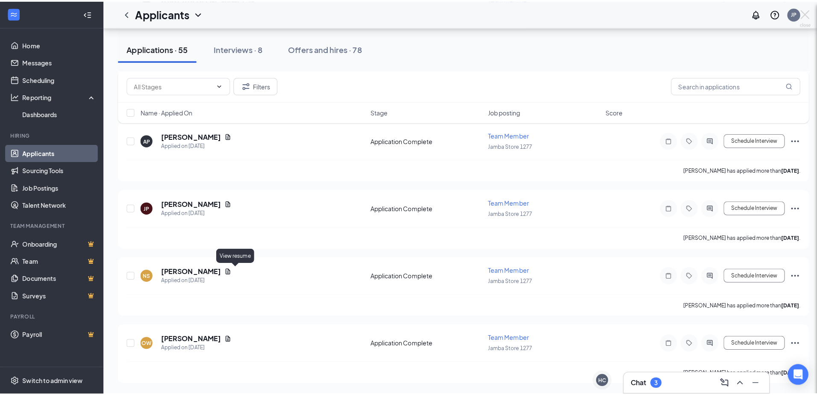
scroll to position [10969, 0]
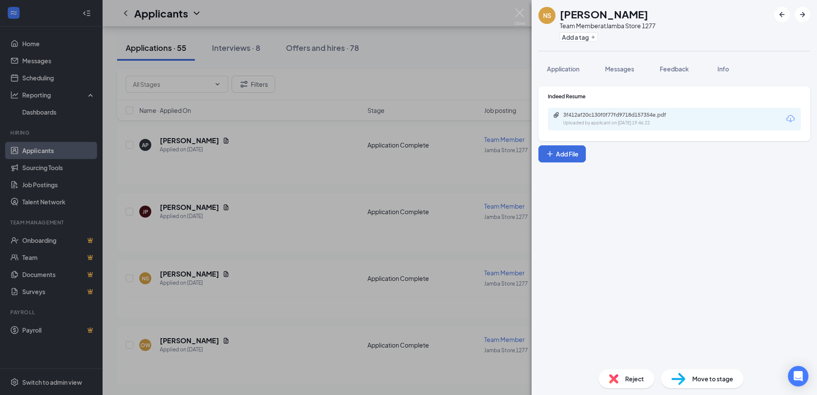
click at [561, 117] on div "3f412af20c130f0f77fd9718d157354e.pdf" at bounding box center [622, 115] width 138 height 7
click at [563, 62] on button "Application" at bounding box center [563, 68] width 50 height 21
click at [561, 68] on span "Application" at bounding box center [563, 69] width 32 height 8
click at [557, 66] on span "Application" at bounding box center [563, 69] width 32 height 8
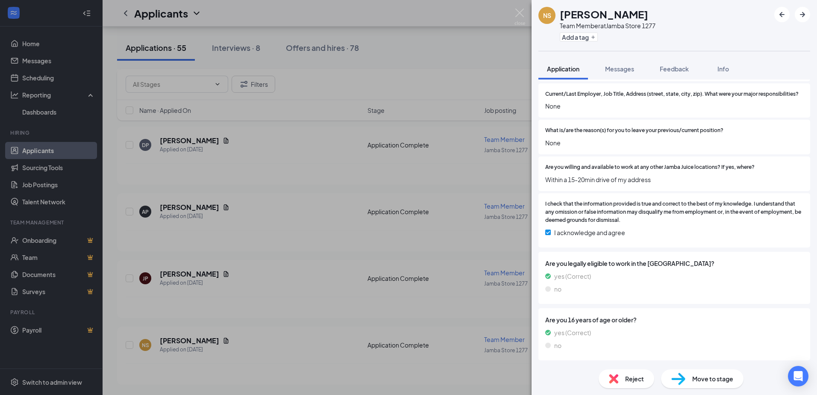
click at [413, 254] on div "NS Nathaniel Strickland Team Member at Jamba Store 1277 Add a tag Application M…" at bounding box center [408, 197] width 817 height 395
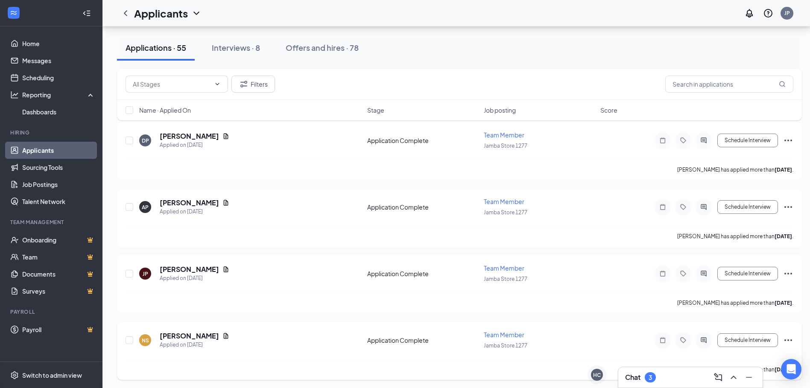
scroll to position [10776, 0]
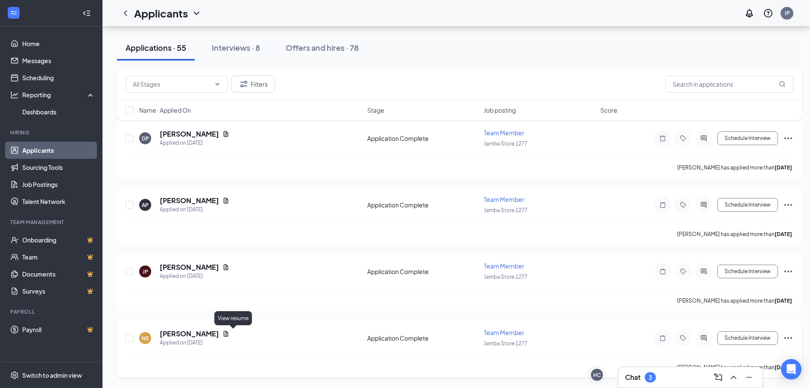
click at [229, 334] on icon "Document" at bounding box center [226, 334] width 7 height 7
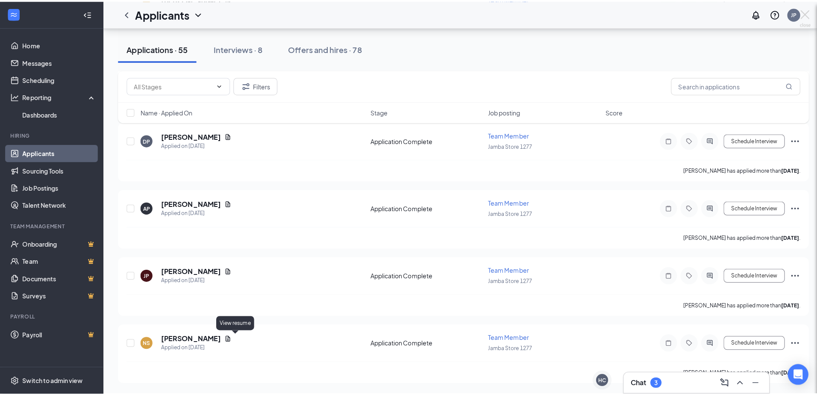
scroll to position [10769, 0]
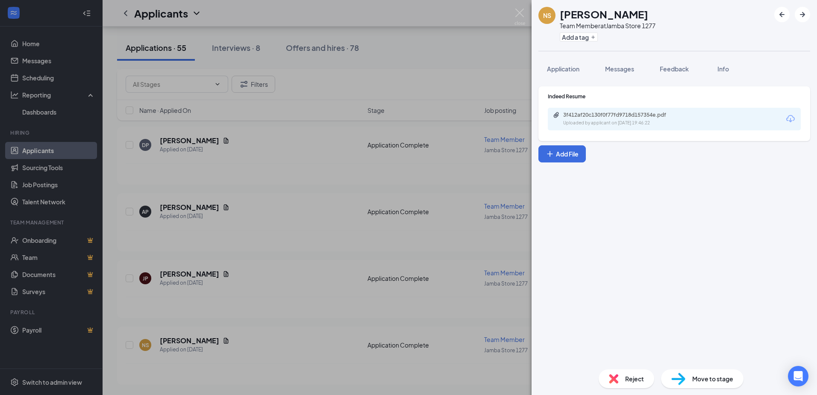
click at [617, 385] on div "Reject" at bounding box center [627, 378] width 56 height 19
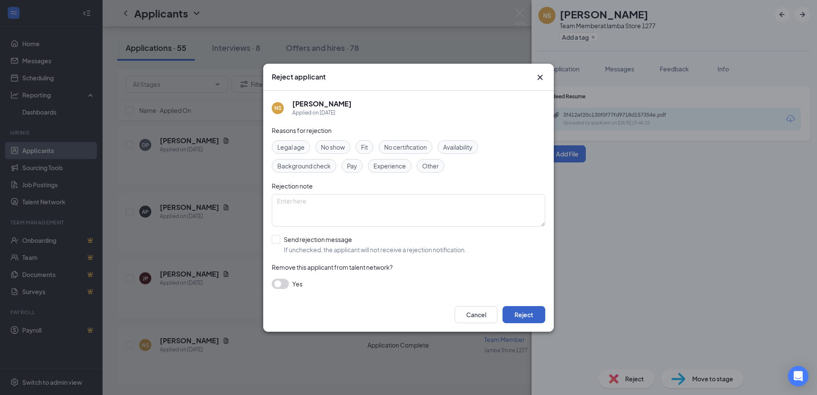
click at [518, 311] on button "Reject" at bounding box center [523, 314] width 43 height 17
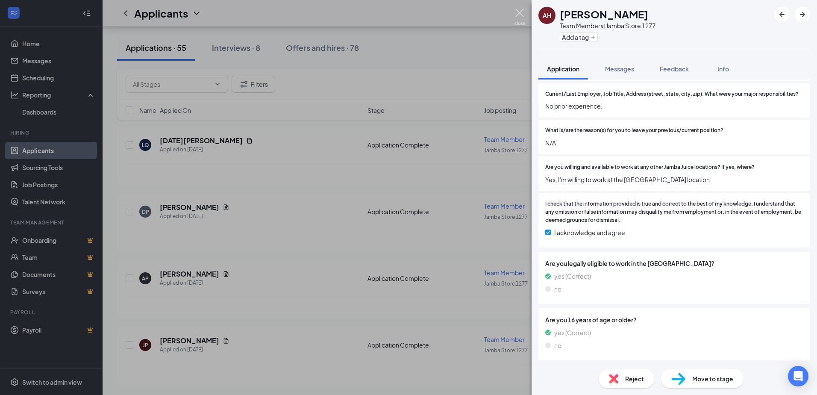
scroll to position [288, 0]
click at [516, 14] on img at bounding box center [519, 17] width 11 height 17
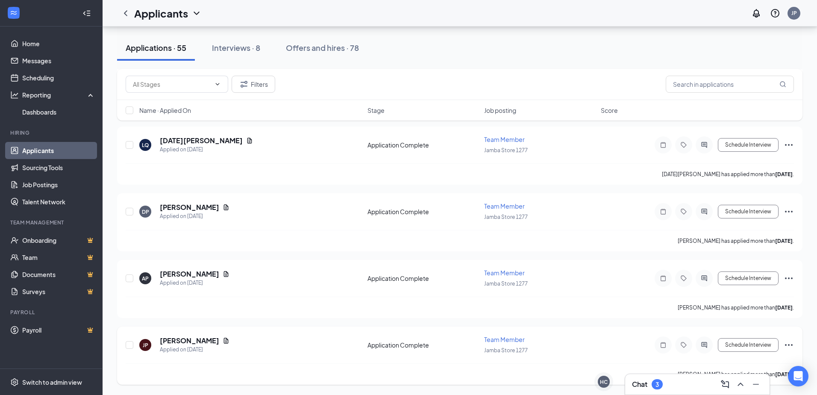
click at [223, 337] on icon "Document" at bounding box center [226, 340] width 7 height 7
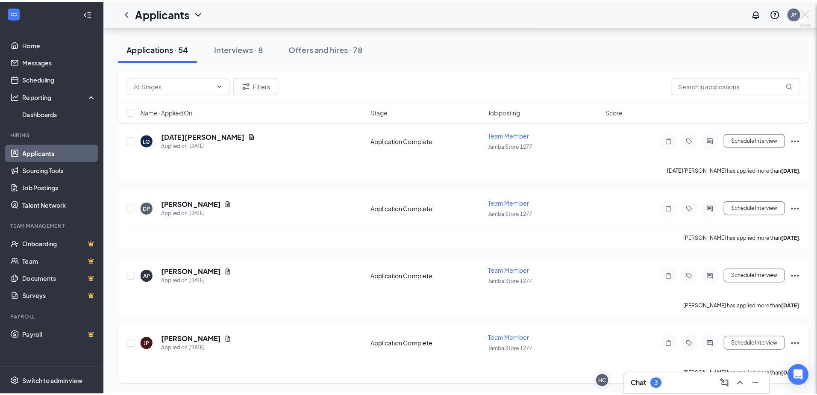
scroll to position [10569, 0]
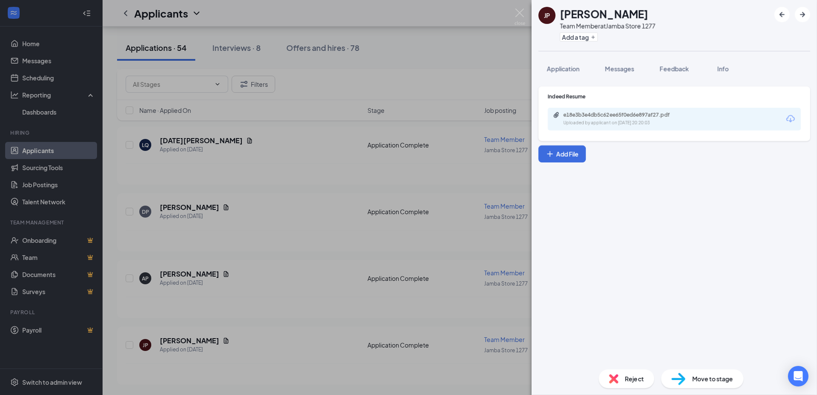
click at [628, 118] on div "e18e3b3e4db5c62ee65f0ed6e897af27.pdf" at bounding box center [623, 115] width 120 height 7
click at [579, 69] on span "Application" at bounding box center [563, 69] width 32 height 8
click at [570, 67] on span "Application" at bounding box center [563, 69] width 32 height 8
click at [564, 65] on span "Application" at bounding box center [563, 69] width 32 height 8
click at [564, 66] on span "Application" at bounding box center [563, 69] width 32 height 8
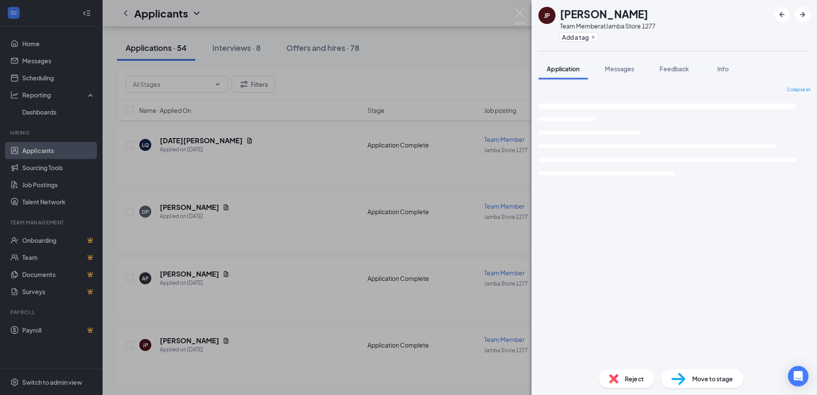
click at [581, 77] on button "Application" at bounding box center [563, 68] width 50 height 21
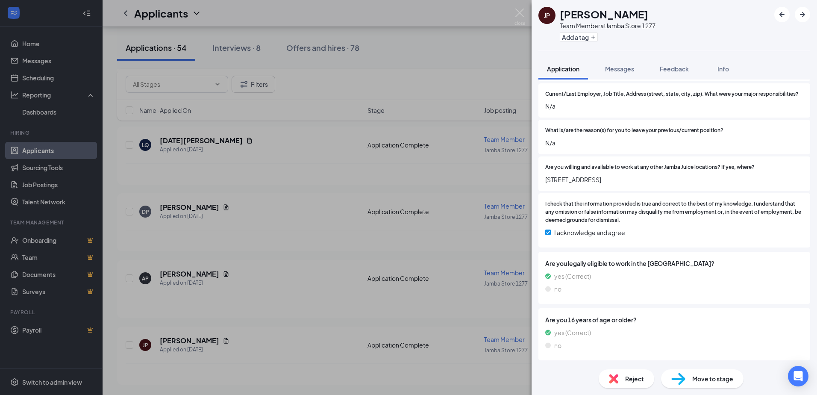
click at [627, 372] on div "Reject" at bounding box center [627, 378] width 56 height 19
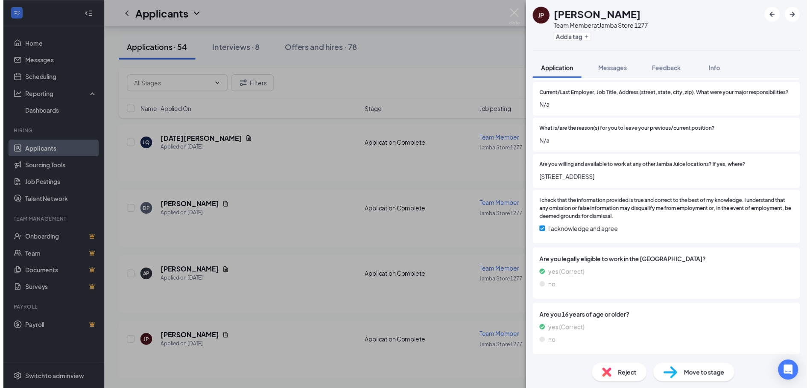
scroll to position [298, 0]
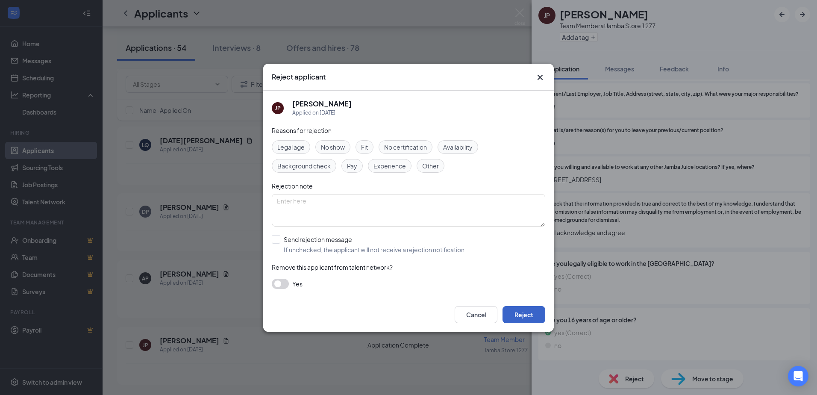
click at [533, 311] on button "Reject" at bounding box center [523, 314] width 43 height 17
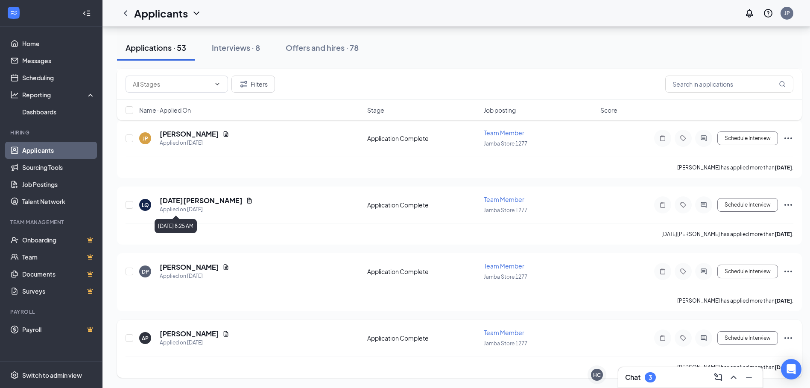
scroll to position [10376, 0]
click at [223, 334] on icon "Document" at bounding box center [226, 334] width 7 height 7
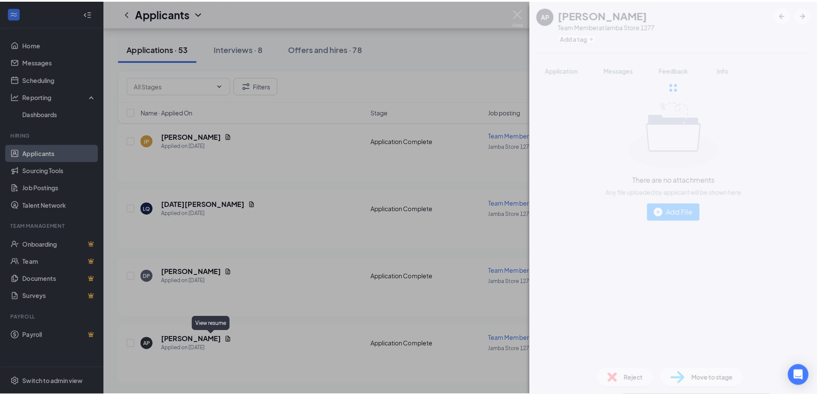
scroll to position [10369, 0]
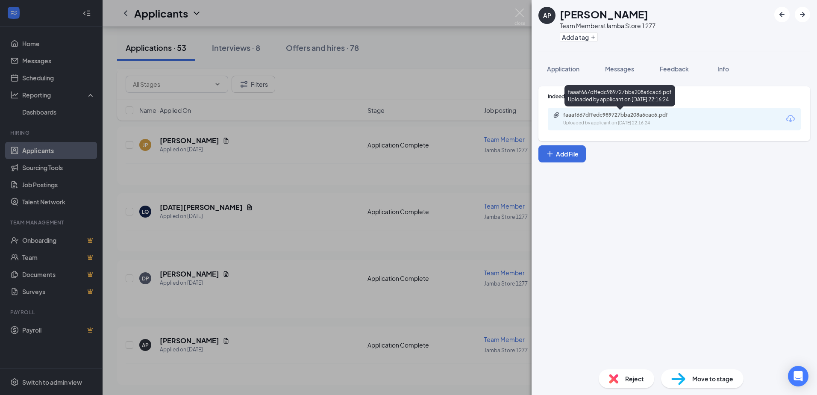
click at [597, 121] on div "Uploaded by applicant on Aug 20, 2025 at 22:16:24" at bounding box center [627, 123] width 128 height 7
click at [566, 69] on span "Application" at bounding box center [563, 69] width 32 height 8
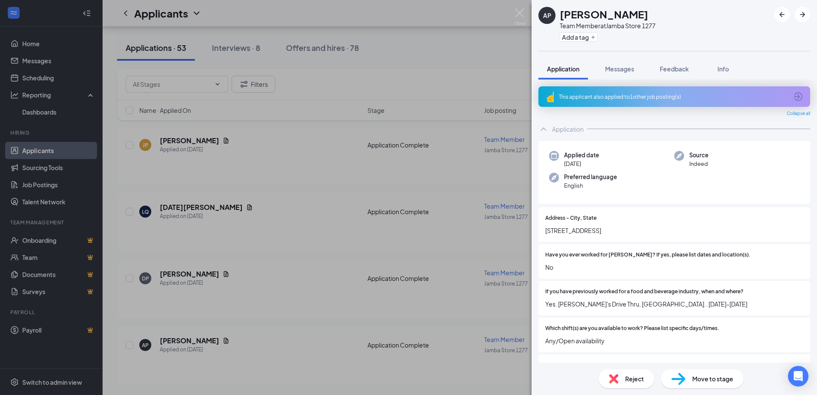
click at [710, 96] on div "This applicant also applied to 1 other job posting(s)" at bounding box center [673, 96] width 229 height 7
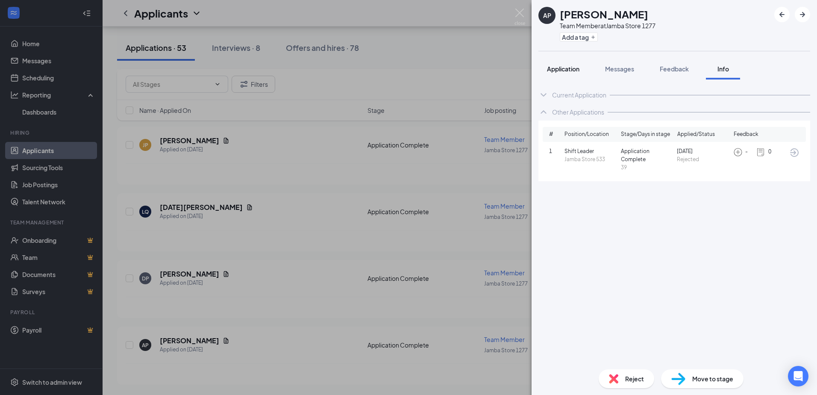
click at [564, 72] on span "Application" at bounding box center [563, 69] width 32 height 8
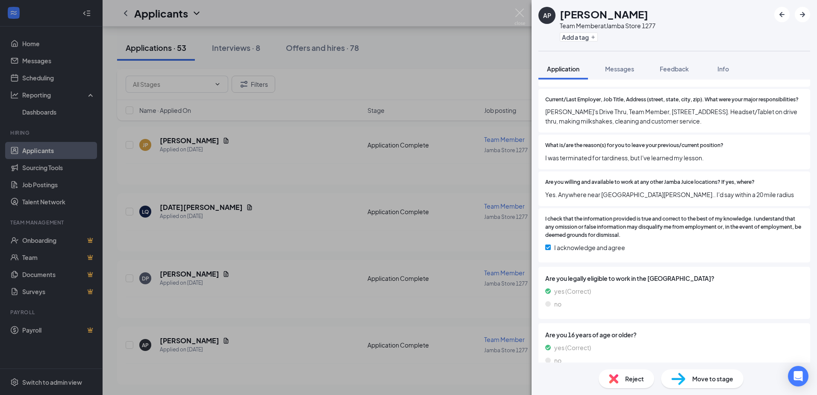
scroll to position [314, 0]
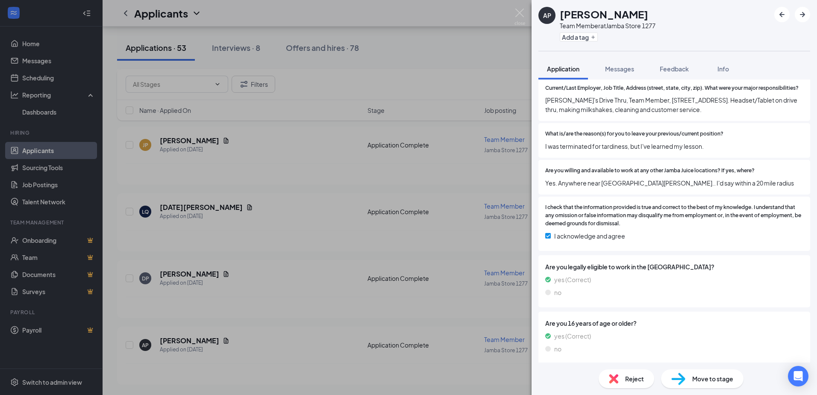
click at [638, 382] on span "Reject" at bounding box center [634, 378] width 19 height 9
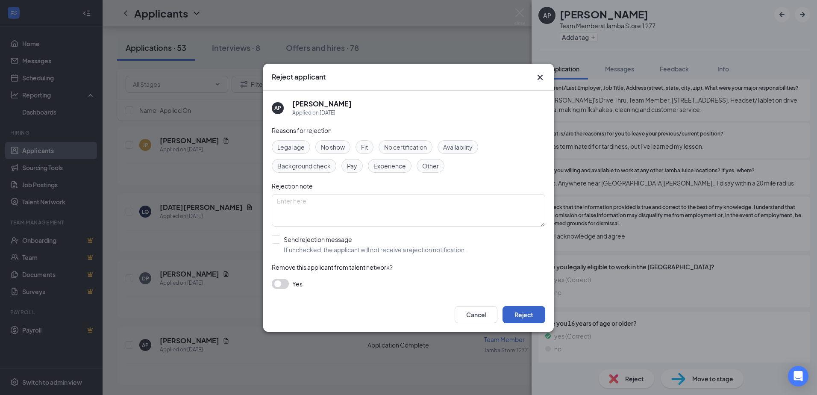
click at [514, 314] on button "Reject" at bounding box center [523, 314] width 43 height 17
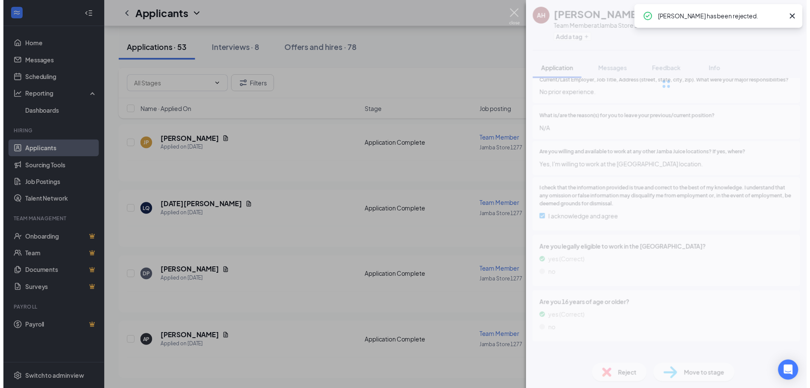
scroll to position [292, 0]
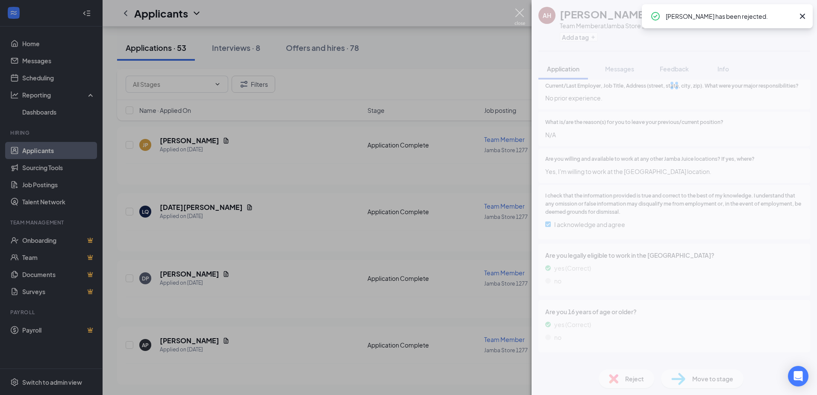
click at [520, 17] on img at bounding box center [519, 17] width 11 height 17
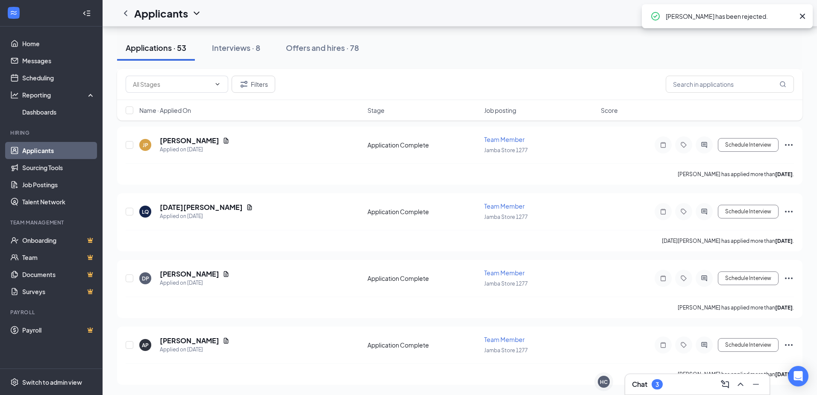
click at [518, 15] on div "Applicants JP" at bounding box center [460, 13] width 714 height 26
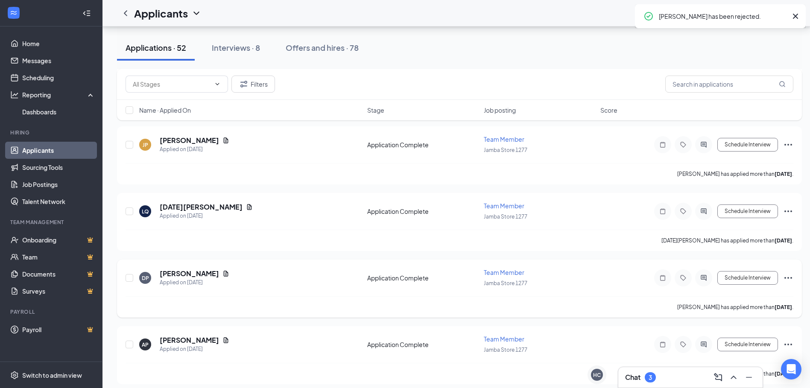
scroll to position [10376, 0]
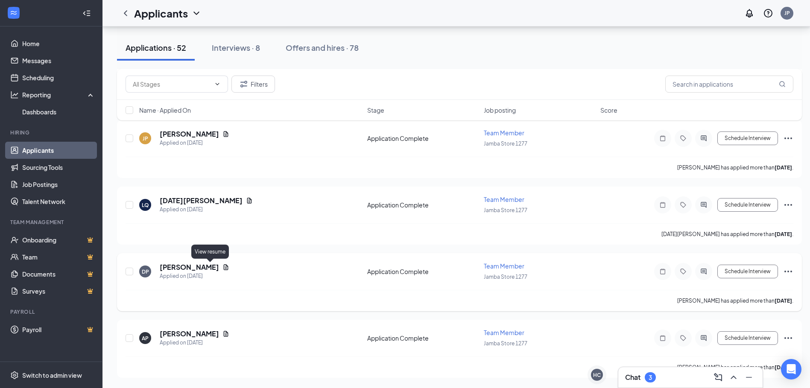
click at [223, 264] on icon "Document" at bounding box center [226, 267] width 7 height 7
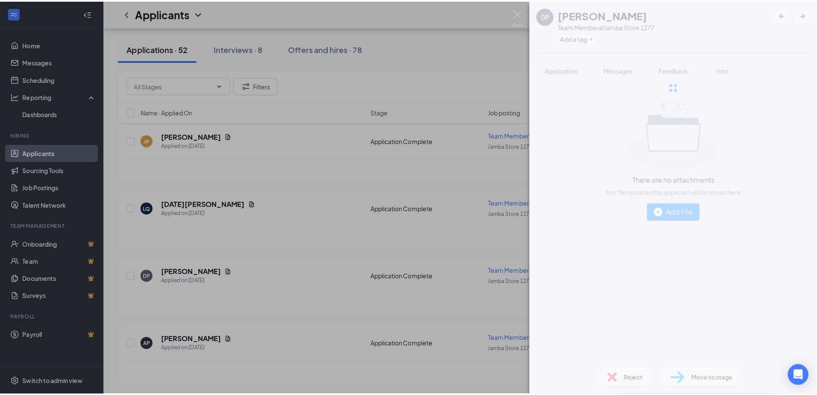
scroll to position [10369, 0]
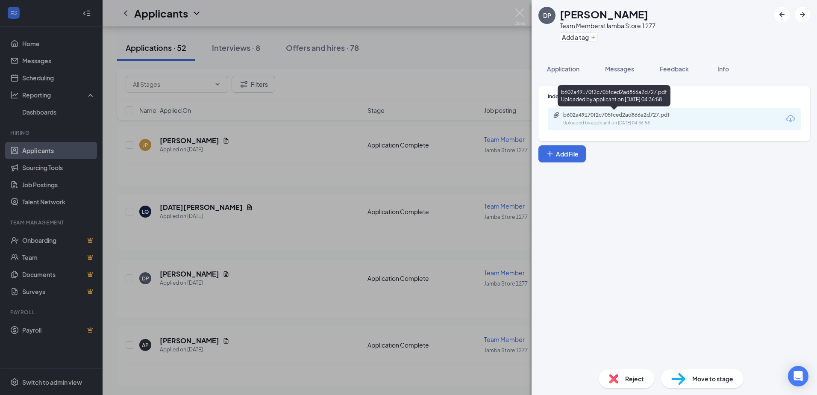
click at [605, 120] on div "Uploaded by applicant on Aug 21, 2025 at 04:36:58" at bounding box center [627, 123] width 128 height 7
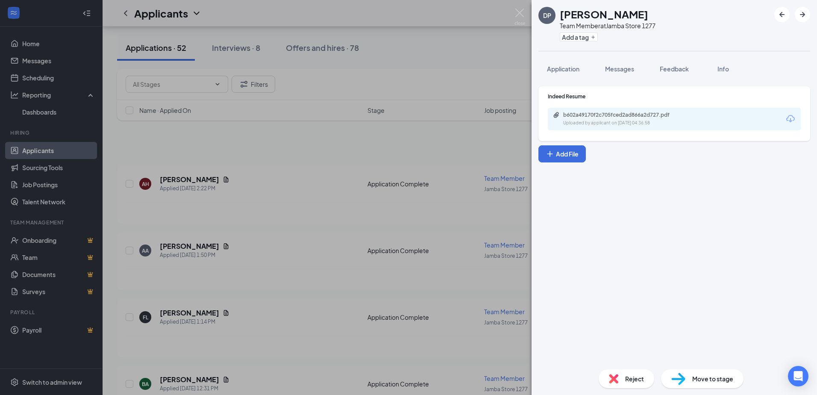
click at [616, 381] on img at bounding box center [613, 378] width 9 height 9
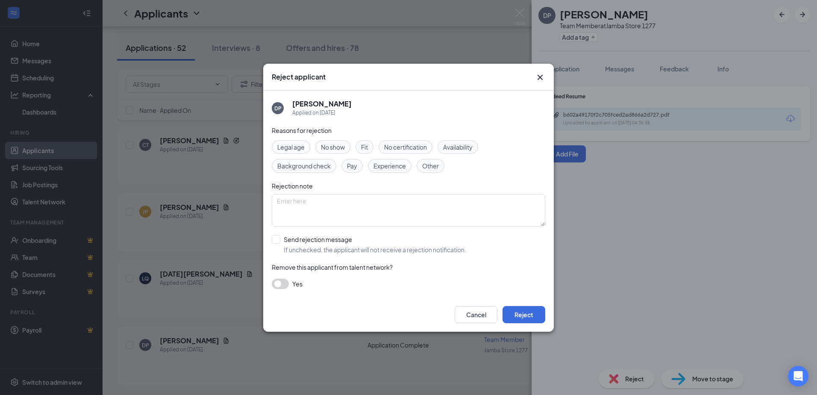
scroll to position [10169, 0]
click at [526, 310] on button "Reject" at bounding box center [523, 314] width 43 height 17
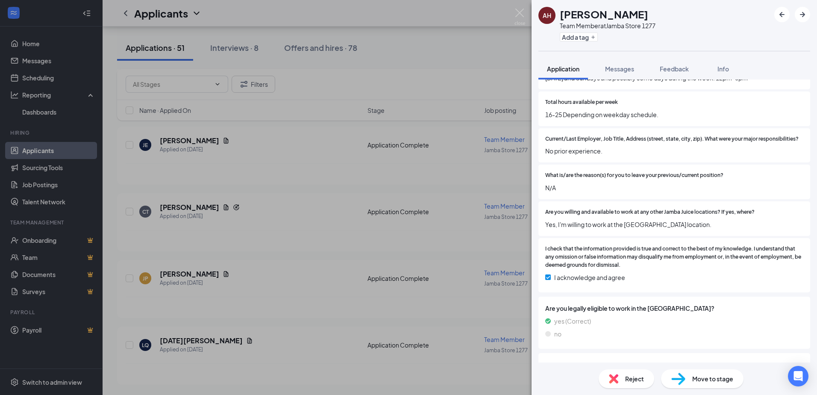
scroll to position [292, 0]
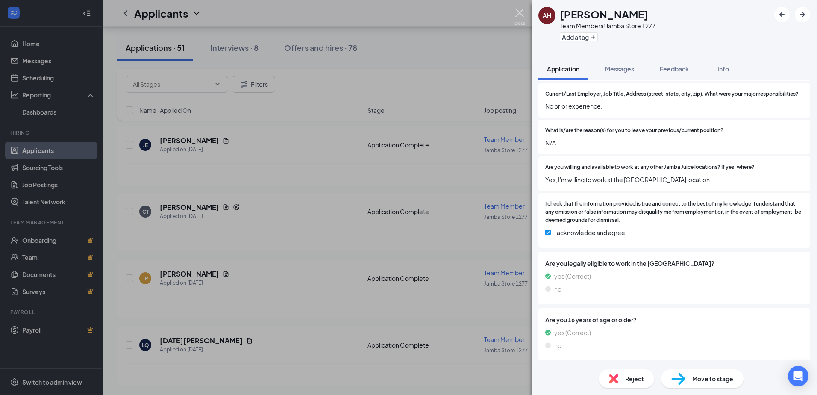
click at [518, 12] on img at bounding box center [519, 17] width 11 height 17
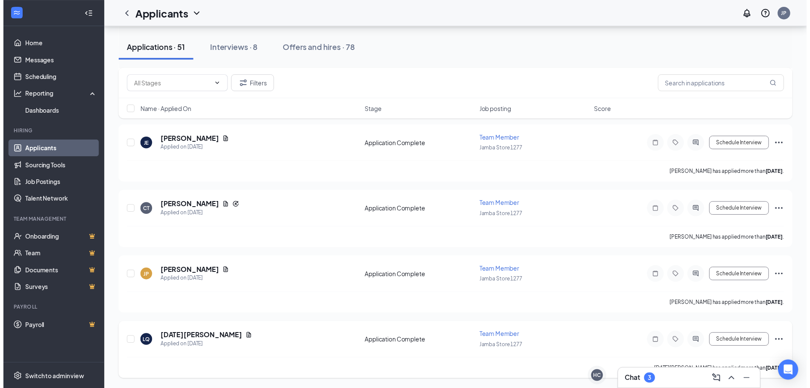
scroll to position [9976, 0]
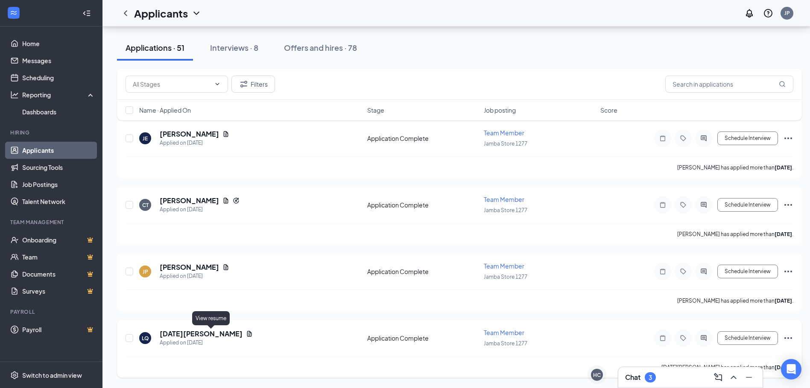
click at [246, 335] on icon "Document" at bounding box center [249, 334] width 7 height 7
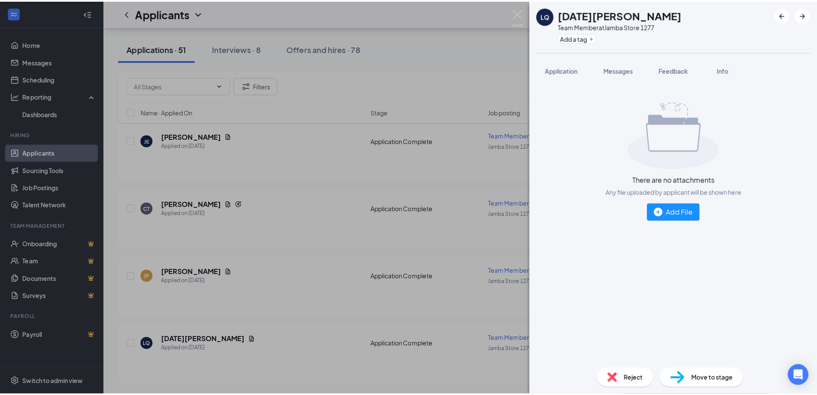
scroll to position [9969, 0]
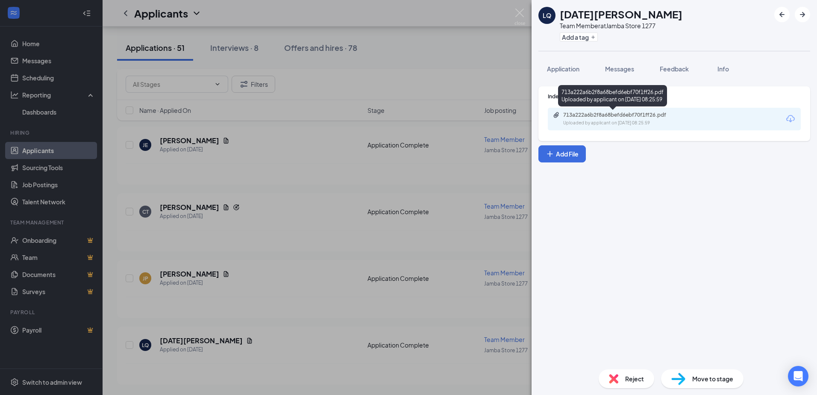
click at [605, 117] on div "713a222a6b2f8a68befd6ebf70f1ff26.pdf" at bounding box center [623, 115] width 120 height 7
